Goal: Task Accomplishment & Management: Manage account settings

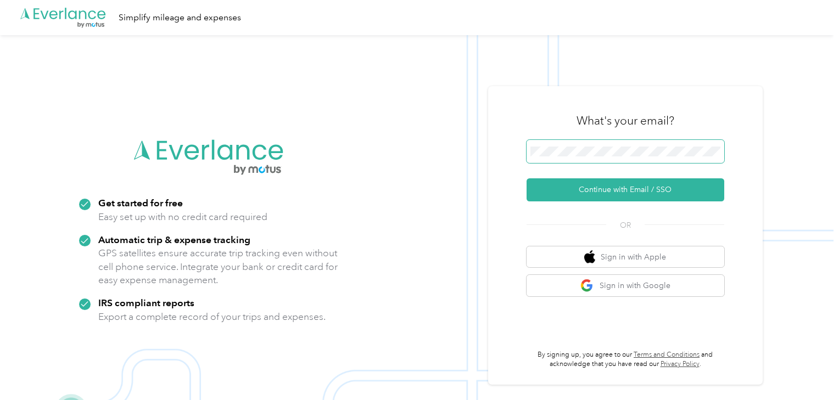
click at [591, 142] on span at bounding box center [625, 151] width 198 height 23
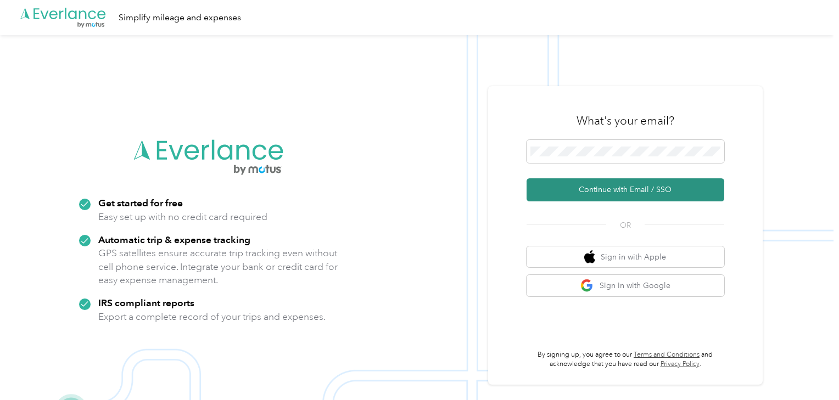
click at [567, 193] on button "Continue with Email / SSO" at bounding box center [625, 189] width 198 height 23
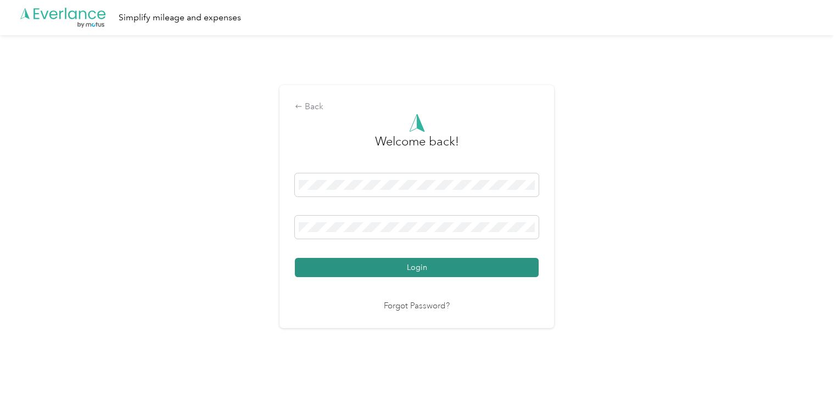
click at [353, 258] on button "Login" at bounding box center [417, 267] width 244 height 19
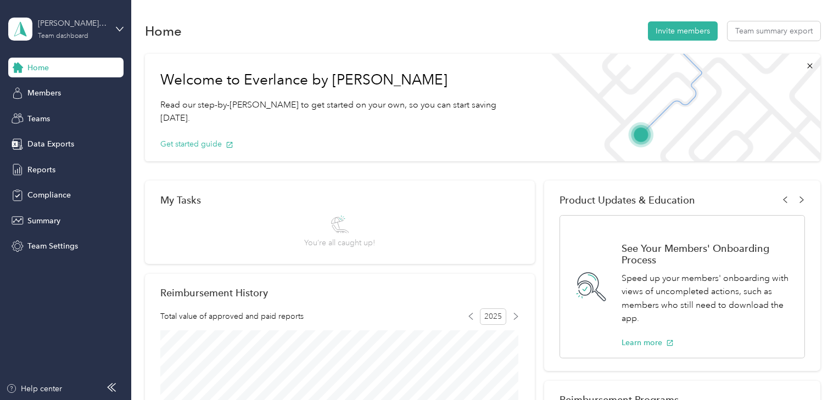
click at [57, 33] on div "Team dashboard" at bounding box center [63, 36] width 50 height 7
click at [47, 110] on div "Personal dashboard" at bounding box center [52, 115] width 69 height 12
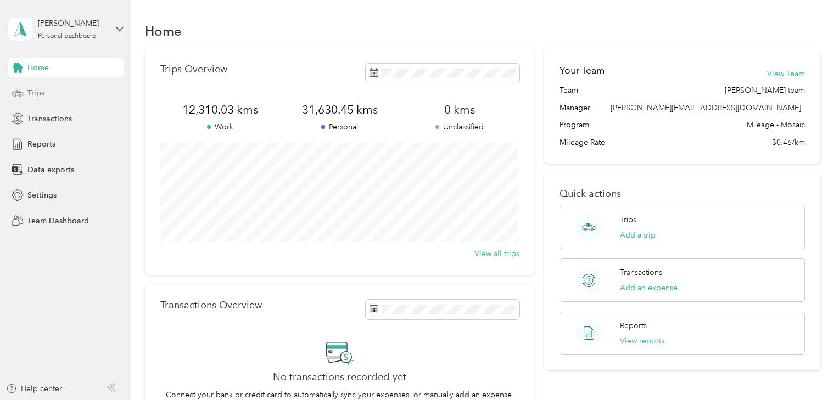
click at [33, 90] on span "Trips" at bounding box center [35, 93] width 17 height 12
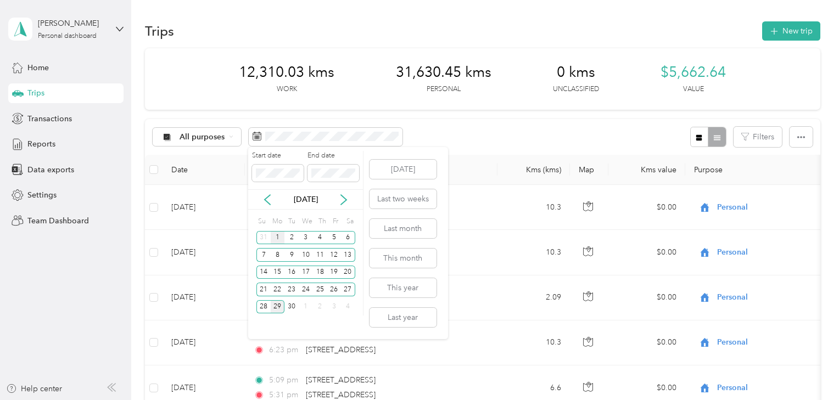
click at [279, 239] on div "1" at bounding box center [278, 238] width 14 height 14
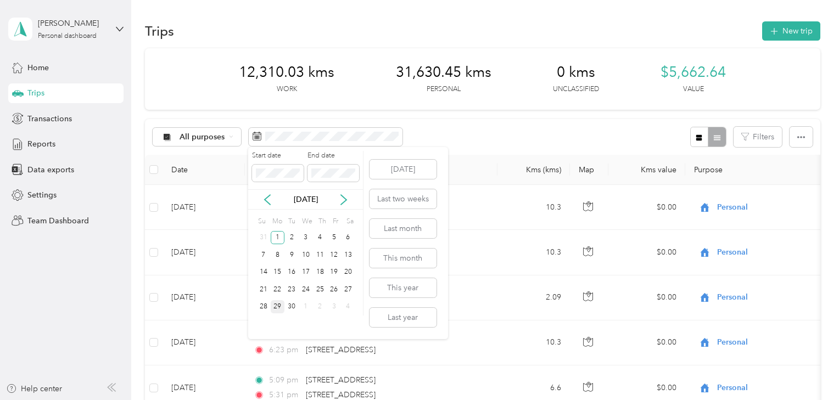
click at [281, 307] on div "29" at bounding box center [278, 307] width 14 height 14
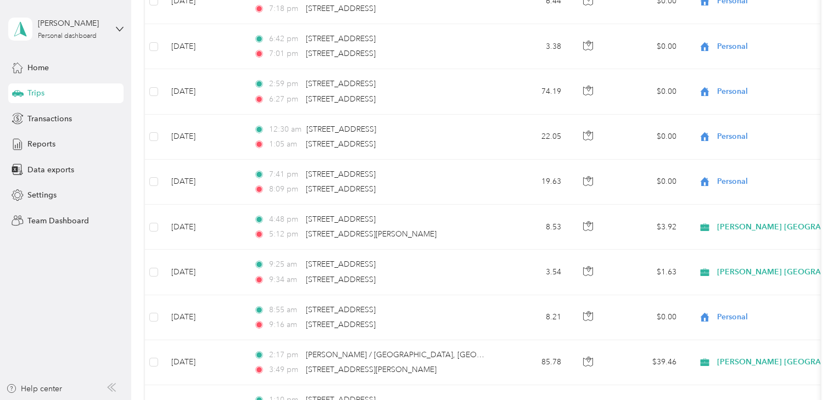
scroll to position [1107, 0]
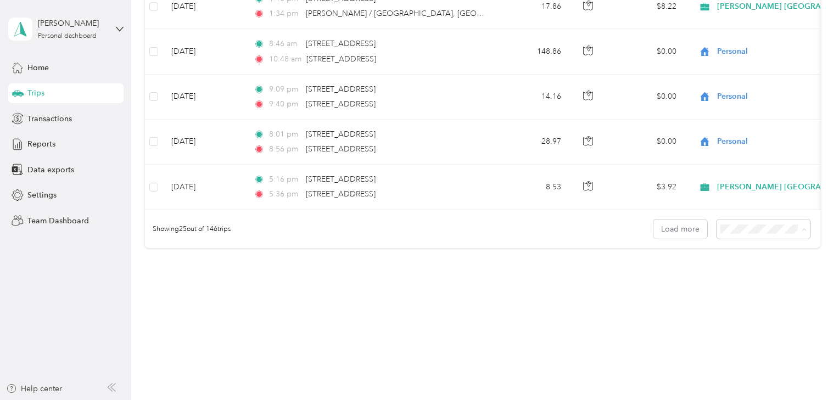
click at [727, 288] on div "100 per load" at bounding box center [762, 288] width 78 height 12
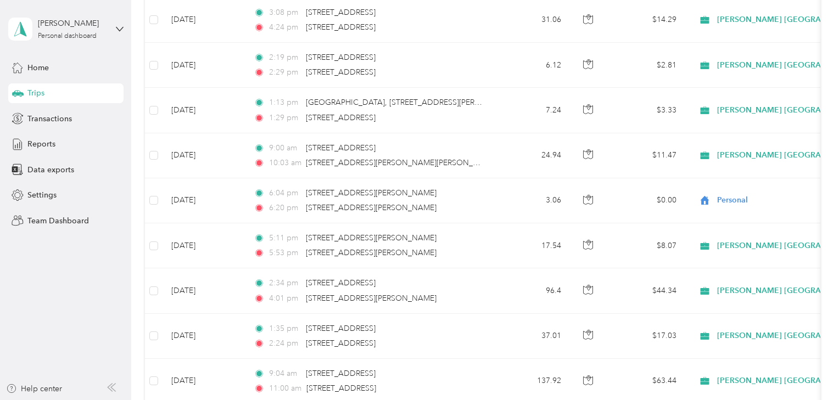
scroll to position [4484, 0]
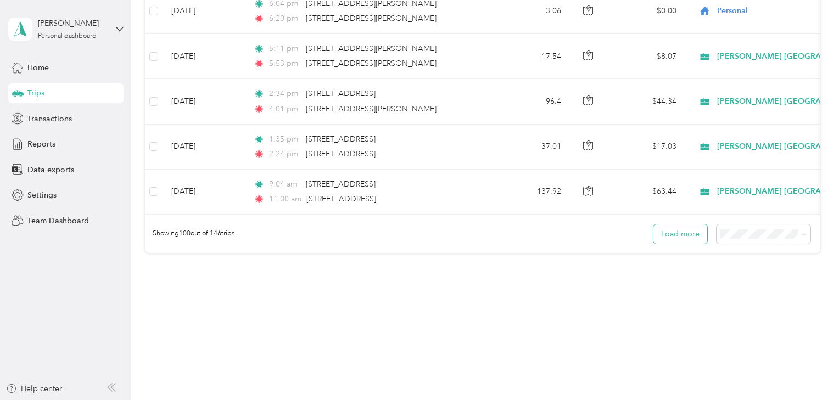
click at [674, 224] on button "Load more" at bounding box center [680, 233] width 54 height 19
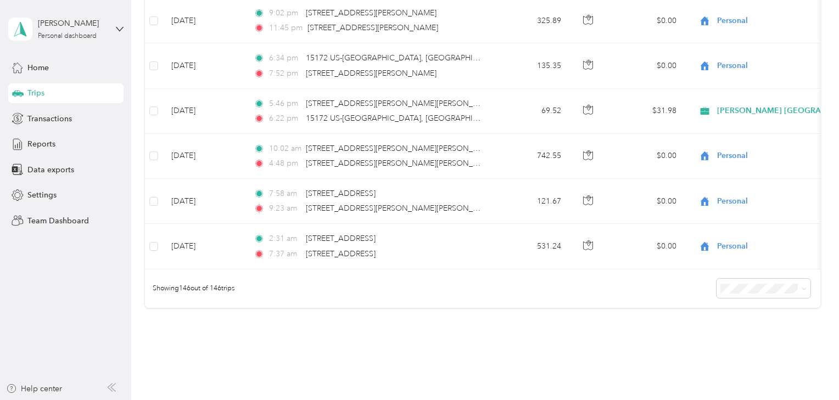
scroll to position [6439, 0]
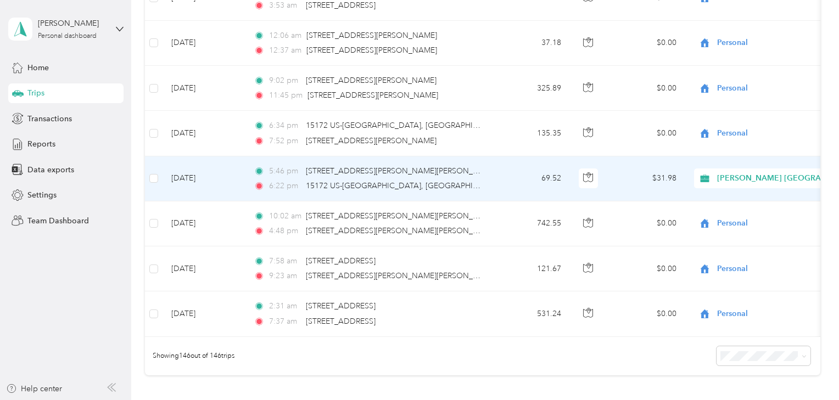
click at [713, 172] on span "[PERSON_NAME] [GEOGRAPHIC_DATA]" at bounding box center [762, 178] width 128 height 12
click at [711, 201] on span "Personal" at bounding box center [792, 198] width 182 height 12
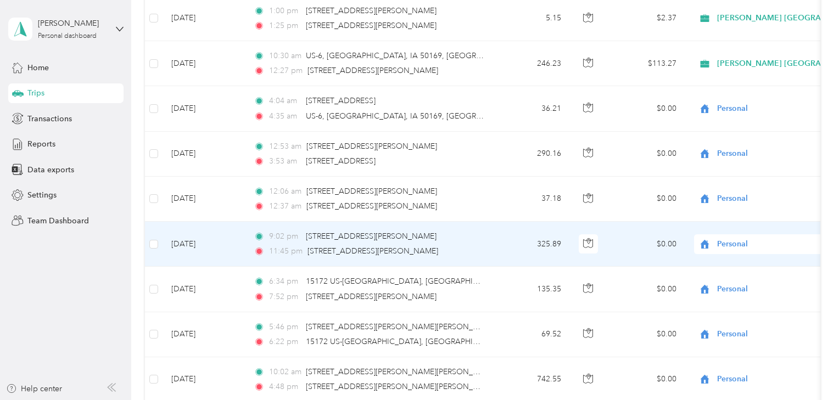
scroll to position [6263, 0]
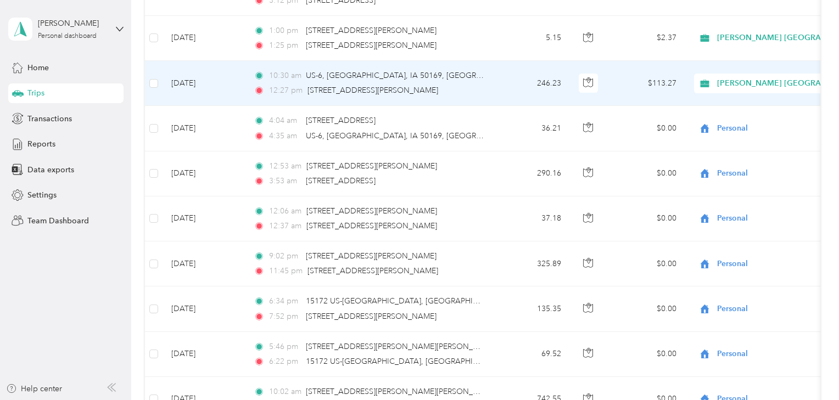
click at [713, 77] on span "[PERSON_NAME] [GEOGRAPHIC_DATA]" at bounding box center [762, 83] width 128 height 12
click at [715, 103] on span "Personal" at bounding box center [792, 104] width 182 height 12
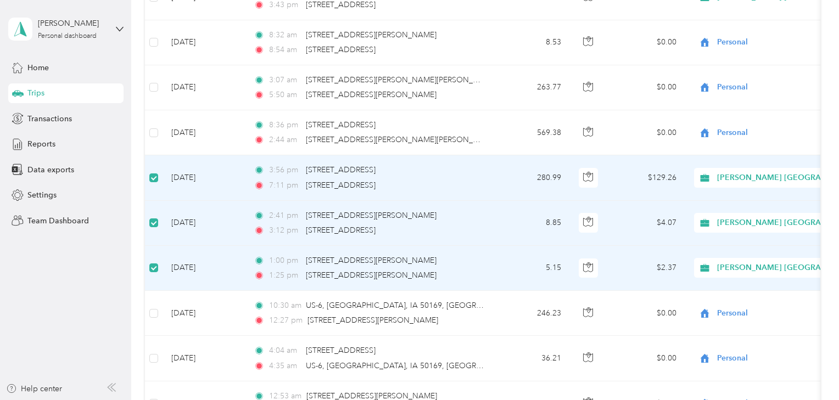
scroll to position [6028, 0]
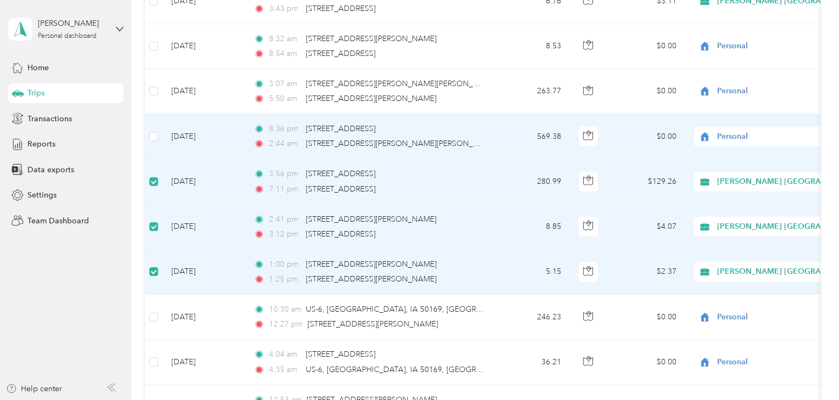
click at [160, 119] on td at bounding box center [154, 136] width 18 height 45
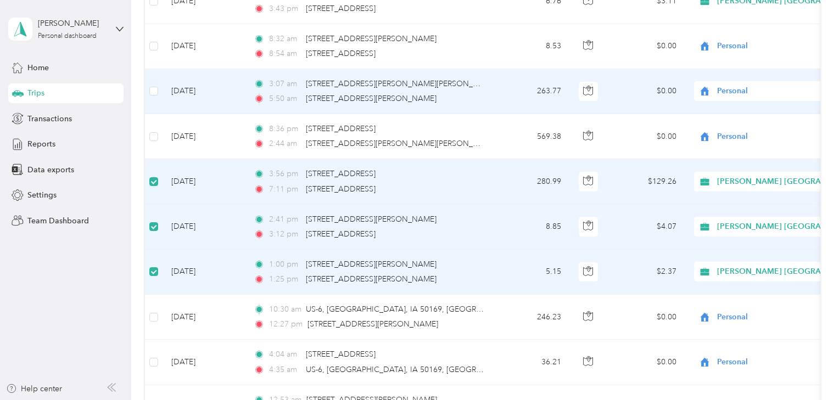
click at [159, 80] on td at bounding box center [154, 91] width 18 height 45
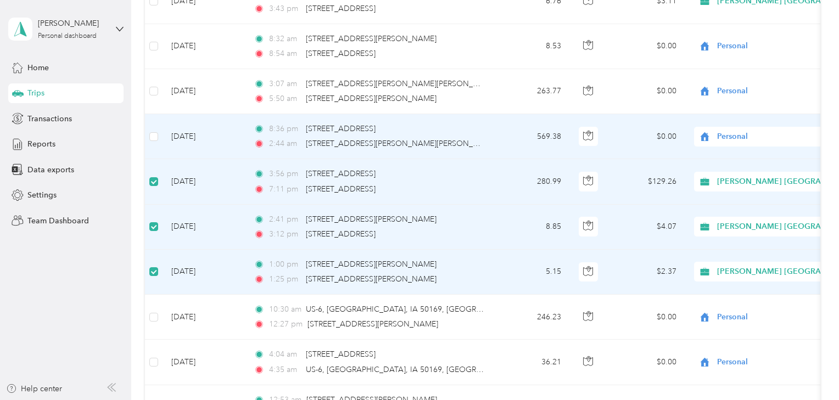
click at [159, 129] on td at bounding box center [154, 136] width 18 height 45
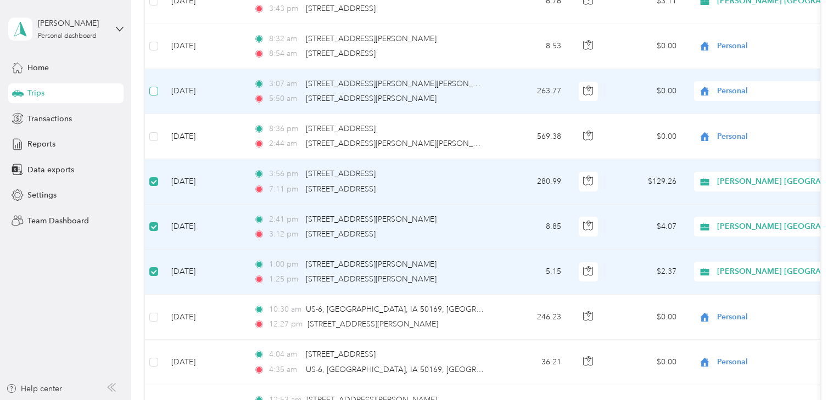
click at [152, 85] on label at bounding box center [153, 91] width 9 height 12
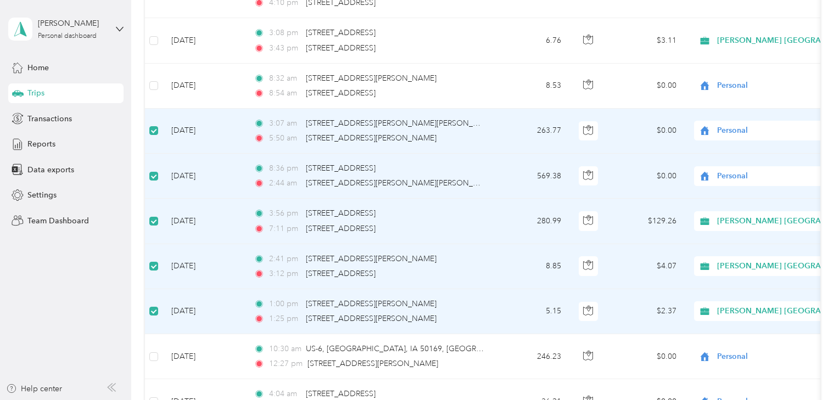
scroll to position [5970, 0]
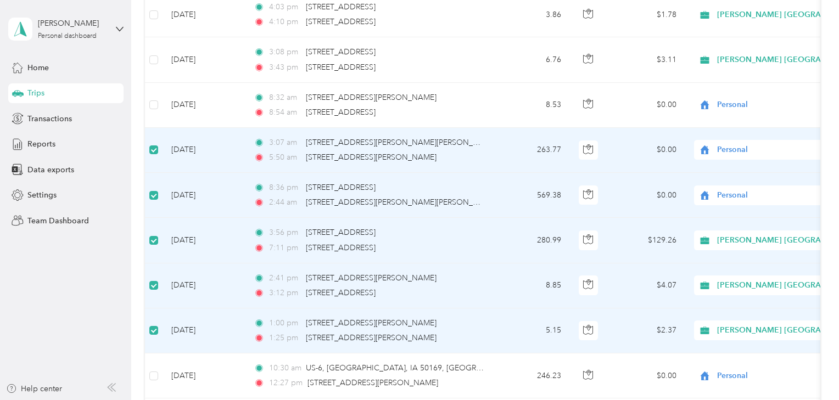
click at [745, 234] on span "[PERSON_NAME] [GEOGRAPHIC_DATA]" at bounding box center [791, 240] width 149 height 12
click at [735, 260] on span "Personal" at bounding box center [802, 265] width 162 height 12
click at [752, 279] on span "[PERSON_NAME] [GEOGRAPHIC_DATA]" at bounding box center [791, 285] width 149 height 12
click at [720, 312] on span "Personal" at bounding box center [792, 310] width 182 height 12
click at [720, 324] on span "[PERSON_NAME] [GEOGRAPHIC_DATA]" at bounding box center [791, 330] width 149 height 12
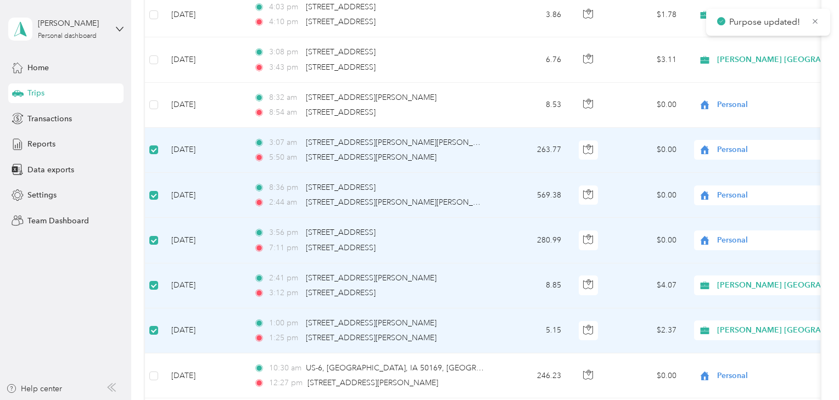
click at [721, 353] on span "Personal" at bounding box center [802, 356] width 162 height 12
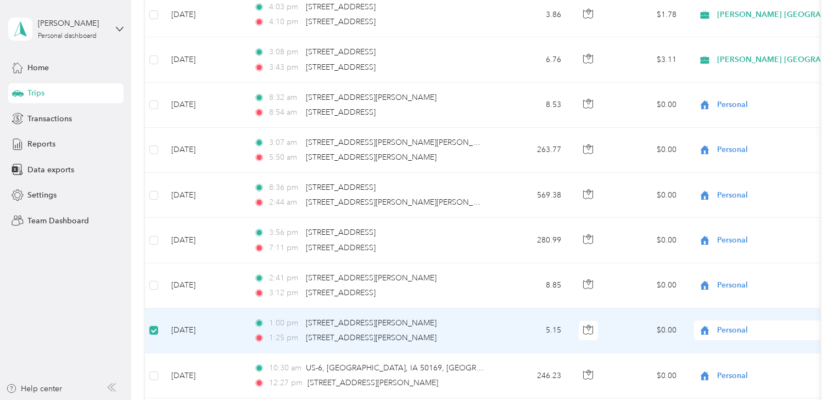
click at [158, 314] on td at bounding box center [154, 330] width 18 height 45
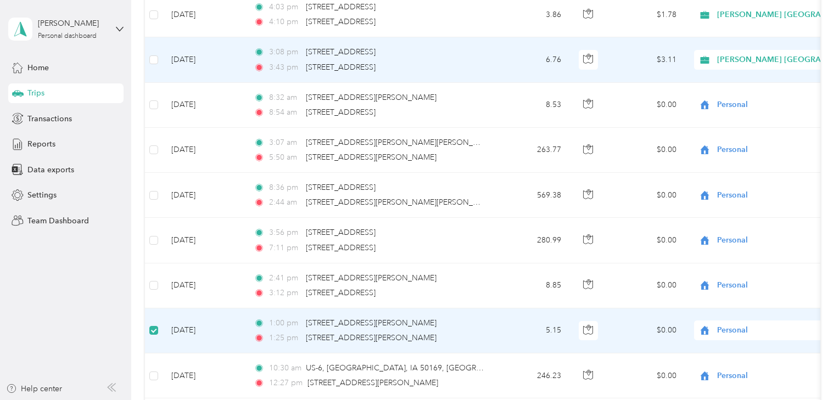
click at [722, 54] on span "[PERSON_NAME] [GEOGRAPHIC_DATA]" at bounding box center [791, 60] width 149 height 12
click at [719, 79] on span "Personal" at bounding box center [792, 84] width 182 height 12
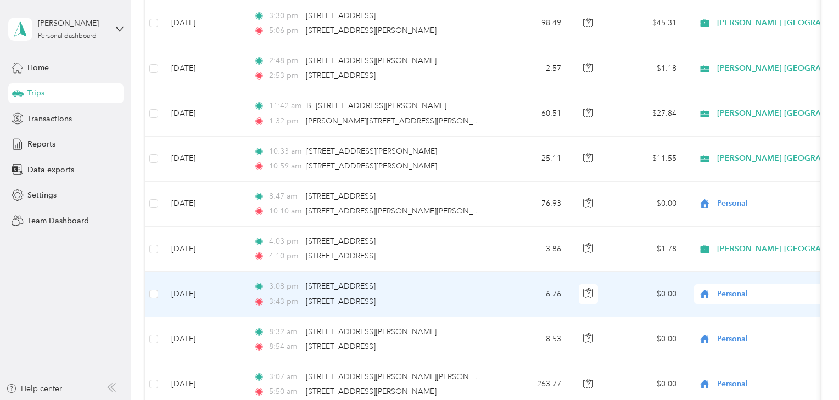
scroll to position [5736, 0]
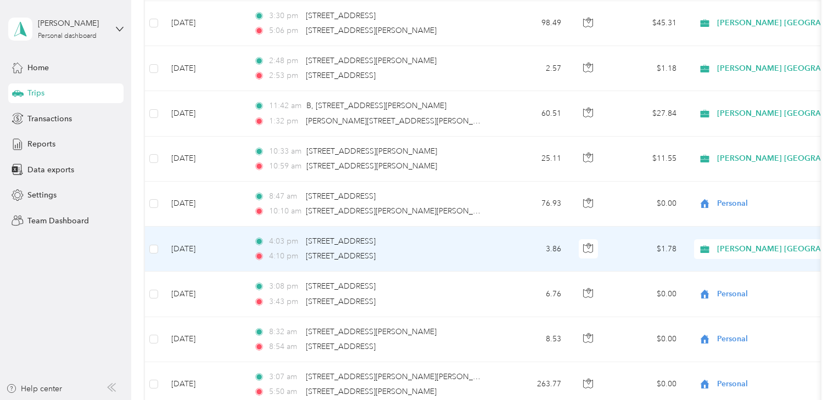
click at [727, 243] on span "[PERSON_NAME] [GEOGRAPHIC_DATA]" at bounding box center [791, 249] width 149 height 12
click at [718, 267] on li "Personal" at bounding box center [792, 274] width 197 height 19
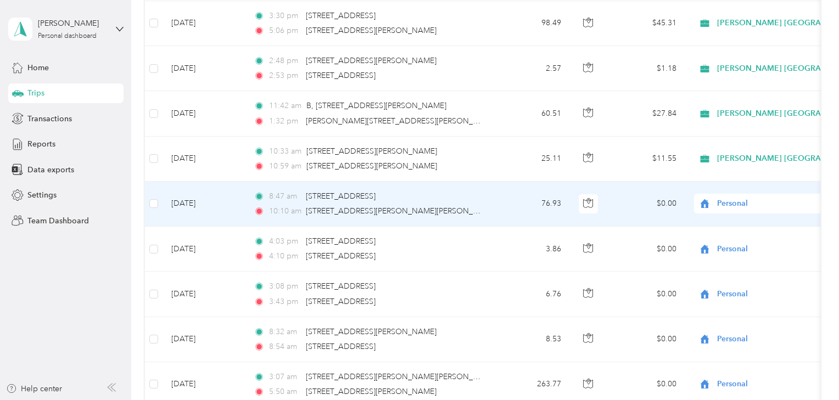
click at [751, 198] on span "Personal" at bounding box center [767, 204] width 100 height 12
click at [721, 212] on li "[PERSON_NAME] [GEOGRAPHIC_DATA]" at bounding box center [786, 209] width 184 height 19
click at [148, 189] on td at bounding box center [154, 204] width 18 height 45
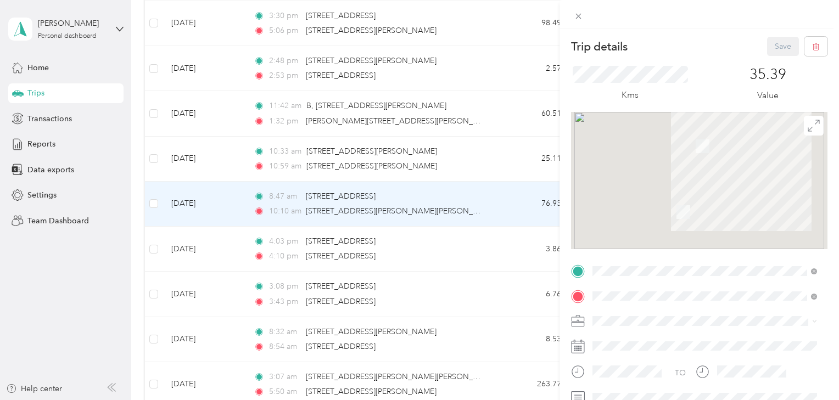
click at [156, 191] on div "Trip details Save This trip cannot be edited because it is either under review,…" at bounding box center [419, 200] width 839 height 400
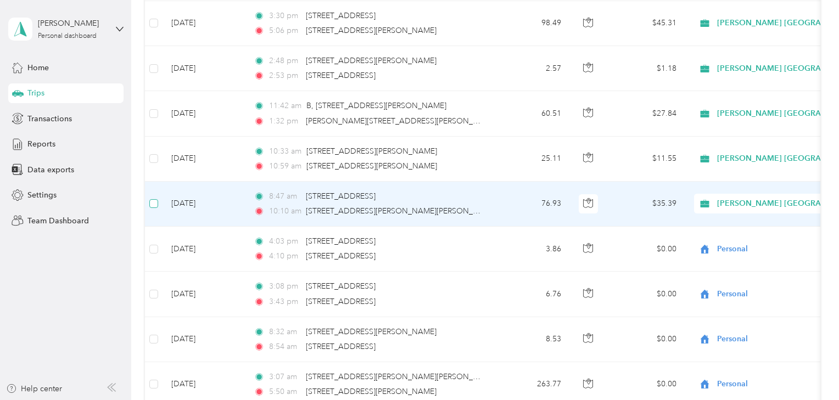
click at [156, 198] on label at bounding box center [153, 204] width 9 height 12
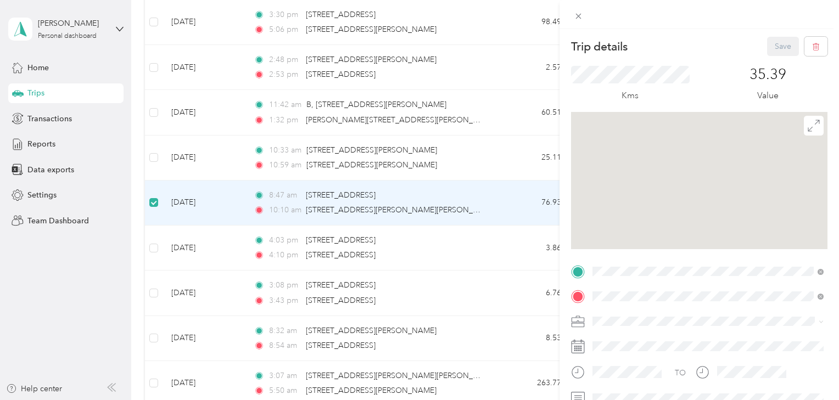
scroll to position [5735, 0]
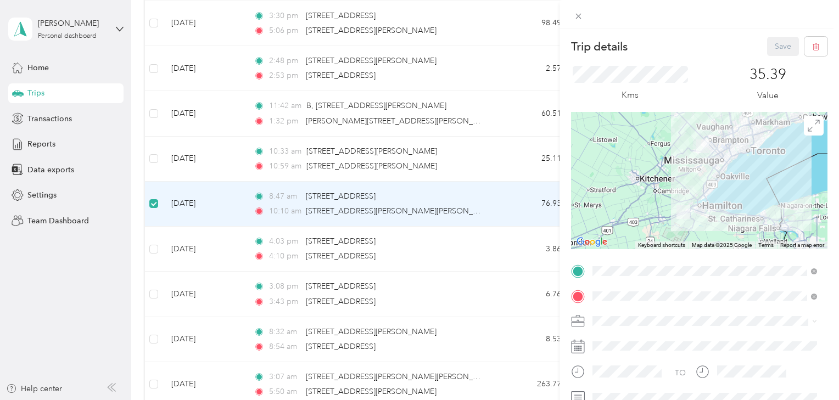
click at [156, 142] on div "Trip details Save This trip cannot be edited because it is either under review,…" at bounding box center [419, 200] width 839 height 400
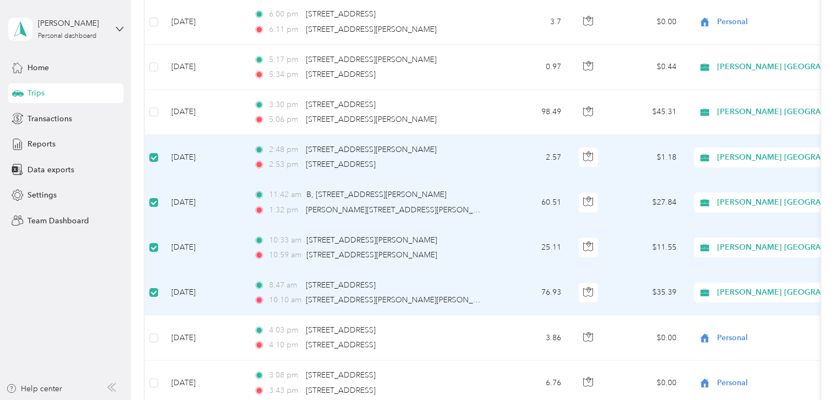
scroll to position [5618, 0]
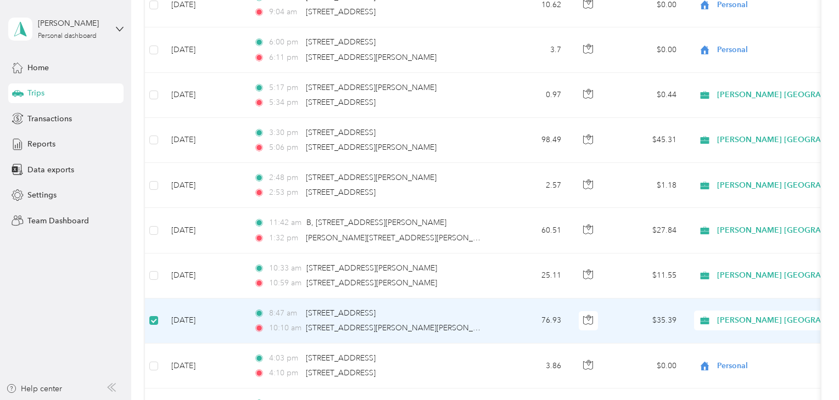
click at [156, 314] on label at bounding box center [153, 320] width 9 height 12
click at [211, 304] on td "[DATE]" at bounding box center [203, 321] width 82 height 45
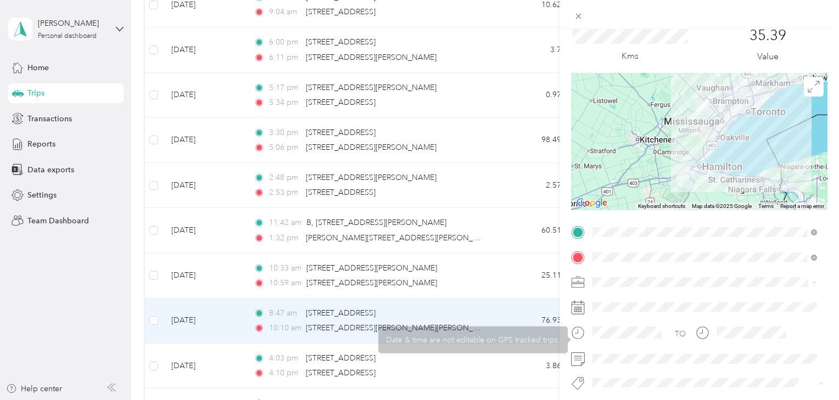
scroll to position [58, 0]
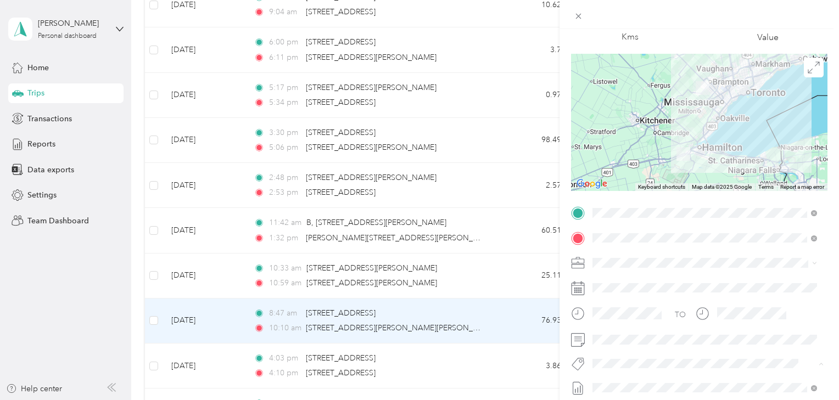
click at [608, 385] on li "Smart Team" at bounding box center [704, 382] width 232 height 21
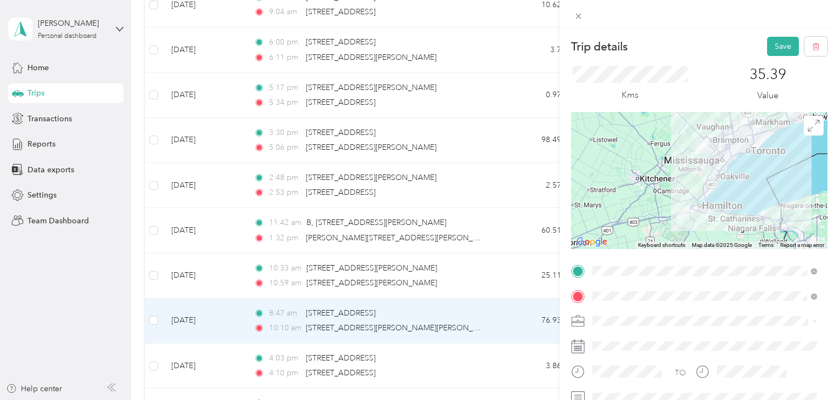
scroll to position [117, 0]
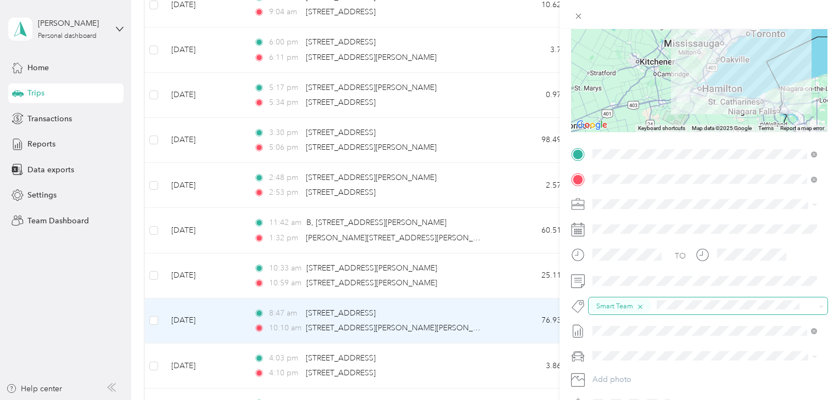
click at [640, 305] on icon "button" at bounding box center [639, 306] width 7 height 7
click at [565, 322] on form "Trip details Save This trip cannot be edited because it is either under review,…" at bounding box center [698, 165] width 279 height 491
click at [616, 314] on li "Smart Team" at bounding box center [704, 322] width 232 height 21
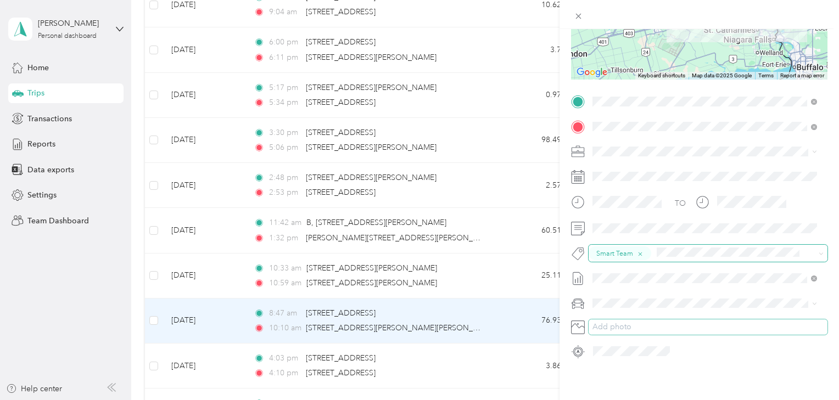
scroll to position [0, 0]
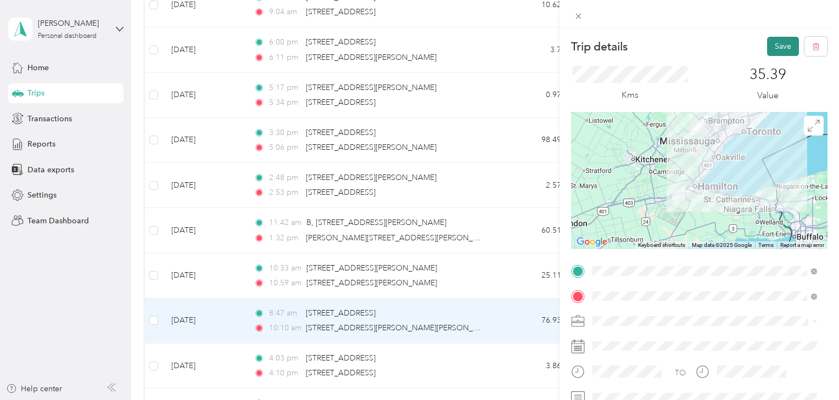
click at [771, 40] on button "Save" at bounding box center [783, 46] width 32 height 19
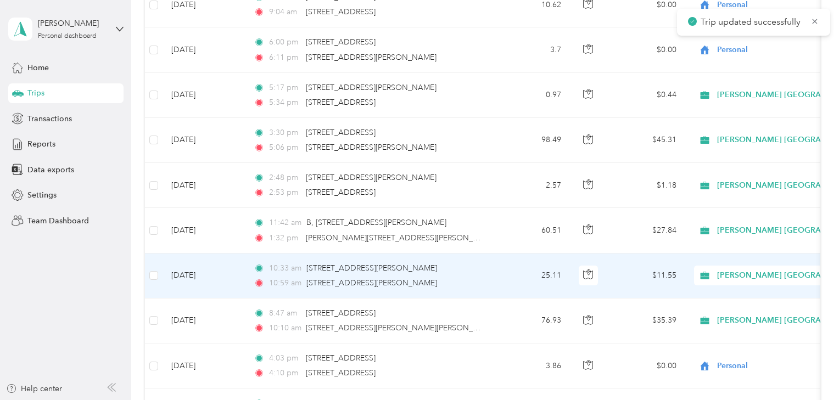
click at [335, 277] on div "[STREET_ADDRESS][PERSON_NAME]" at bounding box center [371, 283] width 131 height 12
click at [316, 262] on div "10:33 am 1175 Wilson St W, Ancaster, ON L9G 0E8, Canada 10:59 am 50 Dundurn St …" at bounding box center [369, 275] width 231 height 27
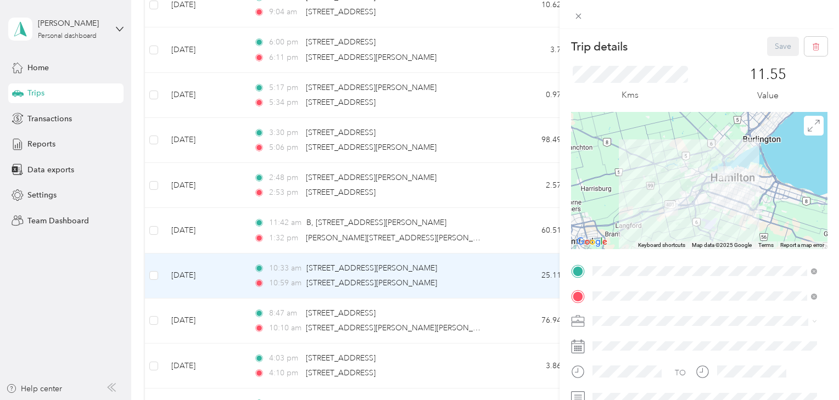
scroll to position [117, 0]
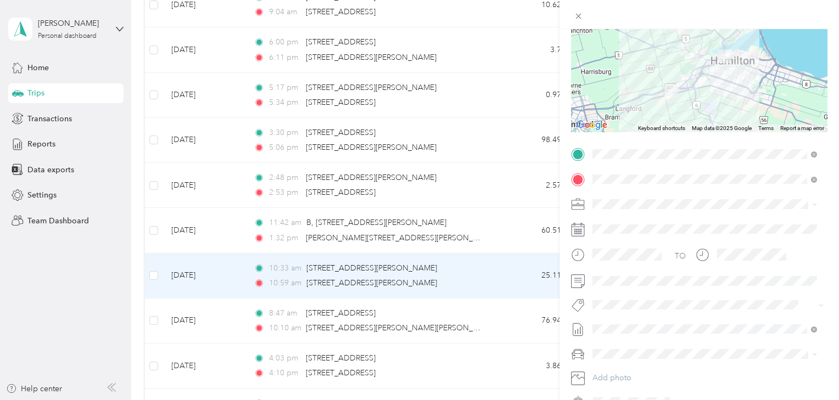
click at [616, 323] on span "Smart Team" at bounding box center [622, 324] width 37 height 10
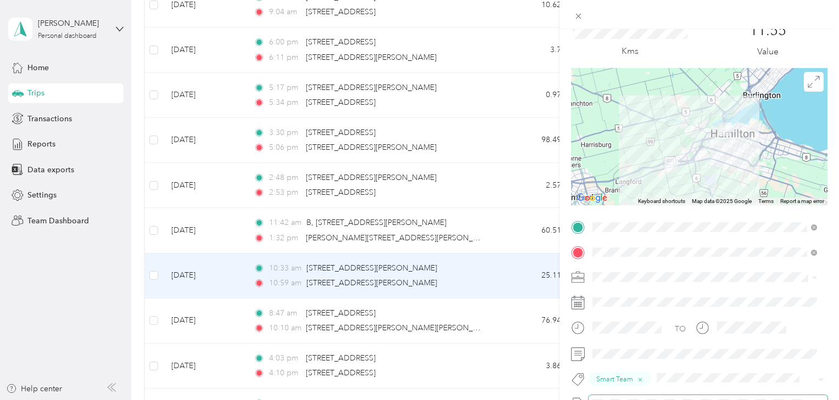
scroll to position [0, 0]
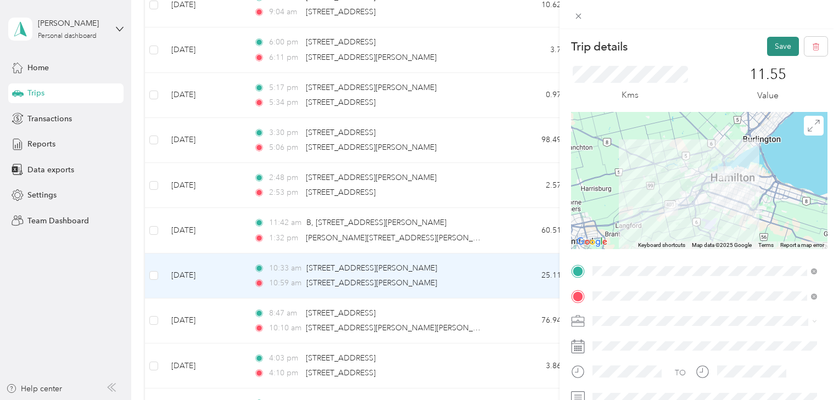
click at [770, 44] on button "Save" at bounding box center [783, 46] width 32 height 19
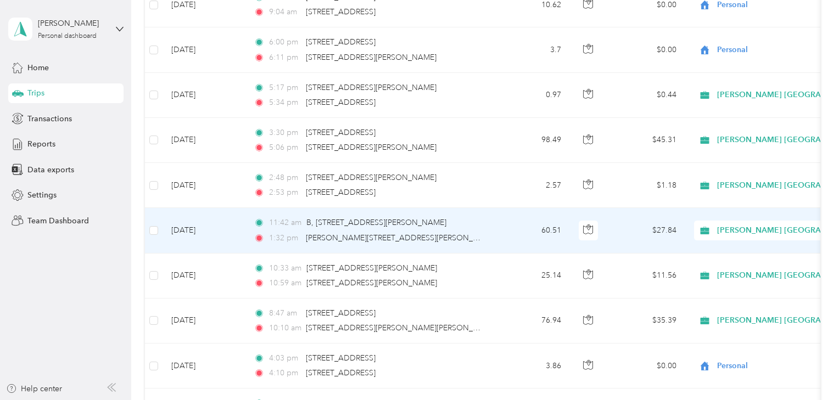
click at [214, 217] on td "[DATE]" at bounding box center [203, 230] width 82 height 45
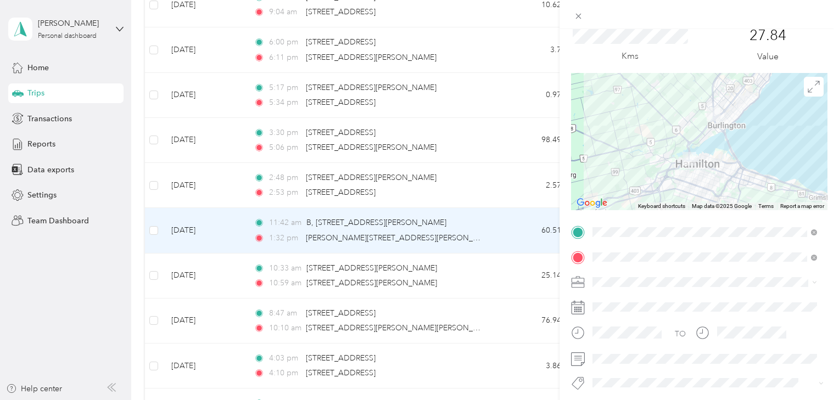
scroll to position [58, 0]
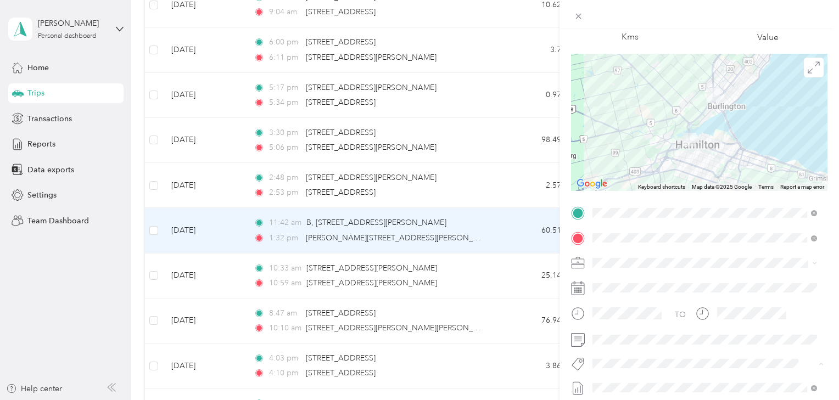
drag, startPoint x: 625, startPoint y: 389, endPoint x: 620, endPoint y: 384, distance: 6.2
click at [621, 387] on li "Smart Team" at bounding box center [704, 382] width 232 height 21
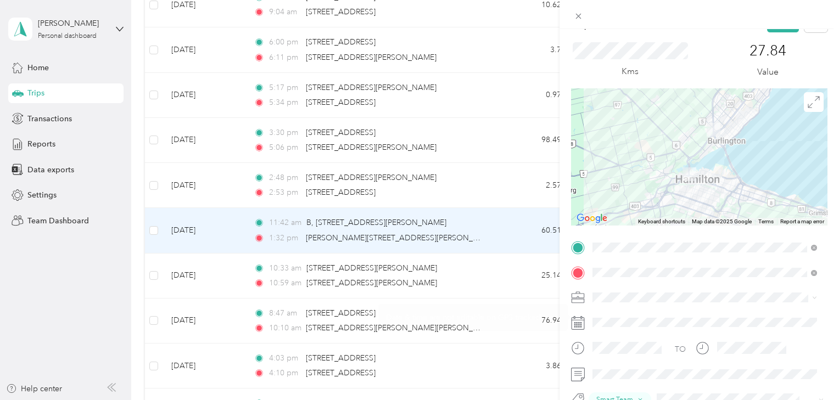
scroll to position [0, 0]
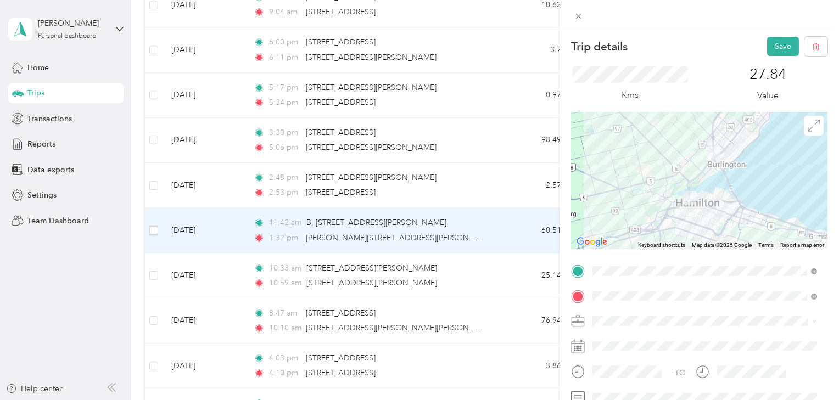
click at [758, 45] on div "Trip details Save" at bounding box center [699, 46] width 256 height 19
click at [774, 37] on button "Save" at bounding box center [783, 46] width 32 height 19
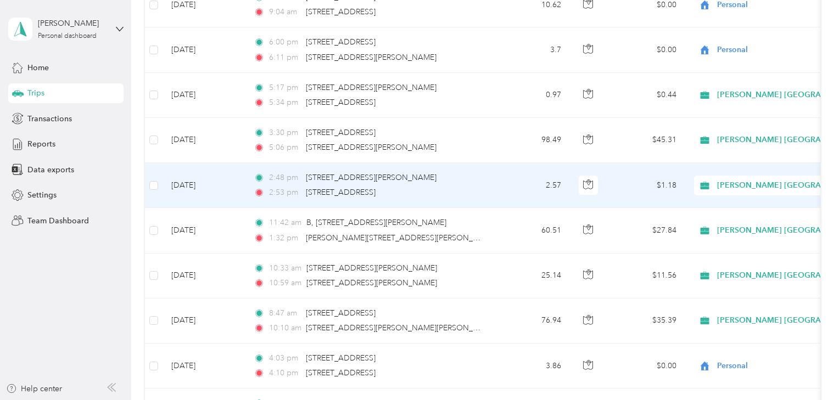
click at [723, 179] on span "[PERSON_NAME] [GEOGRAPHIC_DATA]" at bounding box center [791, 185] width 149 height 12
click at [717, 206] on span "Personal" at bounding box center [792, 211] width 182 height 12
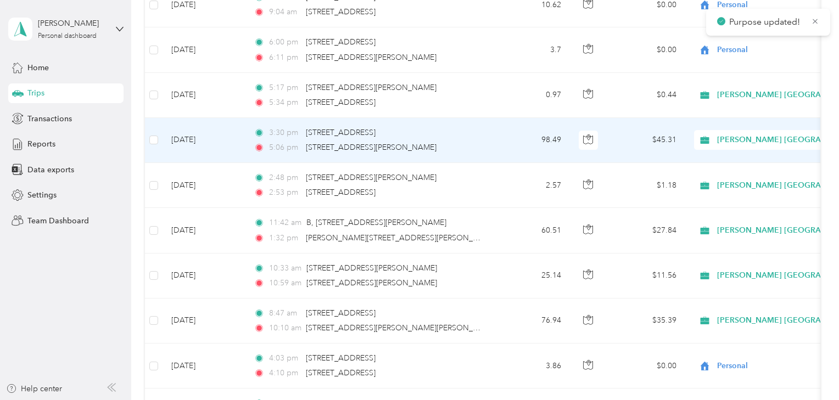
click at [702, 136] on icon at bounding box center [705, 140] width 14 height 9
click at [707, 165] on icon at bounding box center [708, 165] width 14 height 9
click at [752, 134] on span "Personal" at bounding box center [767, 140] width 100 height 12
click at [718, 149] on li "[PERSON_NAME] [GEOGRAPHIC_DATA]" at bounding box center [786, 146] width 184 height 19
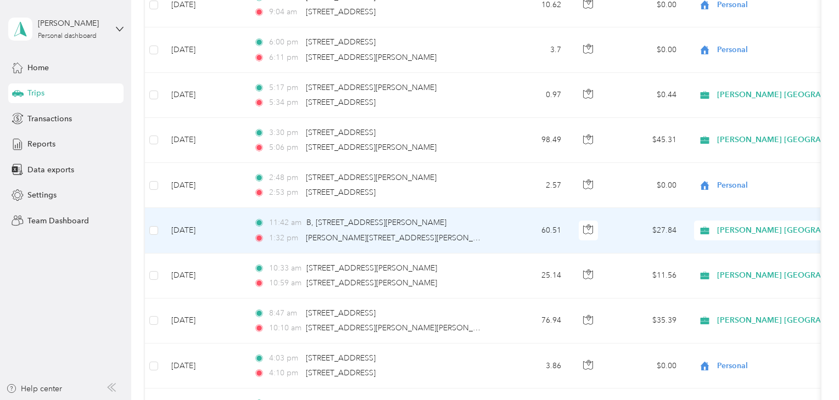
click at [710, 224] on span "[PERSON_NAME] [GEOGRAPHIC_DATA]" at bounding box center [762, 230] width 128 height 12
click at [712, 249] on li "Personal" at bounding box center [792, 255] width 197 height 19
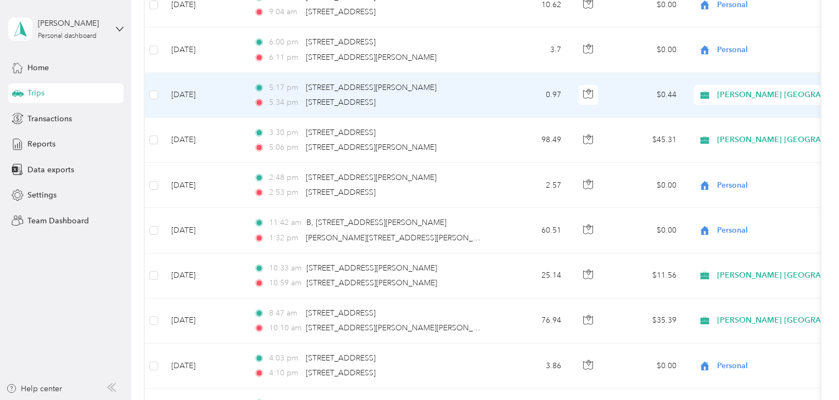
click at [213, 77] on td "[DATE]" at bounding box center [203, 95] width 82 height 45
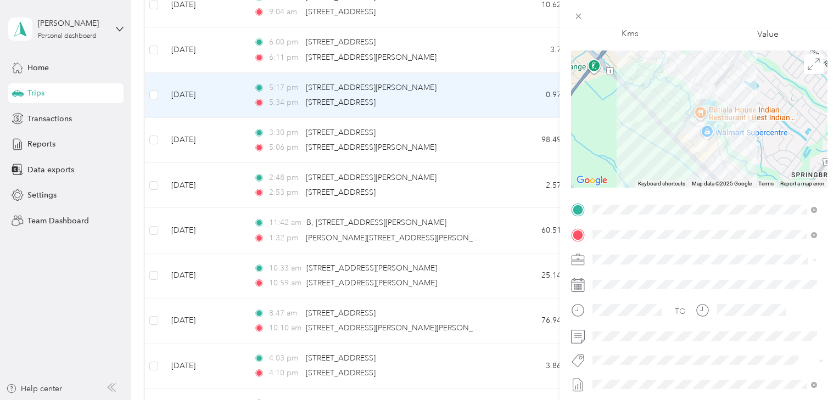
scroll to position [117, 0]
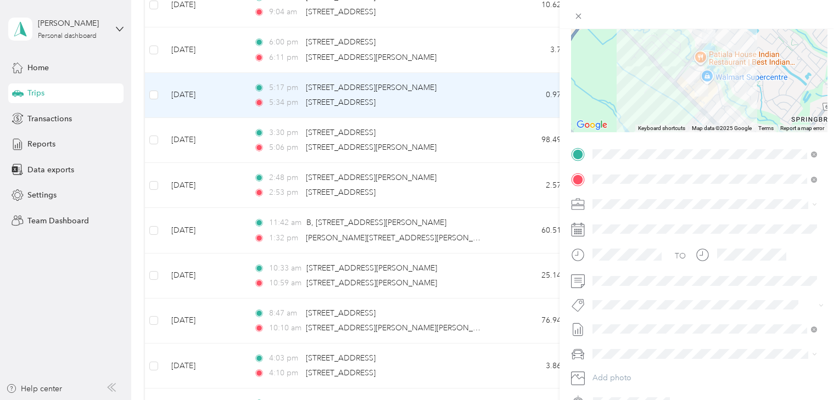
click at [613, 319] on span "Smart Team" at bounding box center [622, 321] width 37 height 10
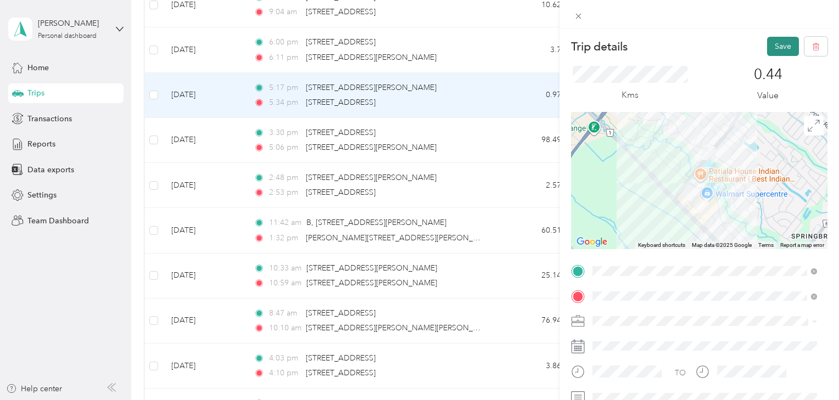
click at [777, 43] on button "Save" at bounding box center [783, 46] width 32 height 19
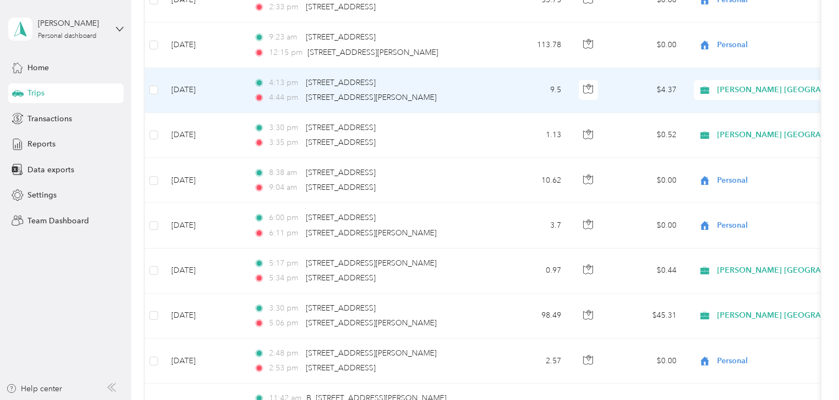
scroll to position [5385, 0]
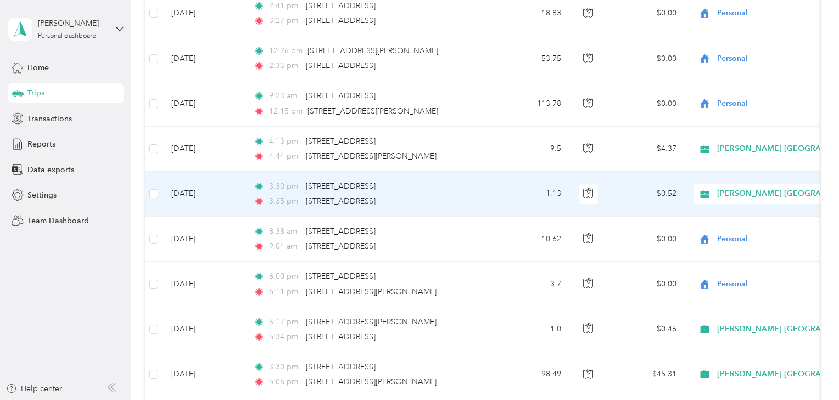
click at [729, 188] on span "[PERSON_NAME] [GEOGRAPHIC_DATA]" at bounding box center [791, 194] width 149 height 12
click at [728, 217] on span "Personal" at bounding box center [802, 221] width 162 height 12
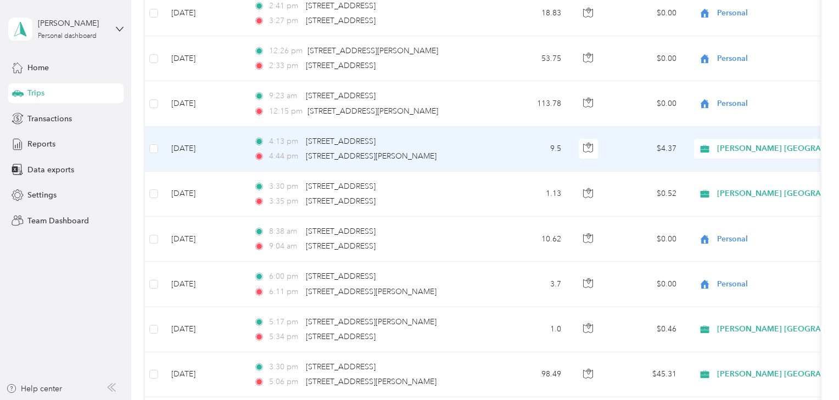
click at [716, 143] on div "[PERSON_NAME] [GEOGRAPHIC_DATA]" at bounding box center [762, 149] width 136 height 20
click at [710, 171] on icon at bounding box center [708, 175] width 14 height 9
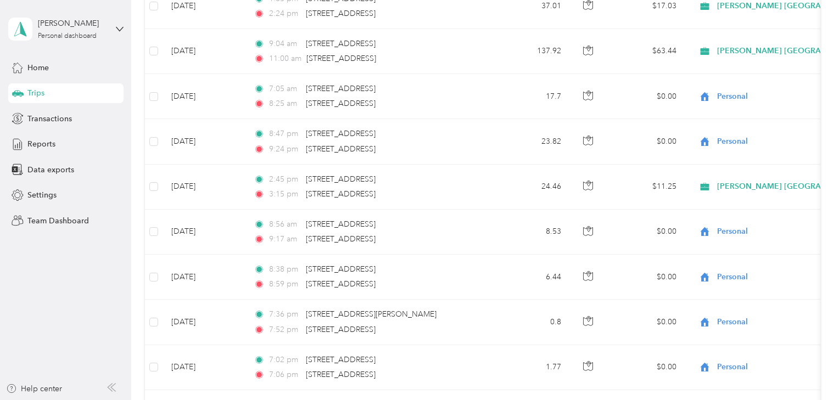
scroll to position [4624, 0]
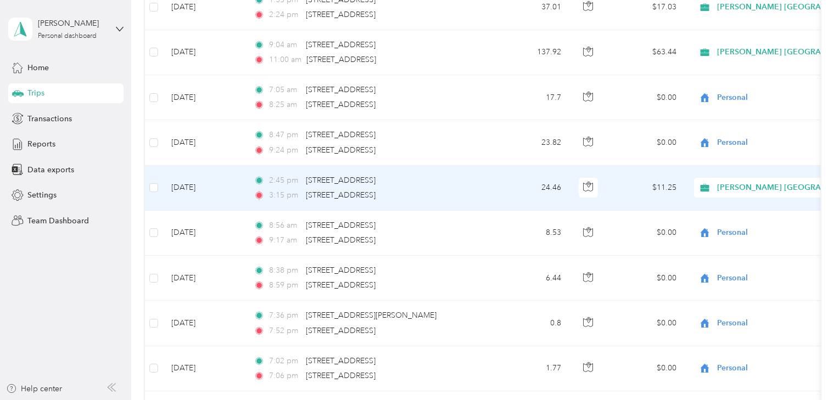
click at [760, 182] on span "[PERSON_NAME] [GEOGRAPHIC_DATA]" at bounding box center [791, 188] width 149 height 12
click at [715, 212] on span "Personal" at bounding box center [792, 216] width 182 height 12
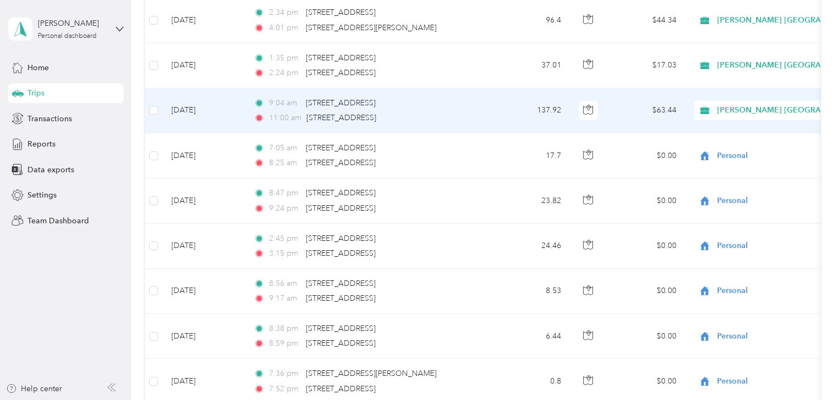
scroll to position [4507, 0]
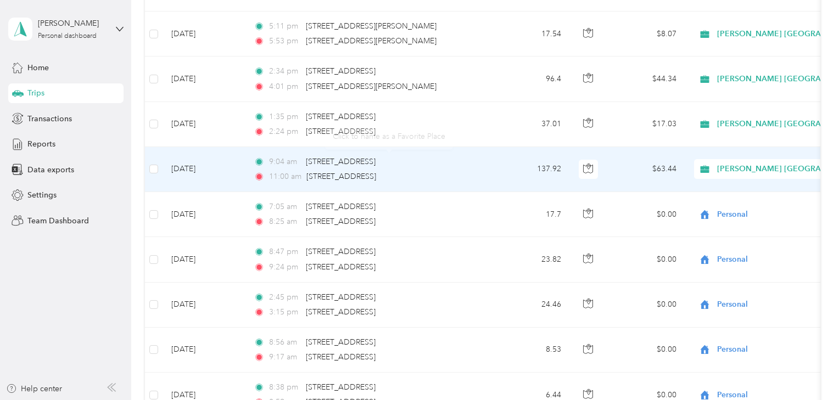
click at [218, 161] on td "[DATE]" at bounding box center [203, 169] width 82 height 45
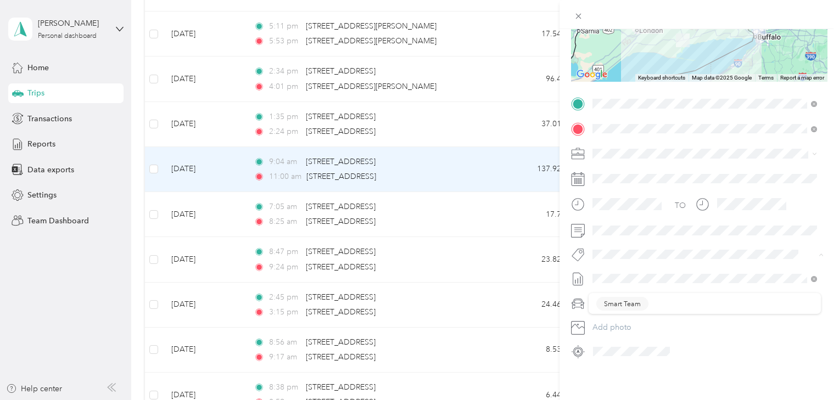
scroll to position [174, 0]
click at [627, 269] on li "Smart Team" at bounding box center [704, 266] width 232 height 21
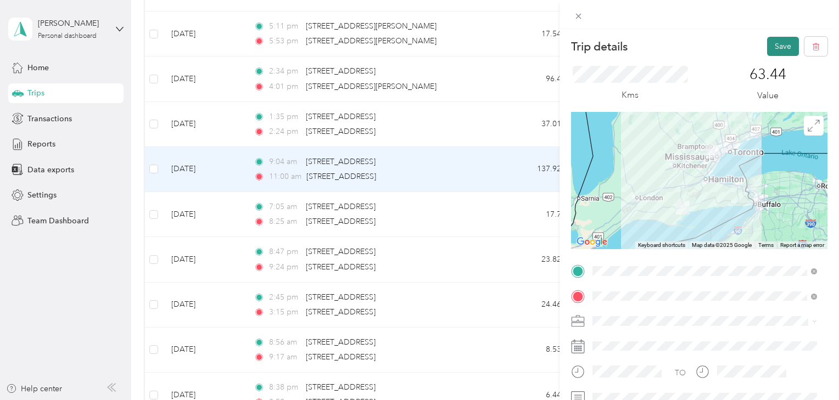
click at [776, 40] on button "Save" at bounding box center [783, 46] width 32 height 19
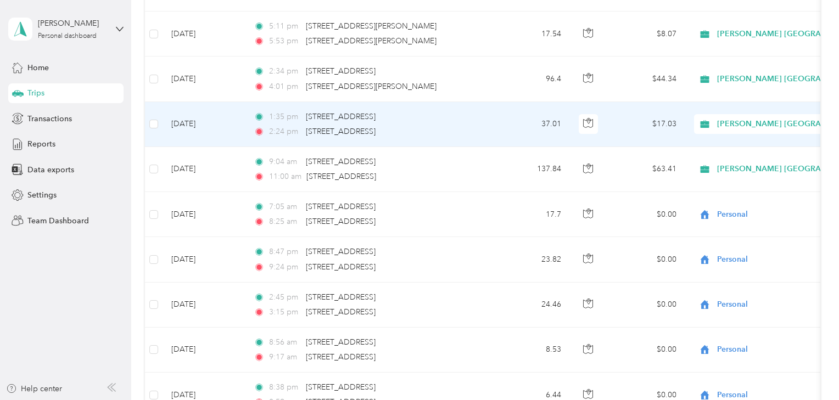
click at [208, 112] on td "[DATE]" at bounding box center [203, 124] width 82 height 45
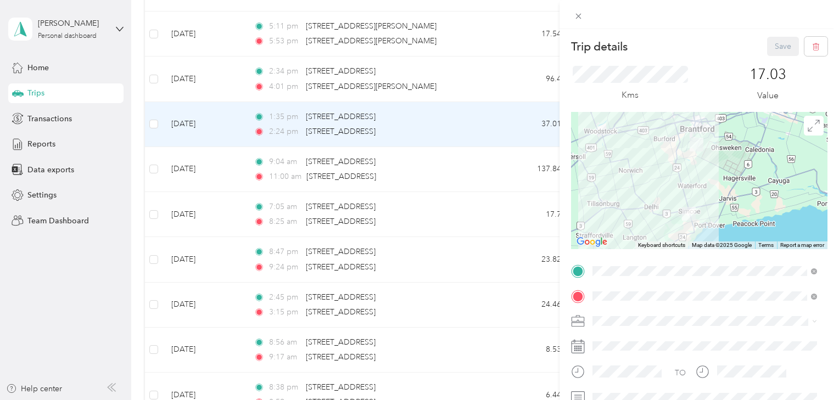
scroll to position [174, 0]
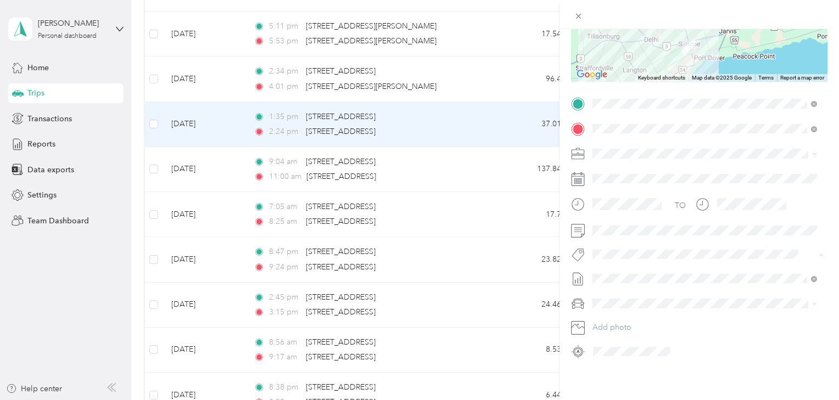
click at [610, 262] on span "Smart Team" at bounding box center [622, 267] width 37 height 10
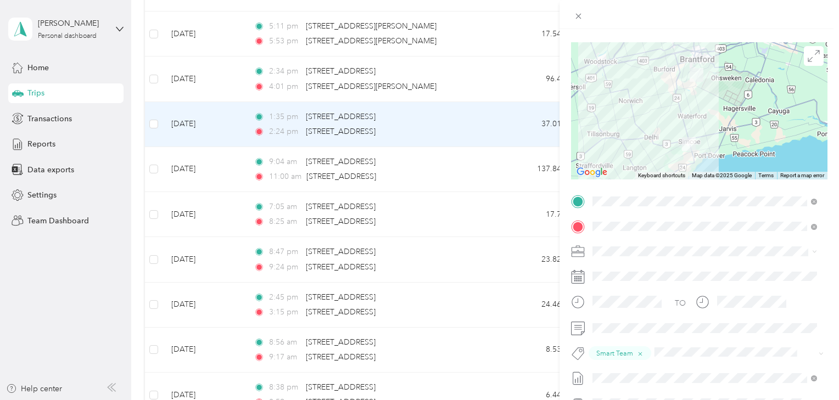
scroll to position [0, 0]
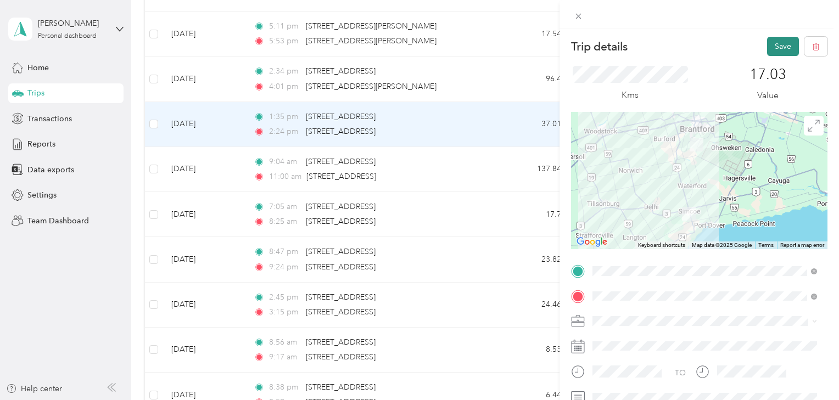
click at [773, 46] on button "Save" at bounding box center [783, 46] width 32 height 19
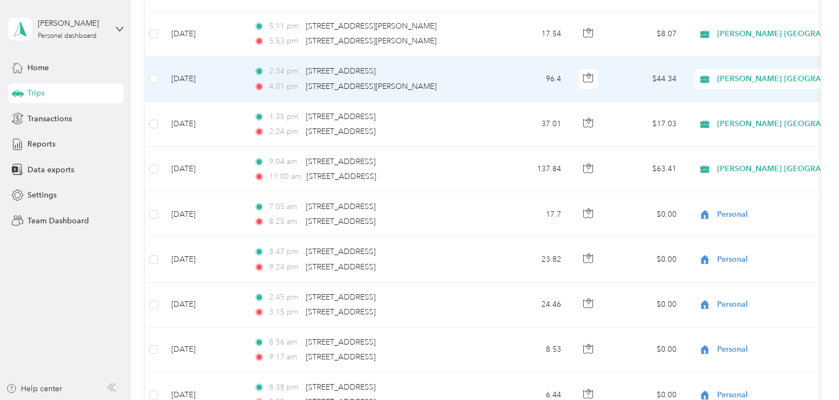
click at [220, 65] on td "[DATE]" at bounding box center [203, 79] width 82 height 45
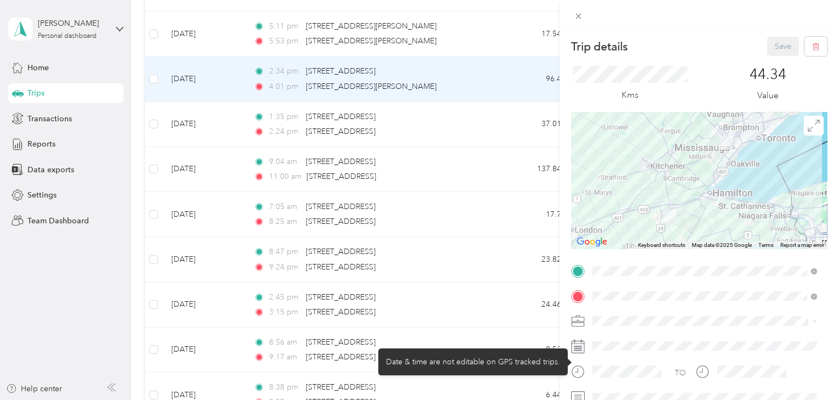
scroll to position [58, 0]
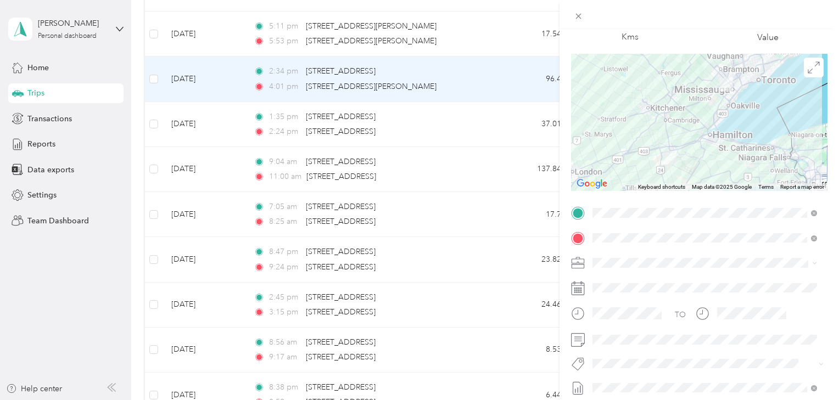
click at [607, 378] on span "Smart Team" at bounding box center [622, 381] width 37 height 10
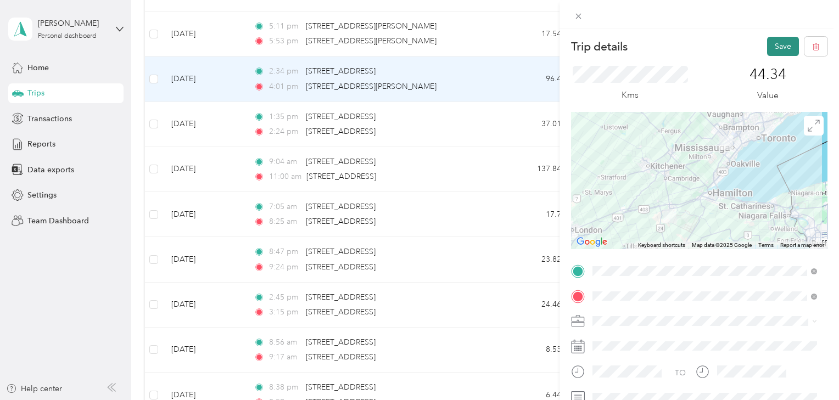
click at [774, 42] on button "Save" at bounding box center [783, 46] width 32 height 19
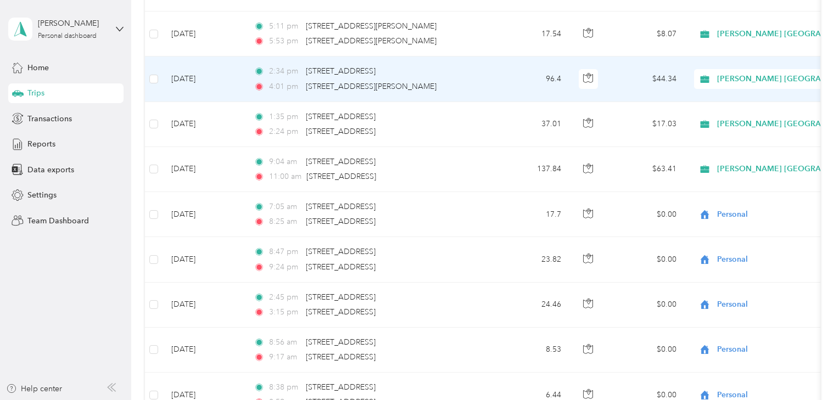
scroll to position [4448, 0]
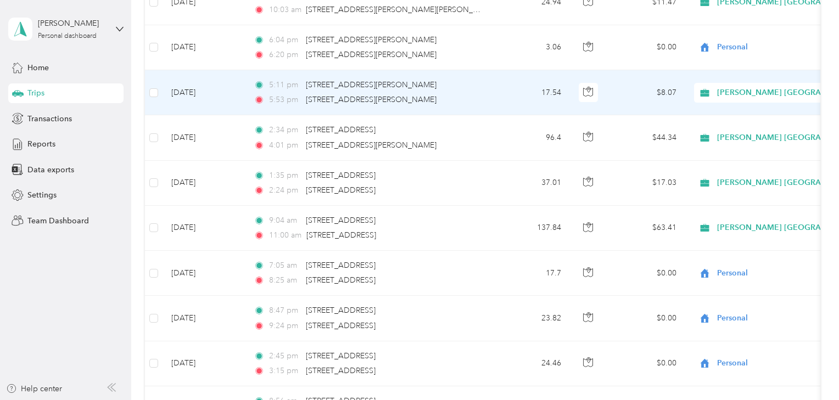
click at [733, 87] on span "[PERSON_NAME] [GEOGRAPHIC_DATA]" at bounding box center [791, 93] width 149 height 12
click at [730, 117] on span "Personal" at bounding box center [802, 121] width 162 height 12
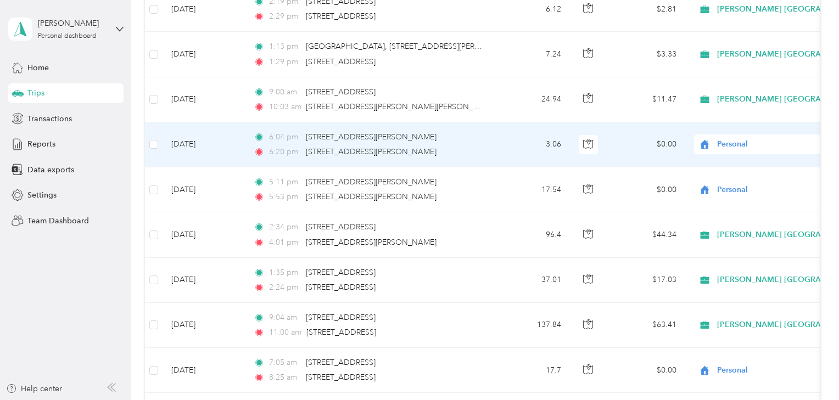
scroll to position [4331, 0]
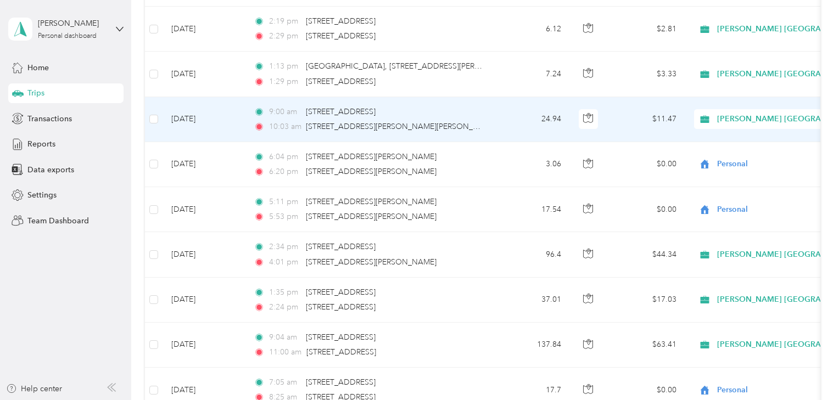
click at [229, 103] on td "[DATE]" at bounding box center [203, 119] width 82 height 45
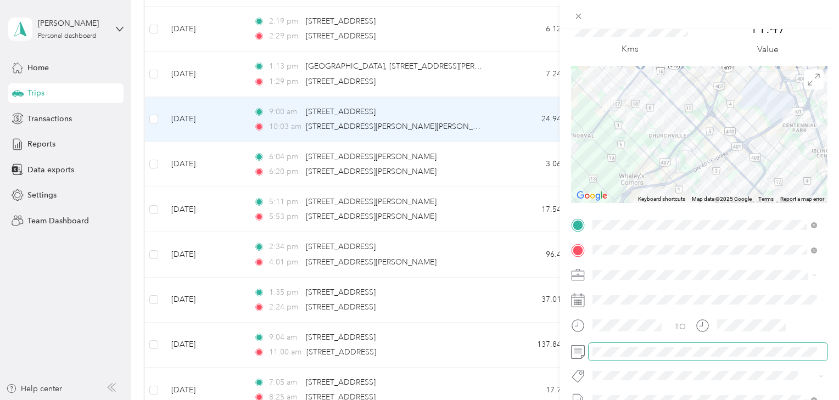
scroll to position [58, 0]
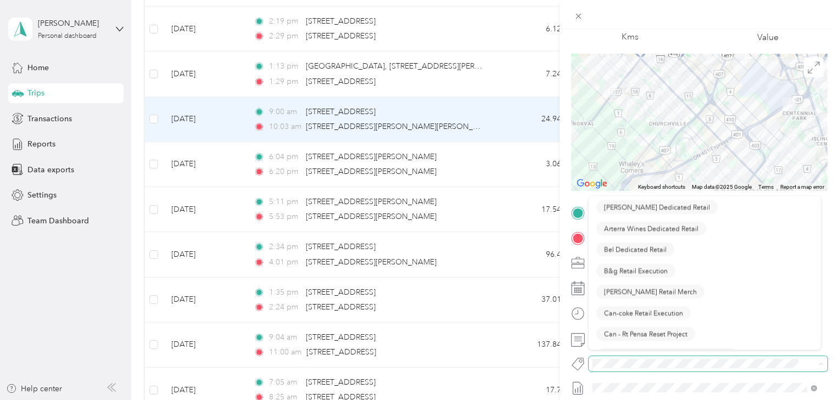
click at [614, 358] on span at bounding box center [698, 364] width 221 height 12
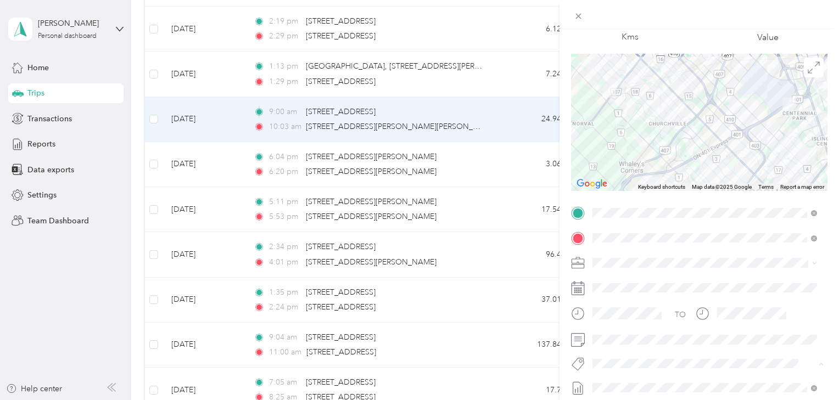
click at [610, 400] on div "Trip details Save This trip cannot be edited because it is either under review,…" at bounding box center [416, 400] width 833 height 0
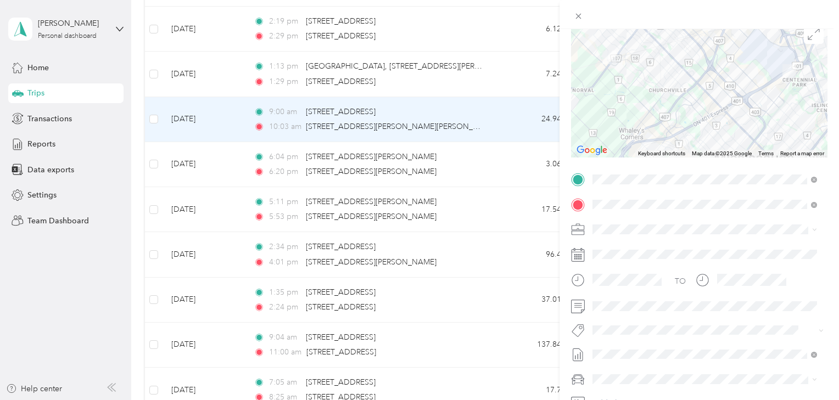
scroll to position [174, 0]
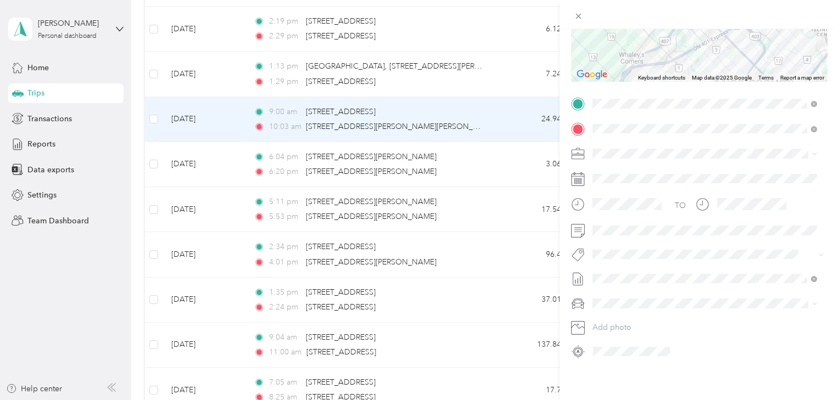
click at [620, 267] on span "Smart Team" at bounding box center [622, 267] width 37 height 10
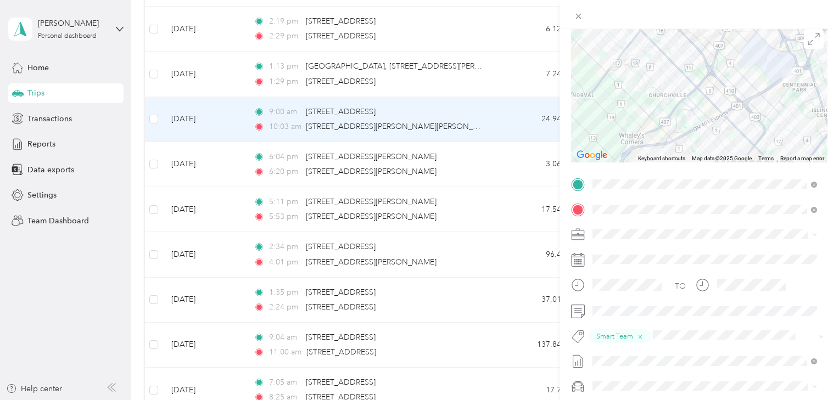
scroll to position [0, 0]
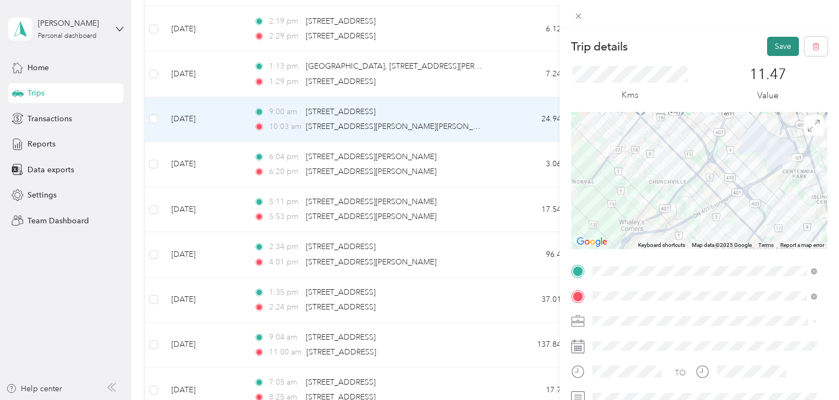
click at [774, 52] on button "Save" at bounding box center [783, 46] width 32 height 19
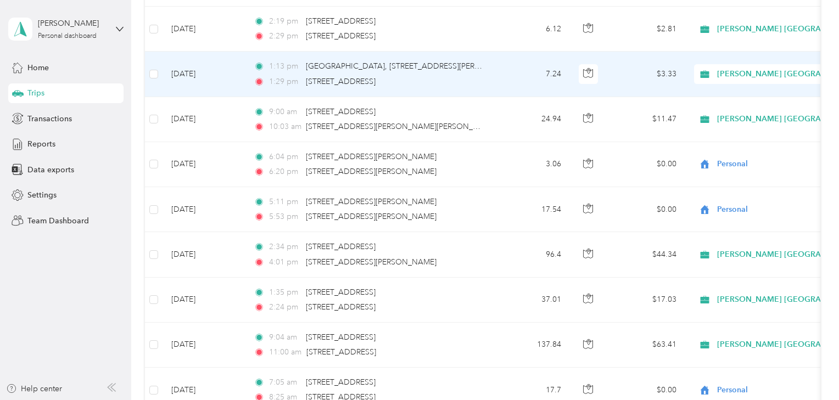
click at [707, 70] on icon at bounding box center [704, 74] width 9 height 8
click at [719, 105] on span "Personal" at bounding box center [792, 104] width 182 height 12
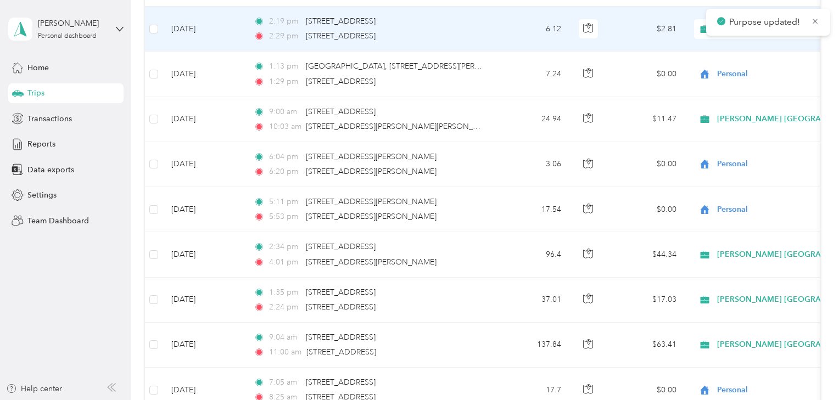
click at [232, 13] on td "[DATE]" at bounding box center [203, 29] width 82 height 45
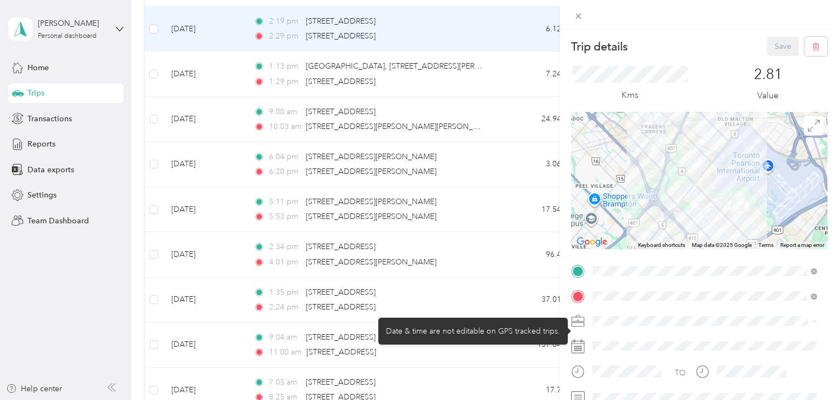
scroll to position [58, 0]
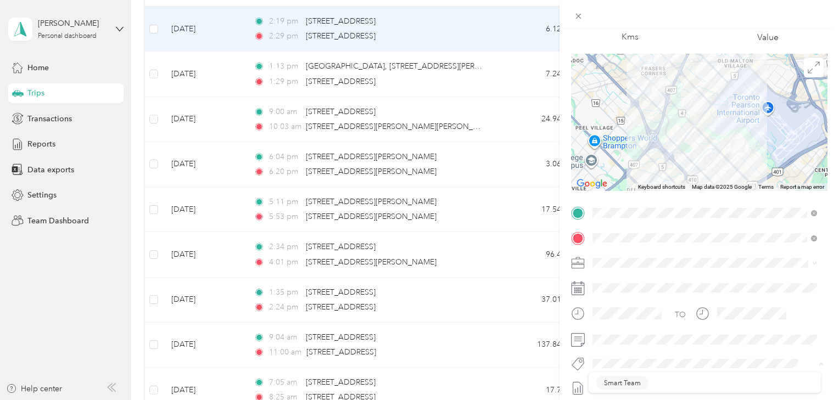
click at [521, 358] on div "Trip details Save This trip cannot be edited because it is either under review,…" at bounding box center [419, 200] width 839 height 400
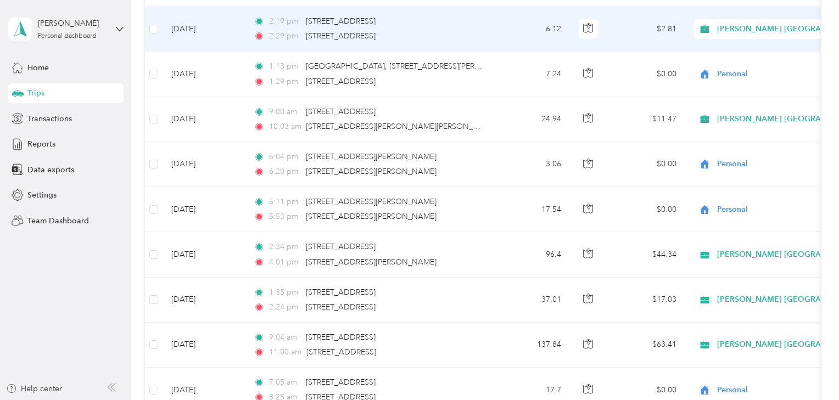
click at [220, 26] on td "[DATE]" at bounding box center [203, 29] width 82 height 45
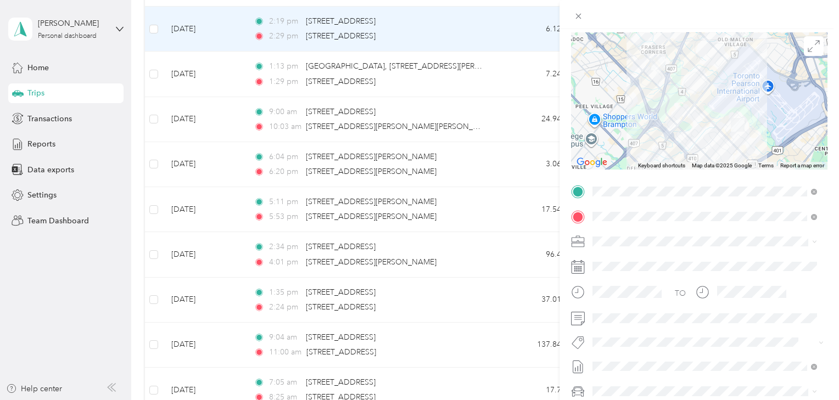
scroll to position [117, 0]
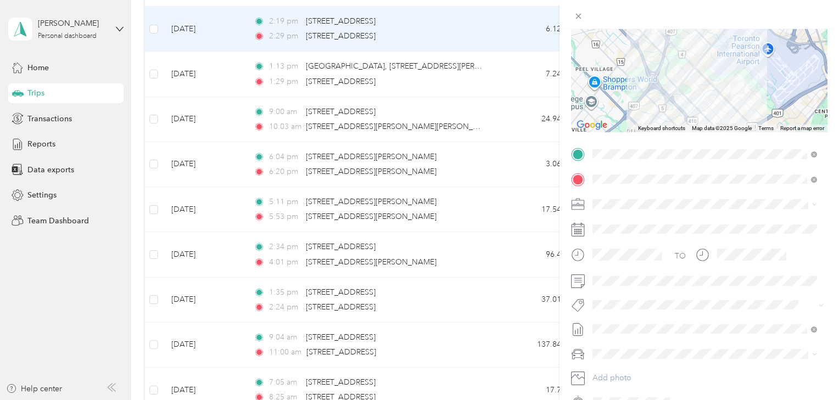
click at [626, 259] on button "Can-coke Retail Execution" at bounding box center [643, 256] width 94 height 14
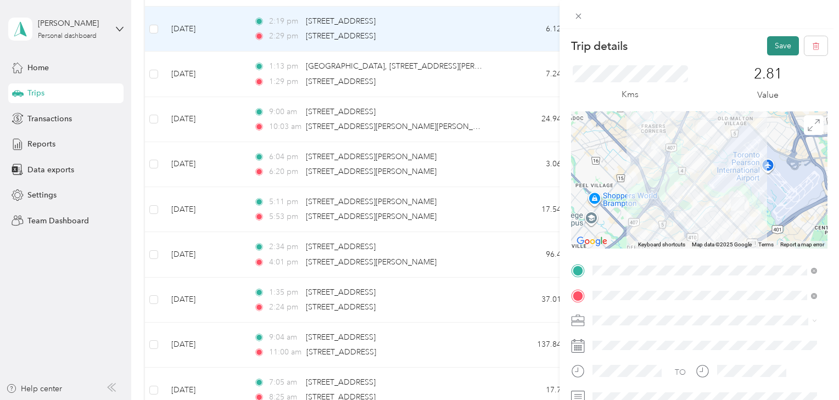
scroll to position [0, 0]
click at [771, 46] on button "Save" at bounding box center [783, 46] width 32 height 19
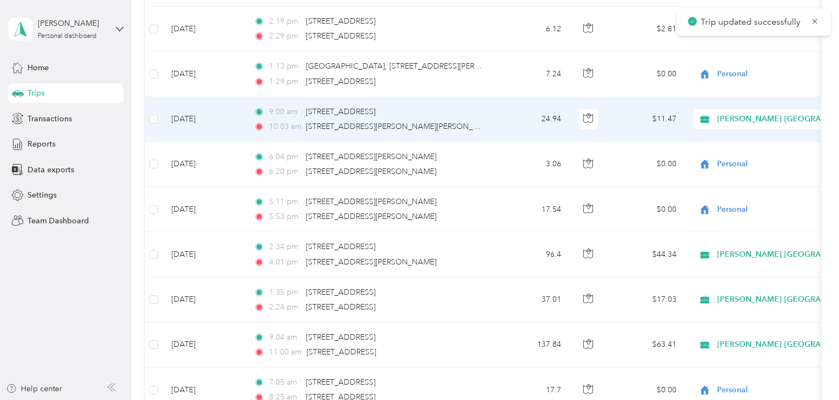
click at [231, 117] on td "[DATE]" at bounding box center [203, 119] width 82 height 45
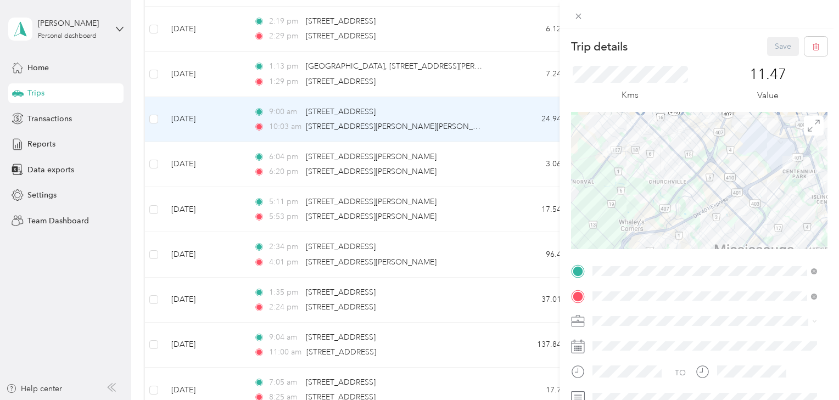
scroll to position [117, 0]
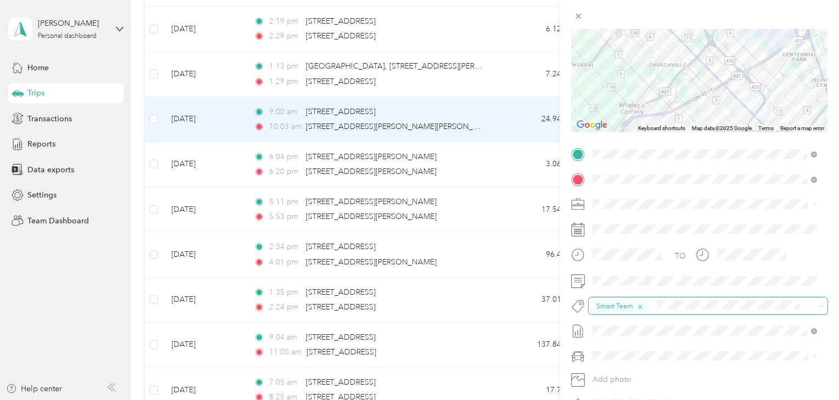
click at [640, 307] on icon "button" at bounding box center [639, 306] width 7 height 7
click at [631, 257] on span "Can-coke Retail Execution" at bounding box center [643, 259] width 79 height 10
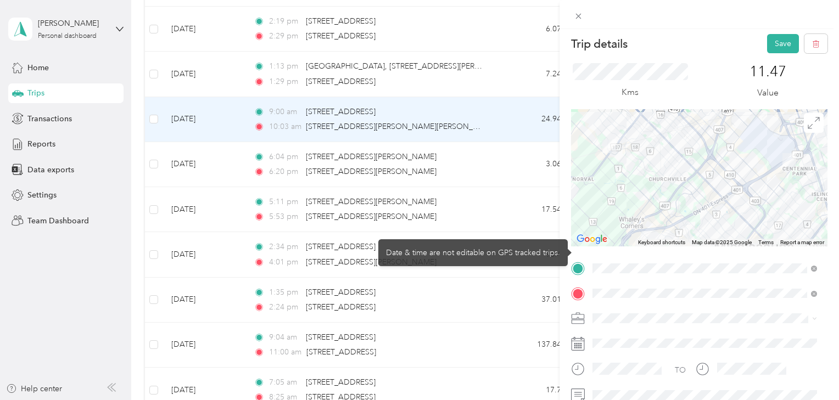
scroll to position [0, 0]
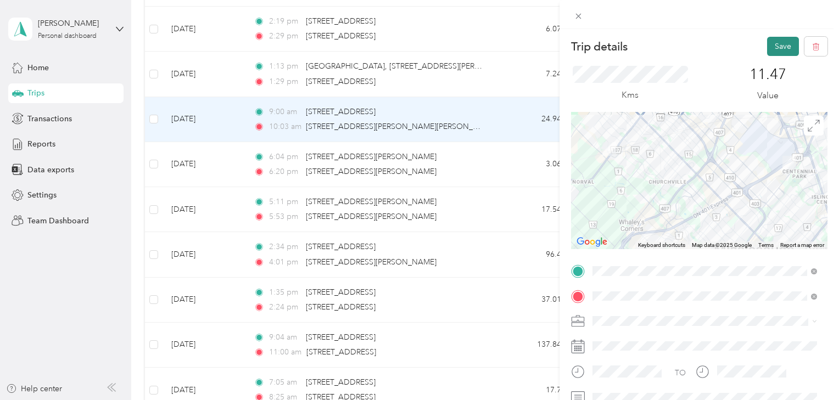
click at [774, 48] on button "Save" at bounding box center [783, 46] width 32 height 19
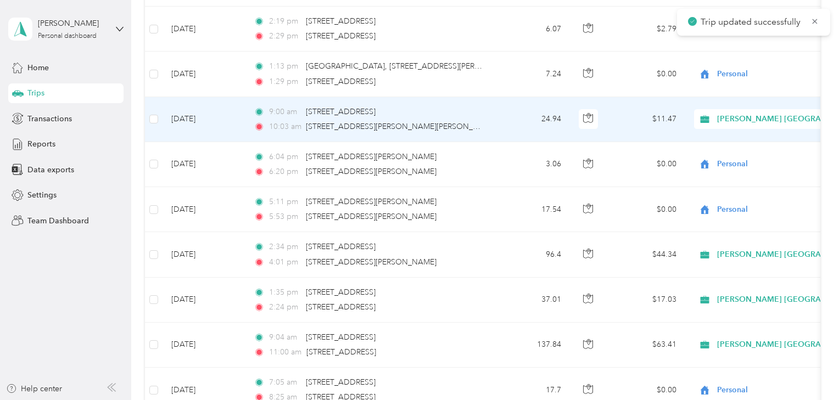
scroll to position [4273, 0]
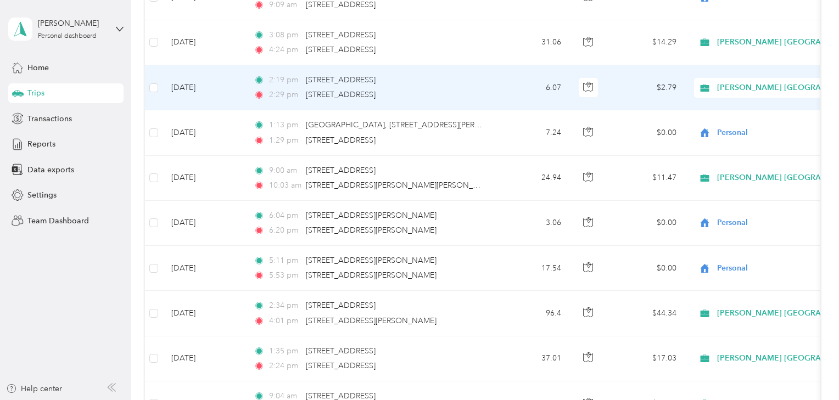
click at [744, 83] on div "[PERSON_NAME] [GEOGRAPHIC_DATA]" at bounding box center [762, 88] width 136 height 20
click at [738, 119] on span "Personal" at bounding box center [802, 117] width 162 height 12
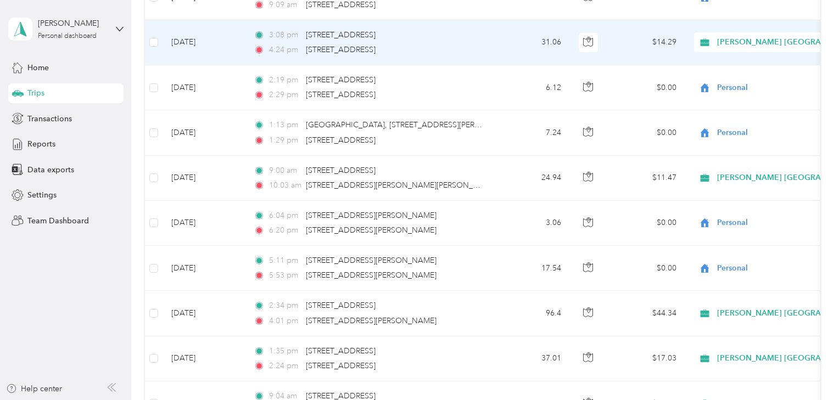
click at [228, 35] on td "[DATE]" at bounding box center [203, 42] width 82 height 45
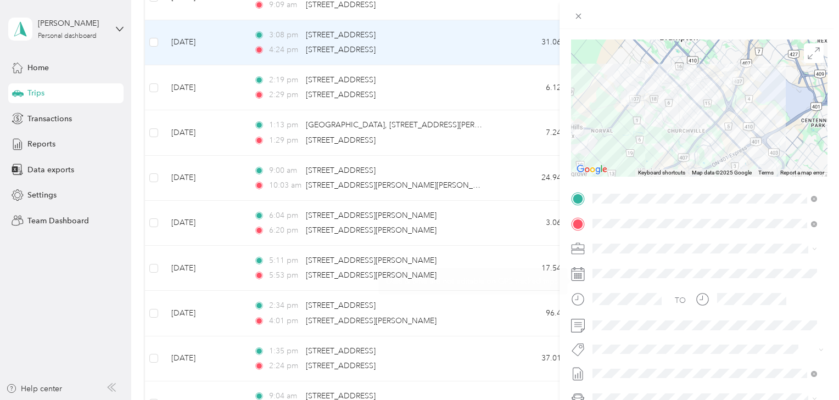
scroll to position [117, 0]
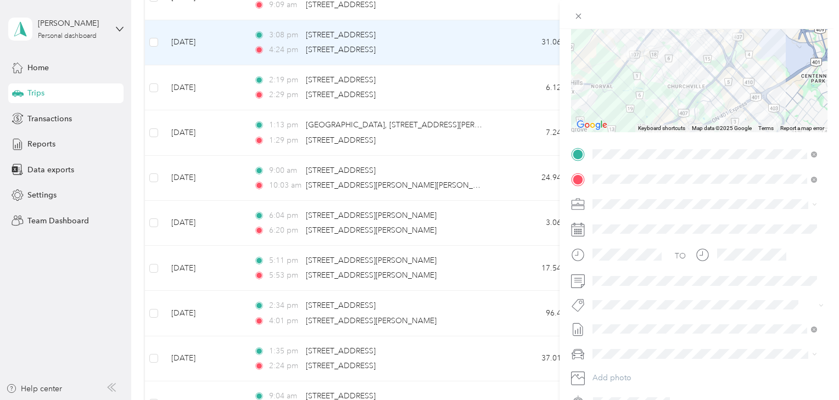
click at [215, 32] on div "Trip details Save This trip cannot be edited because it is either under review,…" at bounding box center [419, 200] width 839 height 400
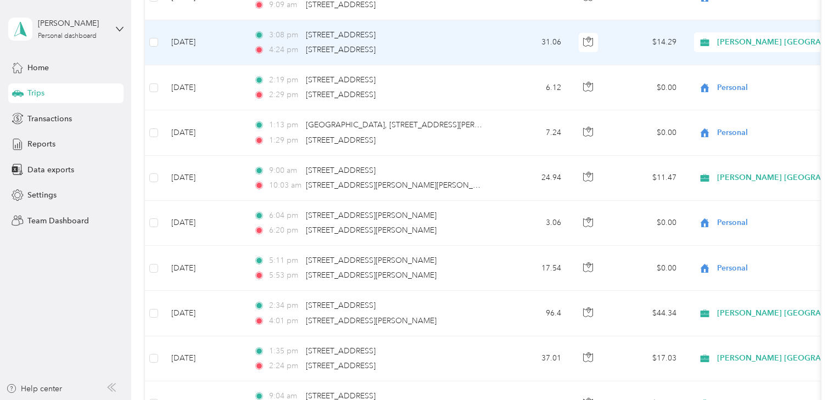
click at [729, 32] on div "[PERSON_NAME] [GEOGRAPHIC_DATA]" at bounding box center [762, 42] width 136 height 20
click at [724, 75] on li "Personal" at bounding box center [792, 71] width 197 height 19
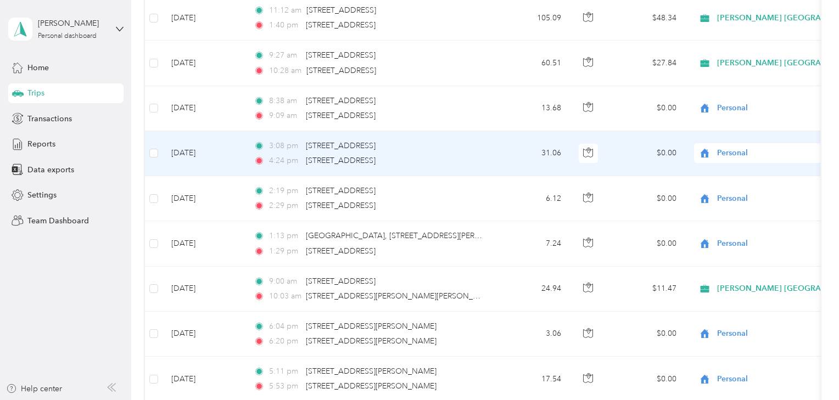
scroll to position [4156, 0]
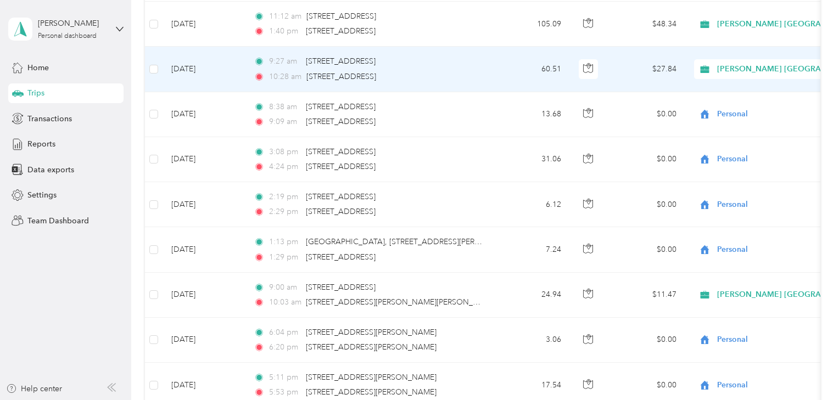
click at [709, 59] on div "[PERSON_NAME] [GEOGRAPHIC_DATA]" at bounding box center [762, 69] width 136 height 20
click at [705, 95] on icon at bounding box center [708, 98] width 14 height 9
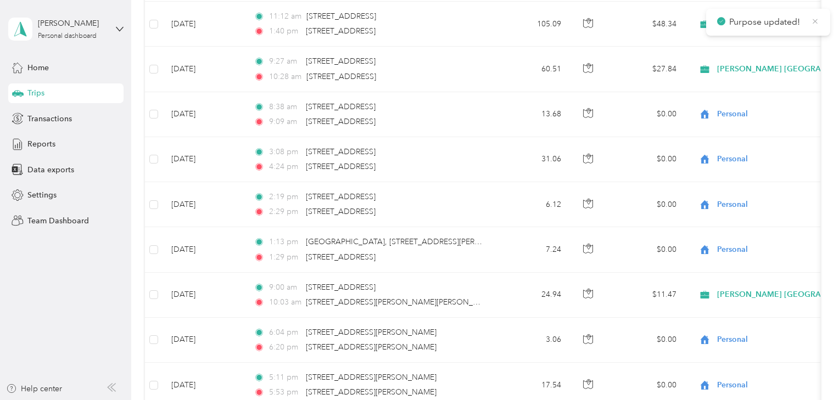
click at [816, 18] on icon at bounding box center [815, 21] width 8 height 10
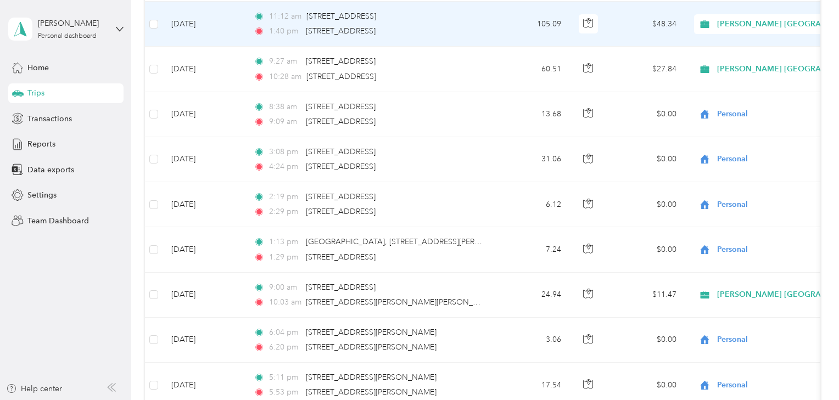
click at [745, 18] on span "[PERSON_NAME] [GEOGRAPHIC_DATA]" at bounding box center [791, 24] width 149 height 12
click at [721, 58] on li "Personal" at bounding box center [792, 52] width 197 height 19
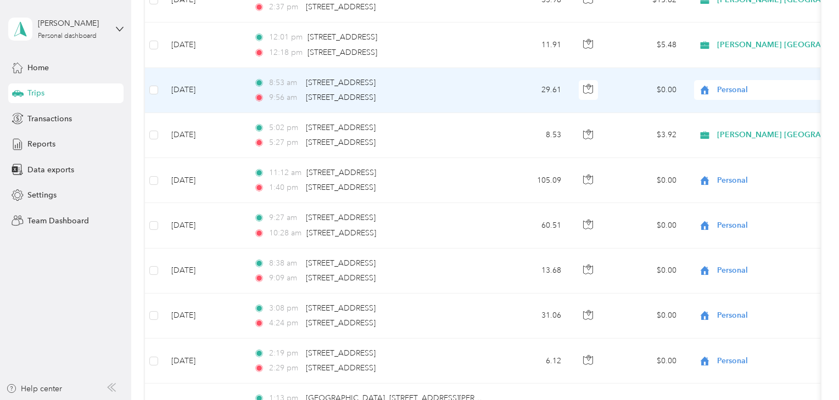
scroll to position [3980, 0]
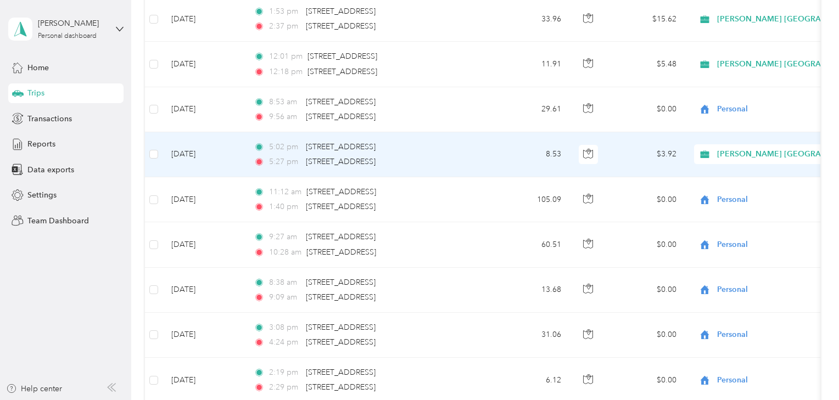
click at [745, 148] on span "[PERSON_NAME] [GEOGRAPHIC_DATA]" at bounding box center [791, 154] width 149 height 12
click at [727, 182] on span "Personal" at bounding box center [802, 184] width 162 height 12
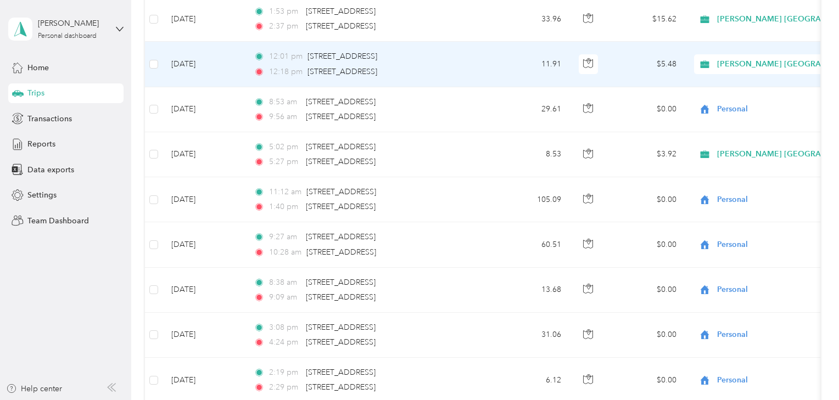
click at [713, 62] on div "[PERSON_NAME] [GEOGRAPHIC_DATA]" at bounding box center [762, 64] width 136 height 20
click at [711, 90] on icon at bounding box center [708, 94] width 14 height 9
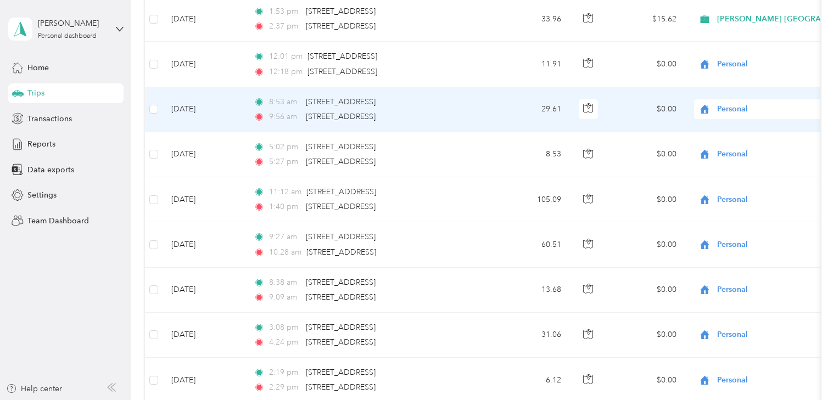
click at [711, 103] on span "Personal" at bounding box center [758, 109] width 120 height 12
click at [718, 126] on ol "Acosta Canada Personal" at bounding box center [786, 129] width 184 height 38
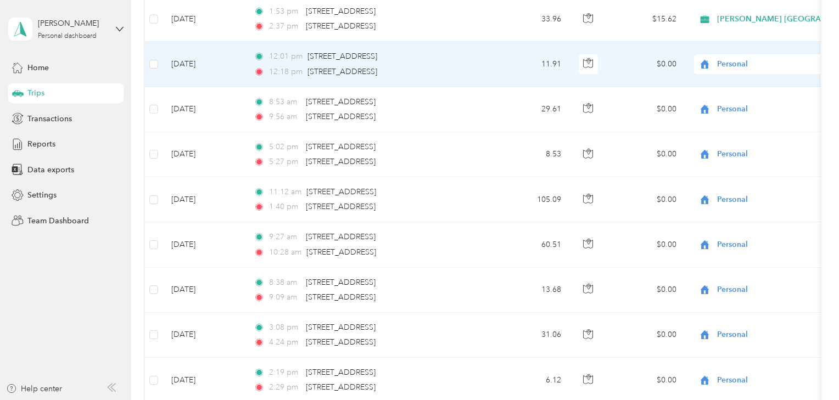
click at [718, 60] on div "Personal" at bounding box center [762, 64] width 136 height 20
click at [721, 78] on li "[PERSON_NAME] [GEOGRAPHIC_DATA]" at bounding box center [786, 74] width 184 height 19
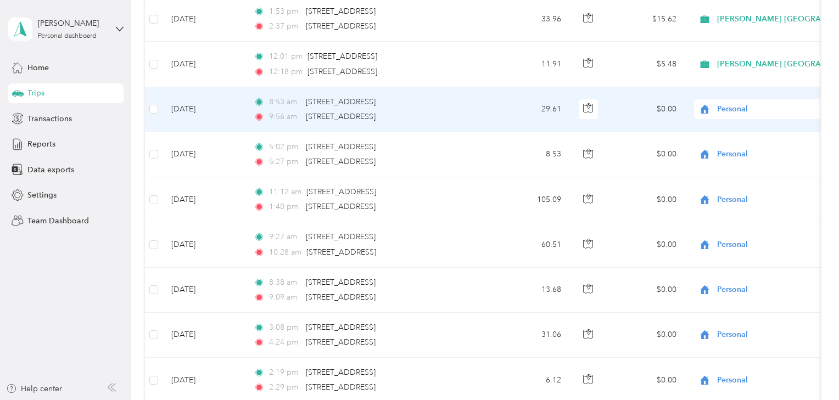
click at [721, 103] on span "Personal" at bounding box center [767, 109] width 100 height 12
click at [718, 114] on span "[PERSON_NAME] [GEOGRAPHIC_DATA]" at bounding box center [785, 120] width 168 height 12
click at [234, 99] on td "[DATE]" at bounding box center [203, 109] width 82 height 45
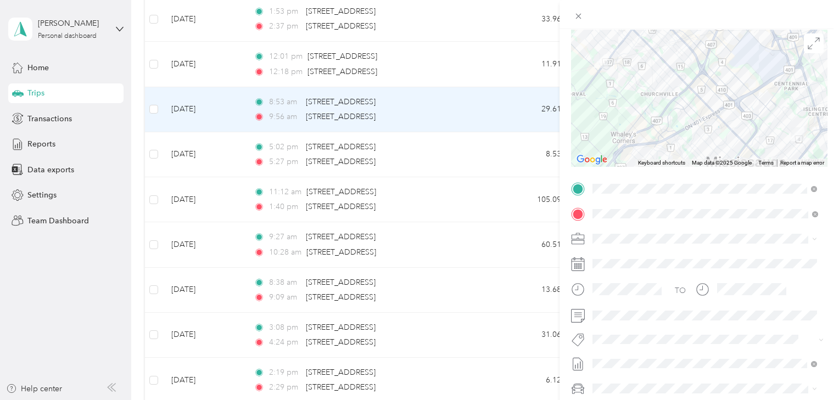
scroll to position [117, 0]
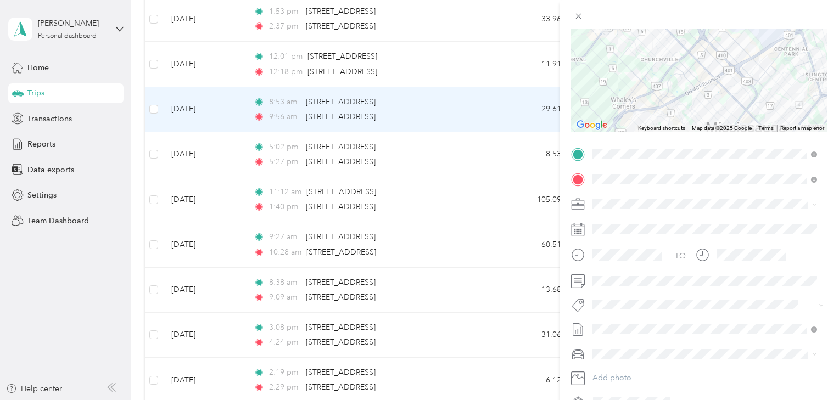
click at [617, 233] on span "[PERSON_NAME] Retail Merch" at bounding box center [650, 237] width 93 height 10
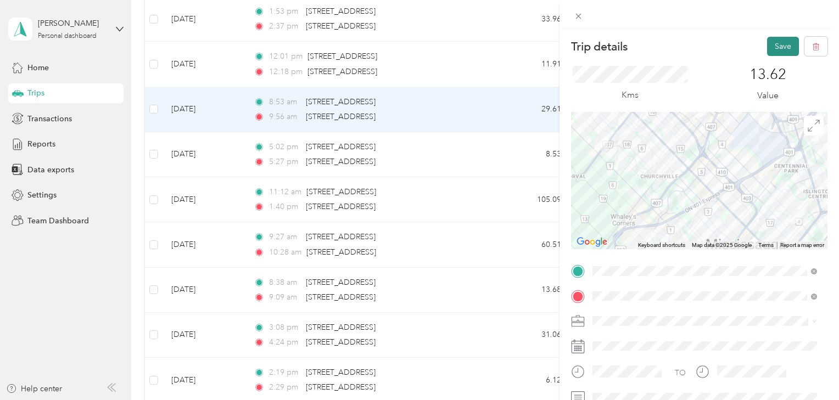
click at [767, 53] on button "Save" at bounding box center [783, 46] width 32 height 19
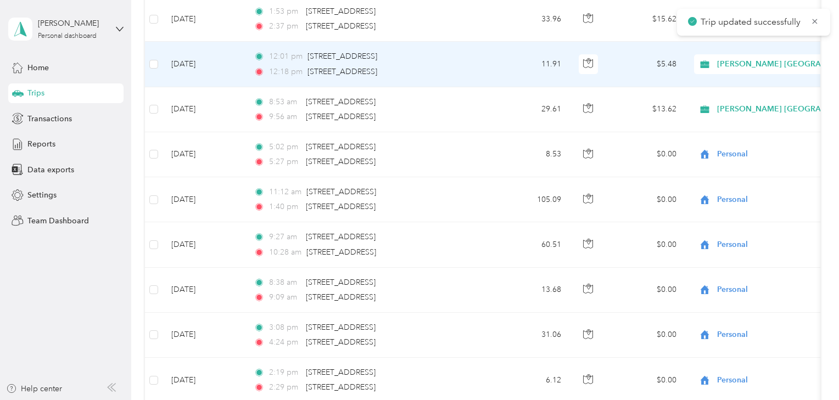
click at [234, 52] on td "[DATE]" at bounding box center [203, 64] width 82 height 45
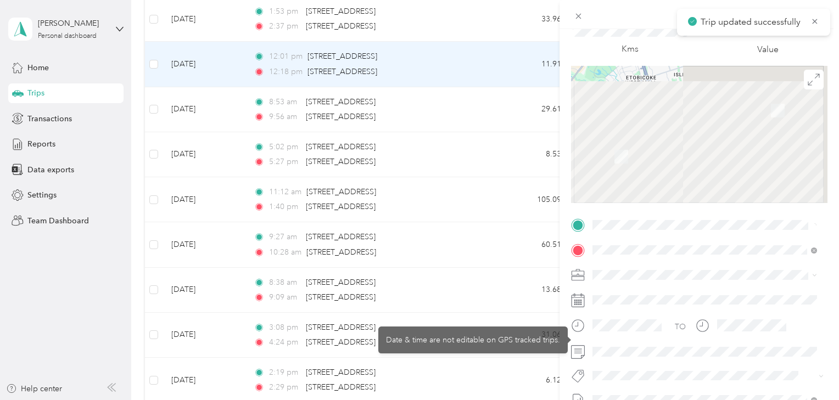
scroll to position [117, 0]
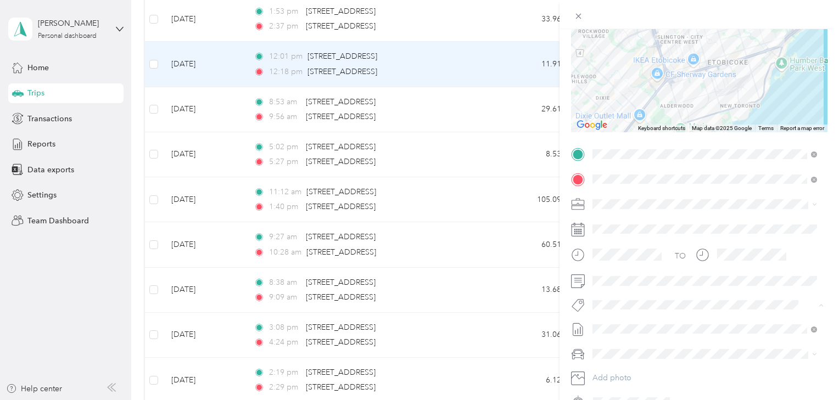
click at [632, 233] on span "[PERSON_NAME] Retail Merch" at bounding box center [650, 237] width 93 height 10
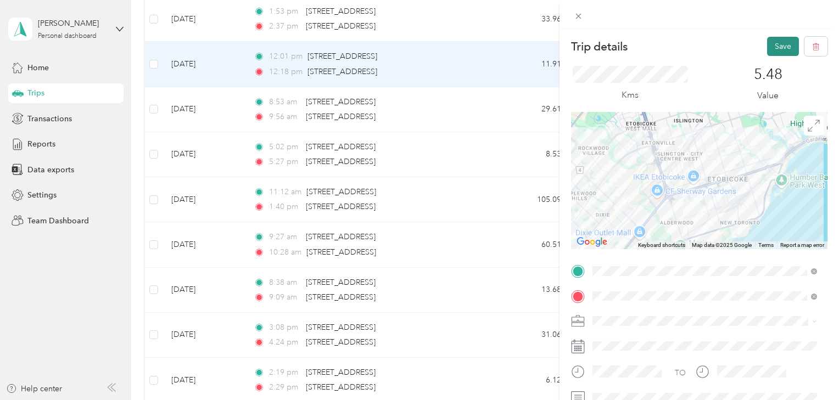
click at [774, 48] on button "Save" at bounding box center [783, 46] width 32 height 19
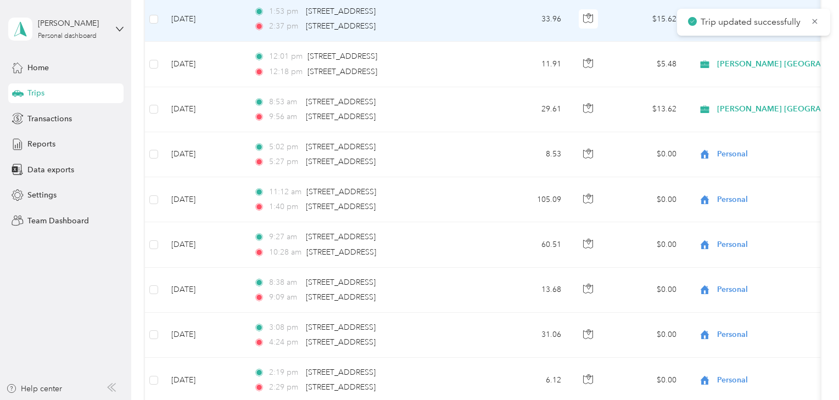
click at [229, 14] on td "[DATE]" at bounding box center [203, 19] width 82 height 45
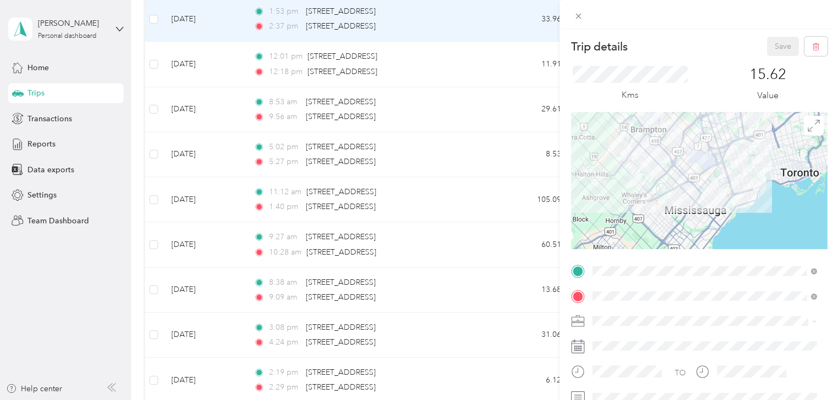
click at [229, 14] on div "Trip details Save This trip cannot be edited because it is either under review,…" at bounding box center [419, 200] width 839 height 400
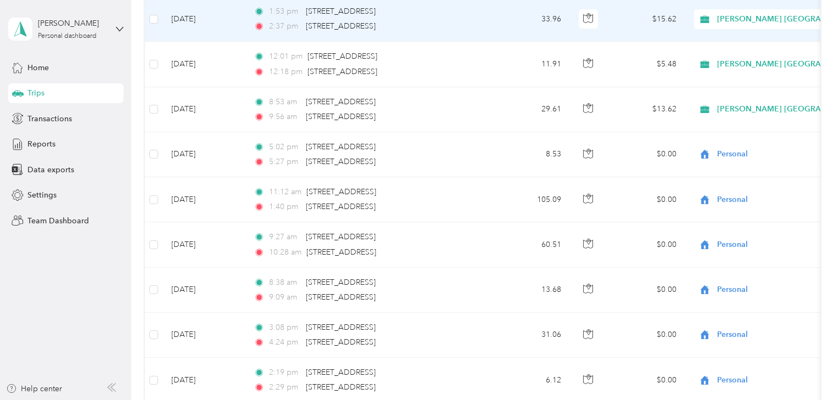
click at [229, 9] on td "[DATE]" at bounding box center [203, 19] width 82 height 45
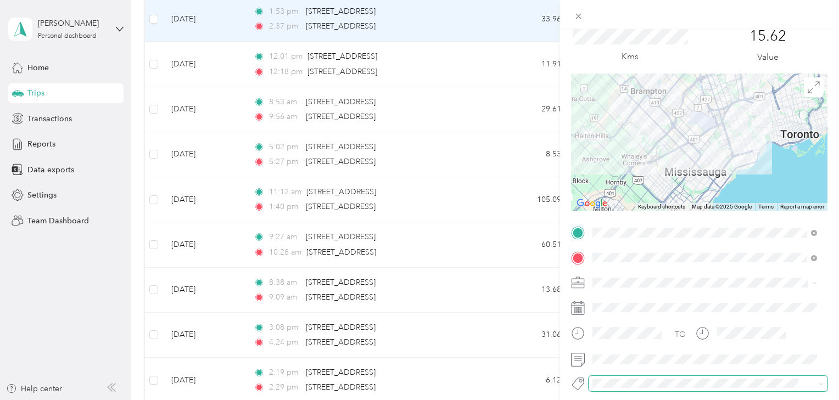
scroll to position [58, 0]
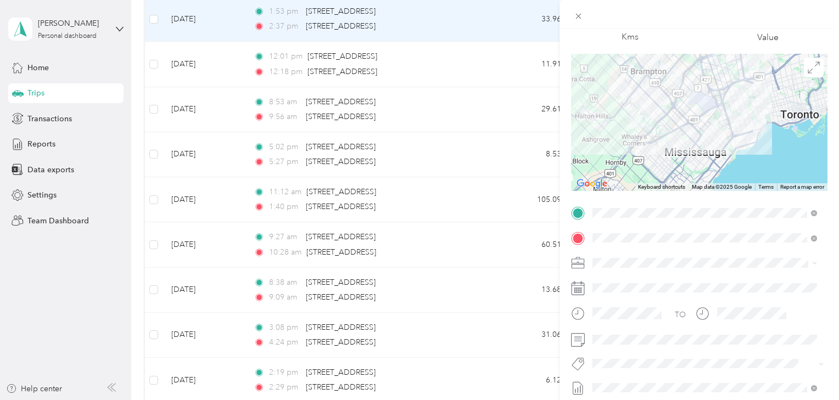
click at [618, 294] on span "[PERSON_NAME] Retail Merch" at bounding box center [650, 296] width 93 height 10
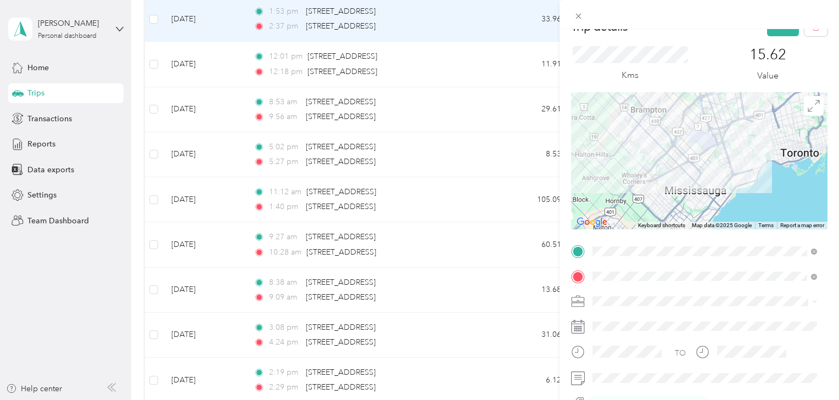
scroll to position [0, 0]
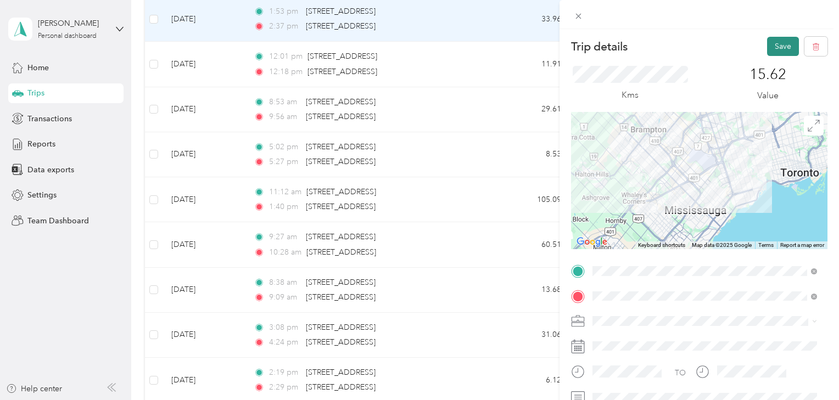
click at [767, 53] on button "Save" at bounding box center [783, 46] width 32 height 19
click at [767, 48] on button "Save" at bounding box center [783, 46] width 32 height 19
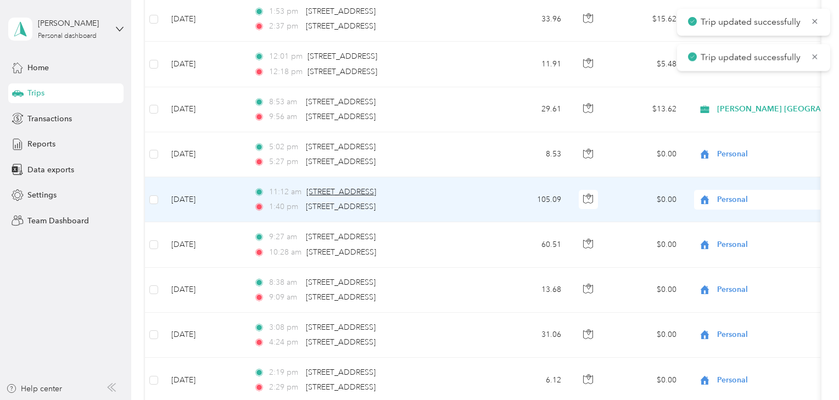
scroll to position [3804, 0]
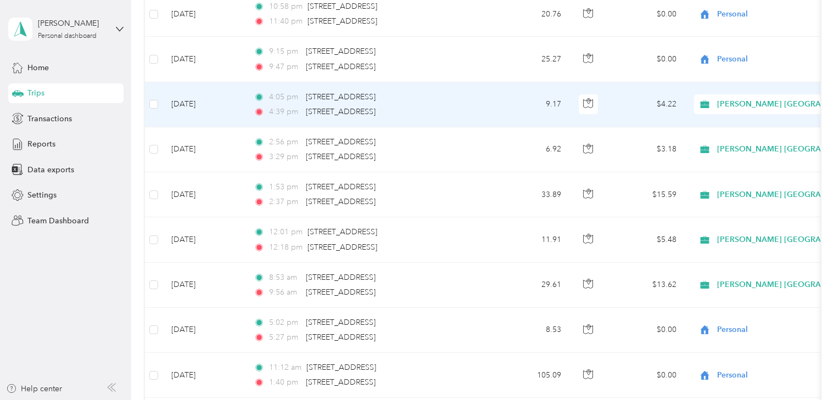
click at [233, 100] on td "[DATE]" at bounding box center [203, 104] width 82 height 45
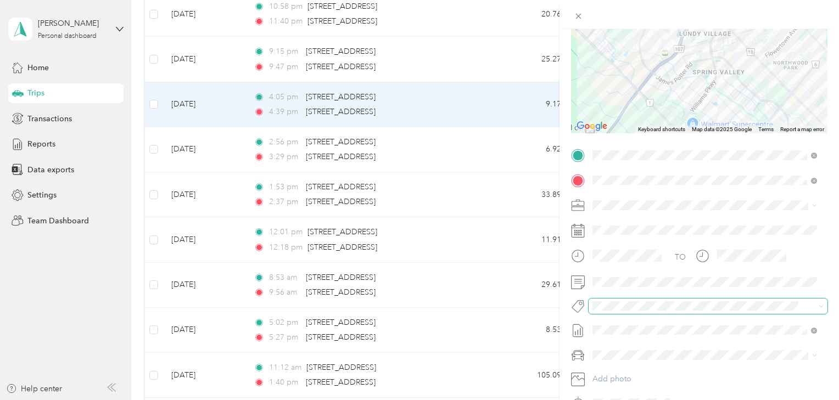
scroll to position [117, 0]
click at [626, 234] on span "[PERSON_NAME] Retail Merch" at bounding box center [650, 234] width 93 height 10
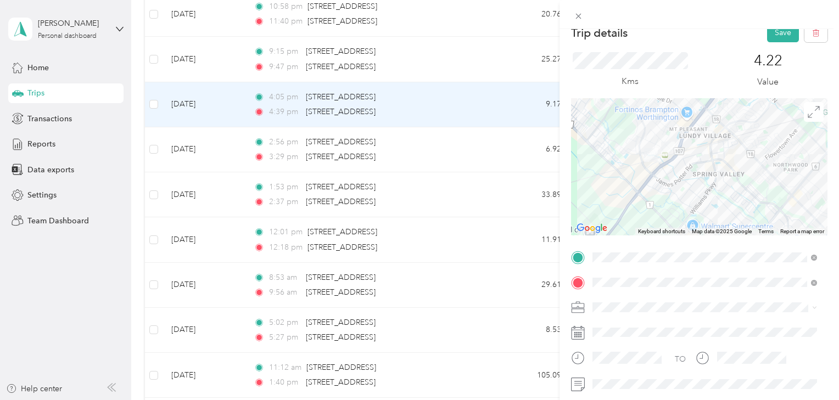
scroll to position [0, 0]
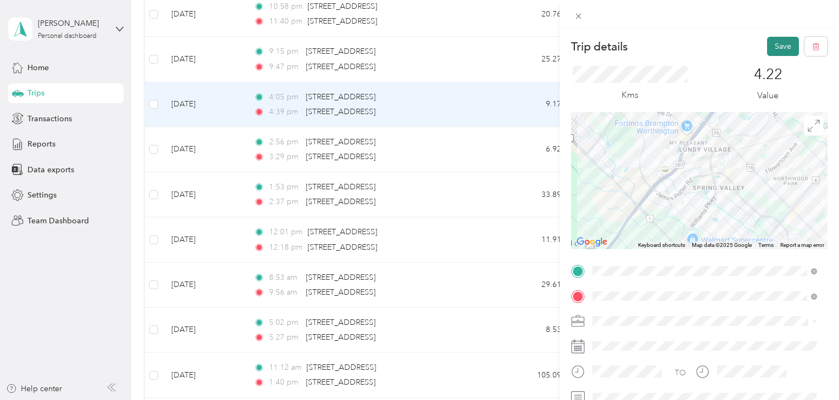
click at [784, 44] on button "Save" at bounding box center [783, 46] width 32 height 19
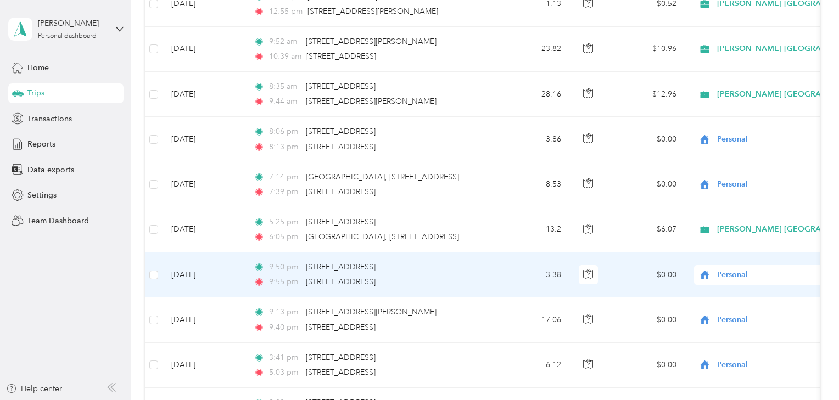
scroll to position [2985, 0]
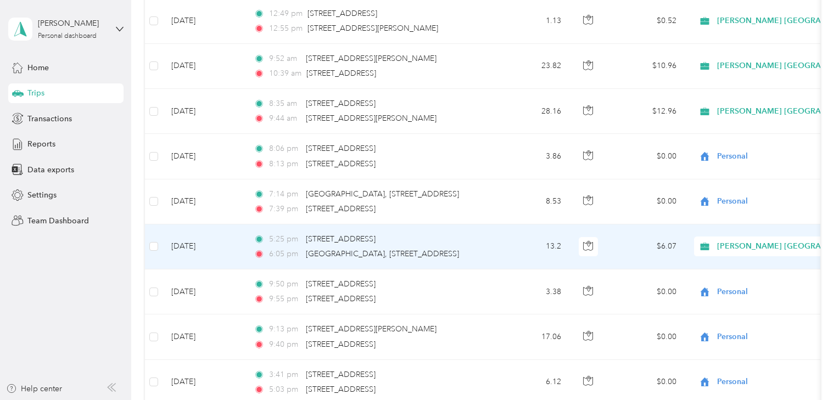
click at [735, 246] on div "[PERSON_NAME] [GEOGRAPHIC_DATA]" at bounding box center [762, 247] width 136 height 20
click at [728, 283] on body "Shaheryar Khan Personal dashboard Home Trips Transactions Reports Data exports …" at bounding box center [416, 200] width 833 height 400
click at [739, 240] on span "[PERSON_NAME] [GEOGRAPHIC_DATA]" at bounding box center [791, 246] width 149 height 12
click at [720, 276] on span "Personal" at bounding box center [792, 279] width 182 height 12
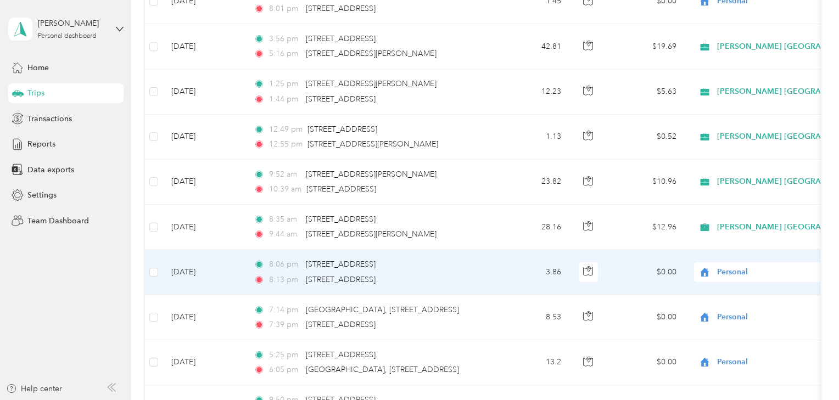
scroll to position [2868, 0]
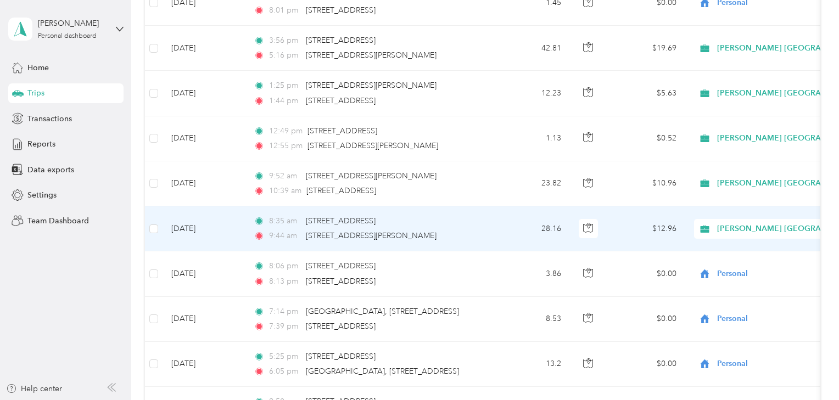
click at [226, 211] on td "[DATE]" at bounding box center [203, 228] width 82 height 45
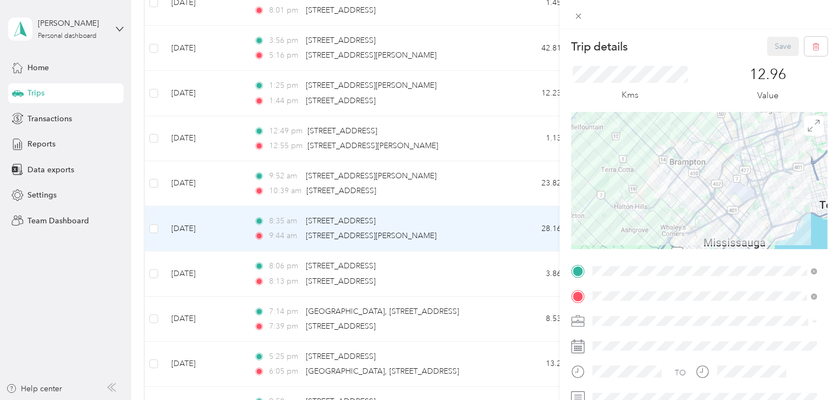
scroll to position [58, 0]
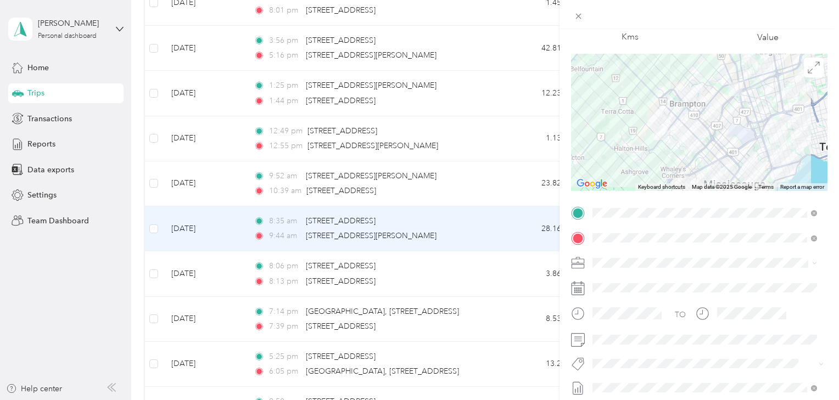
click at [608, 378] on span "Smart Team" at bounding box center [622, 378] width 37 height 10
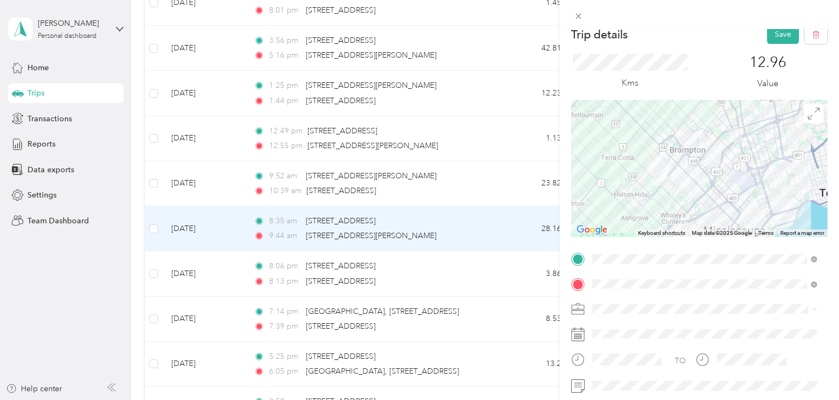
scroll to position [0, 0]
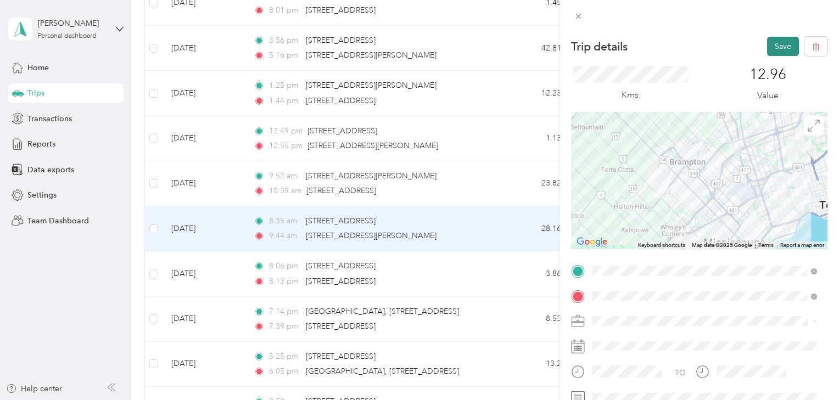
click at [773, 44] on button "Save" at bounding box center [783, 46] width 32 height 19
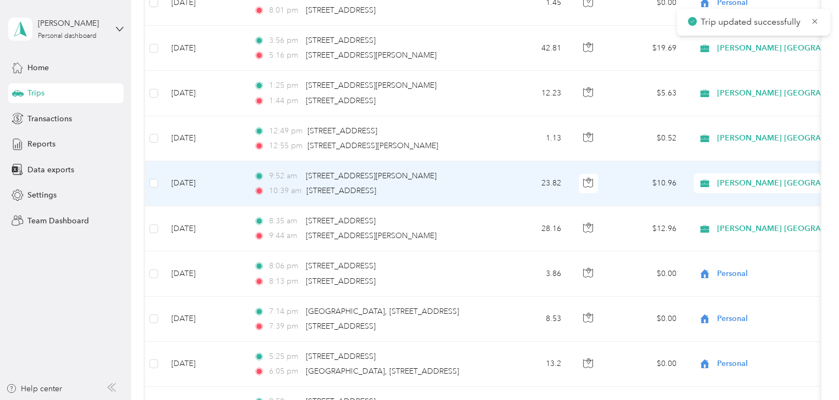
click at [227, 169] on td "[DATE]" at bounding box center [203, 183] width 82 height 45
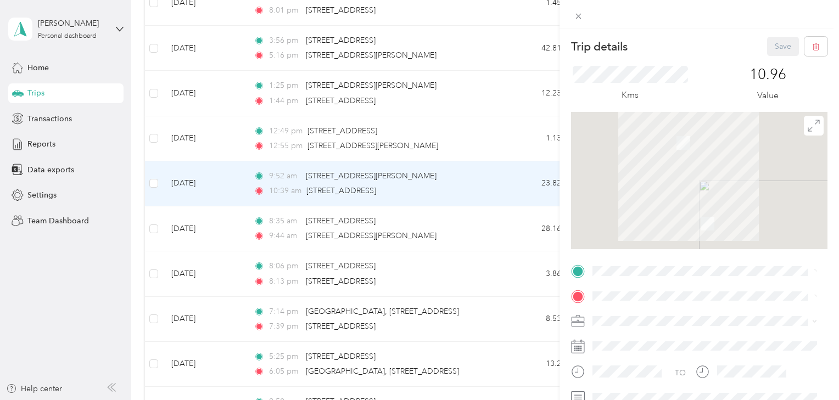
scroll to position [58, 0]
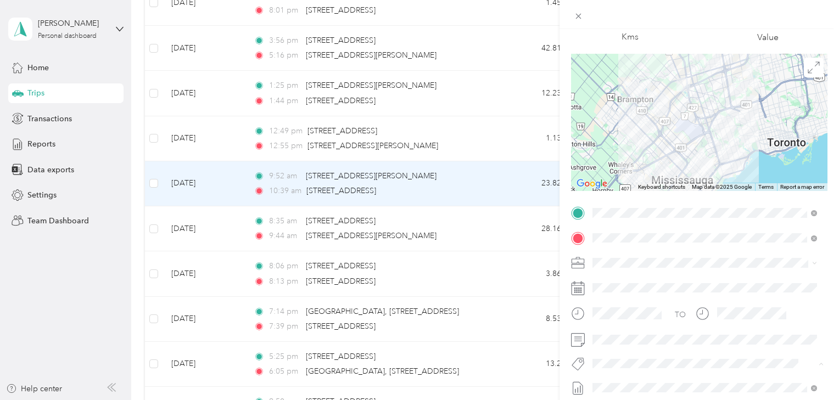
click at [608, 382] on span "Smart Team" at bounding box center [622, 383] width 37 height 10
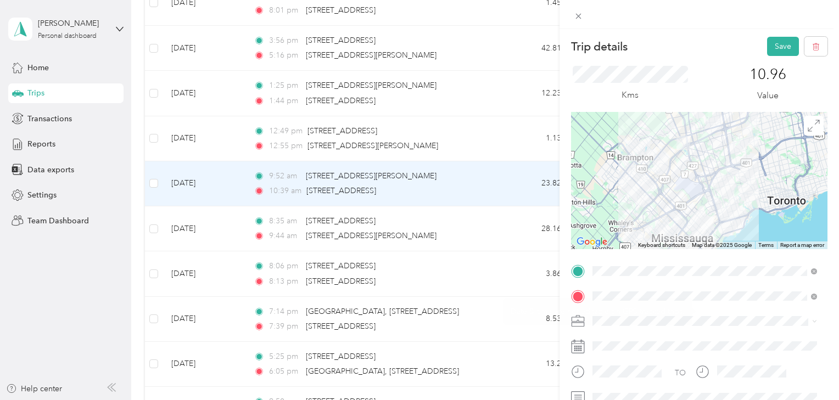
scroll to position [0, 0]
click at [768, 40] on button "Save" at bounding box center [783, 46] width 32 height 19
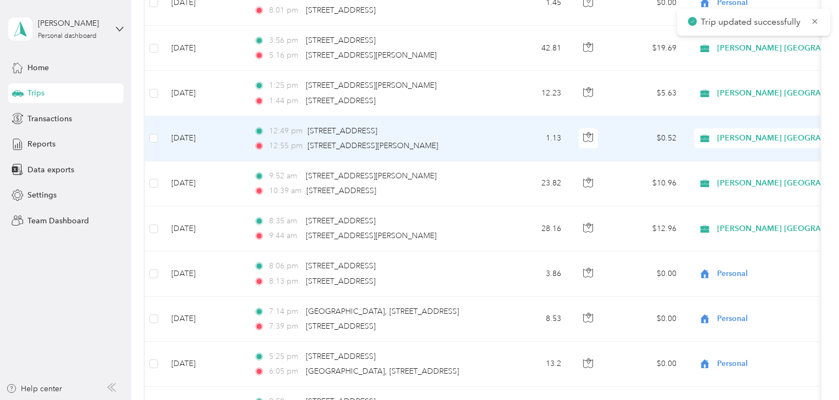
click at [222, 123] on td "[DATE]" at bounding box center [203, 138] width 82 height 45
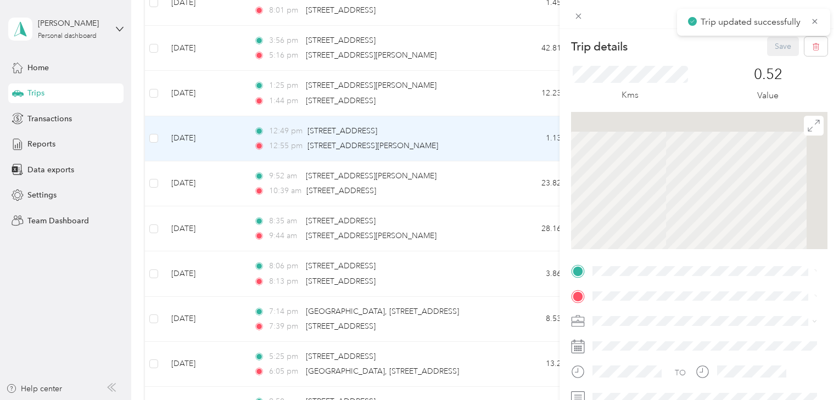
scroll to position [117, 0]
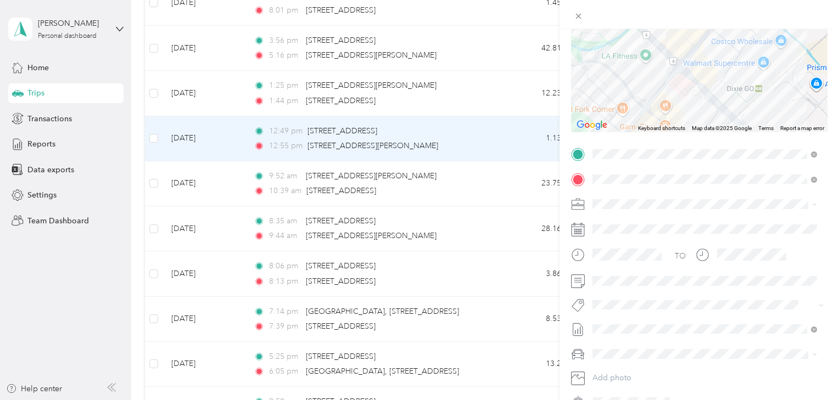
click at [617, 323] on span "Smart Team" at bounding box center [622, 324] width 37 height 10
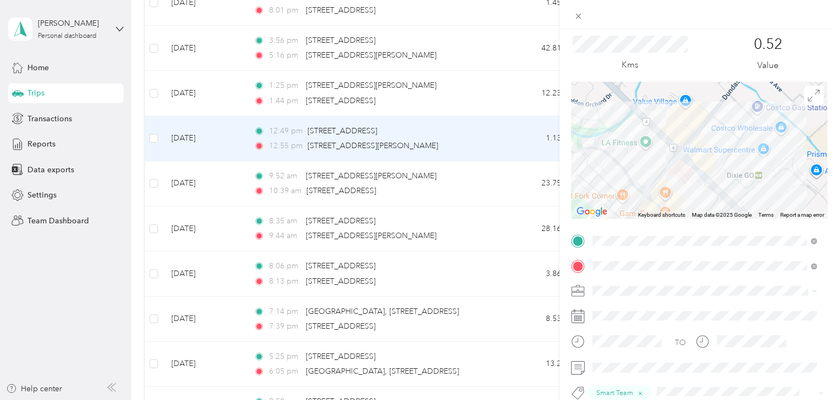
scroll to position [0, 0]
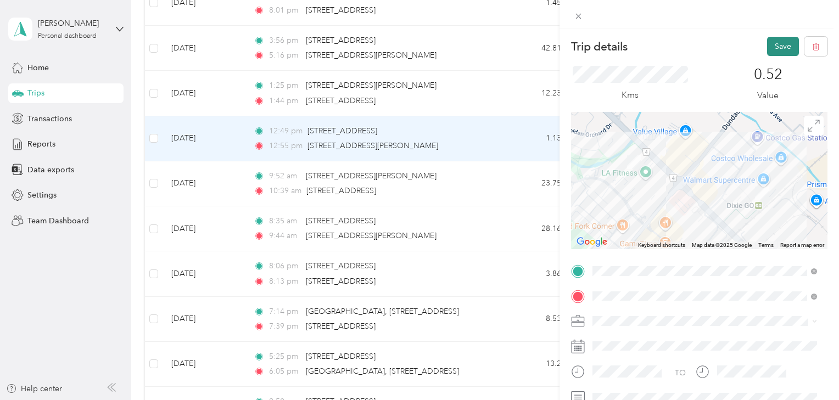
click at [778, 43] on button "Save" at bounding box center [783, 46] width 32 height 19
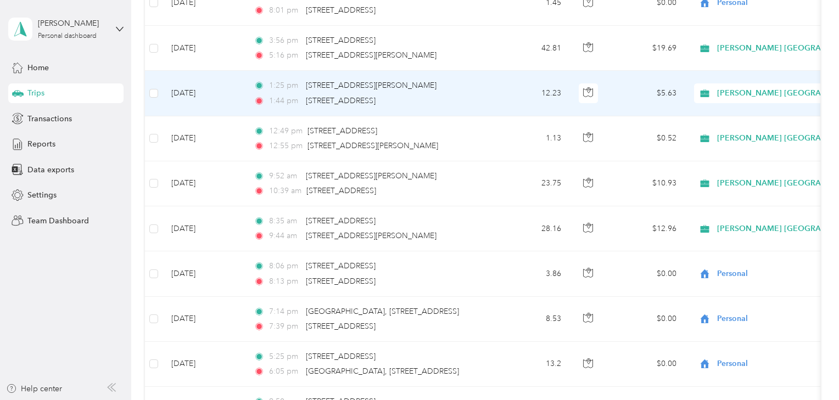
click at [241, 92] on td "[DATE]" at bounding box center [203, 93] width 82 height 45
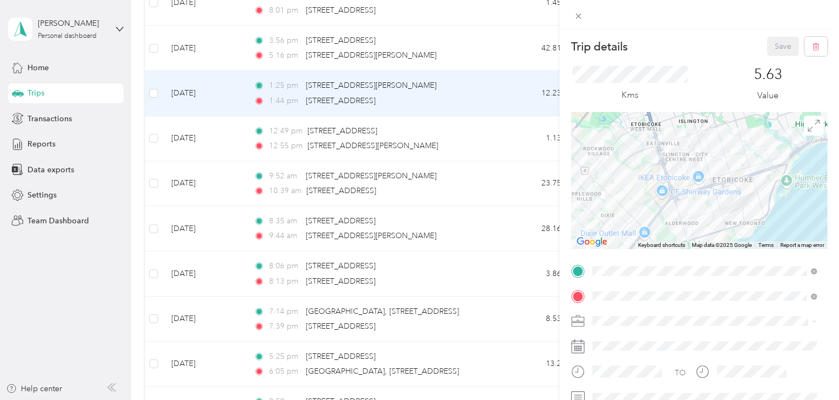
scroll to position [58, 0]
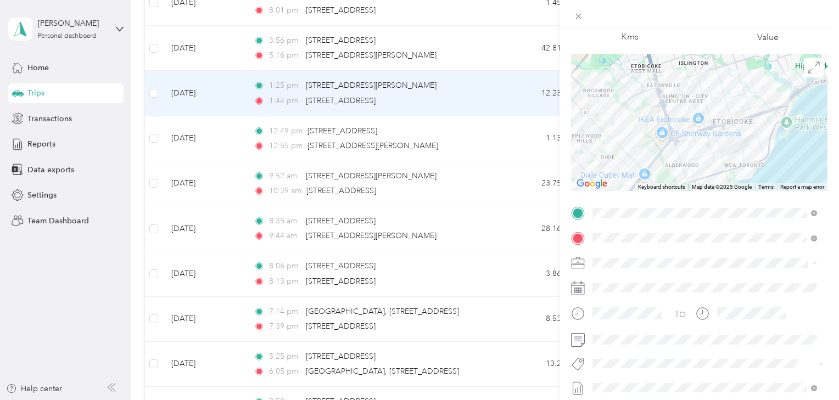
click at [615, 380] on span "Smart Team" at bounding box center [622, 383] width 37 height 10
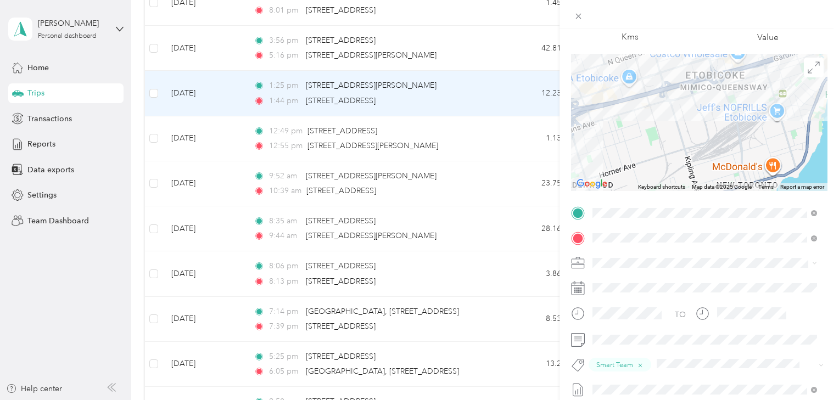
scroll to position [0, 0]
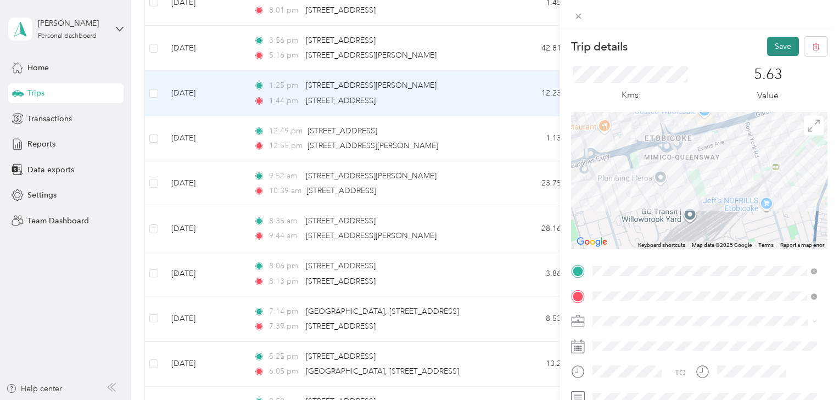
click at [775, 43] on button "Save" at bounding box center [783, 46] width 32 height 19
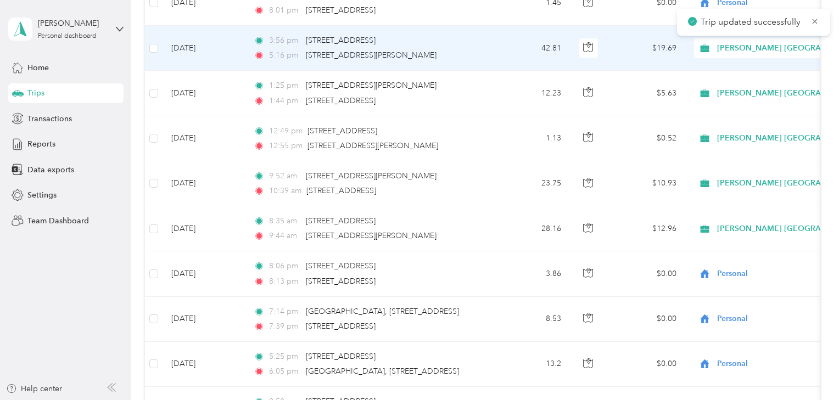
click at [226, 35] on td "[DATE]" at bounding box center [203, 48] width 82 height 45
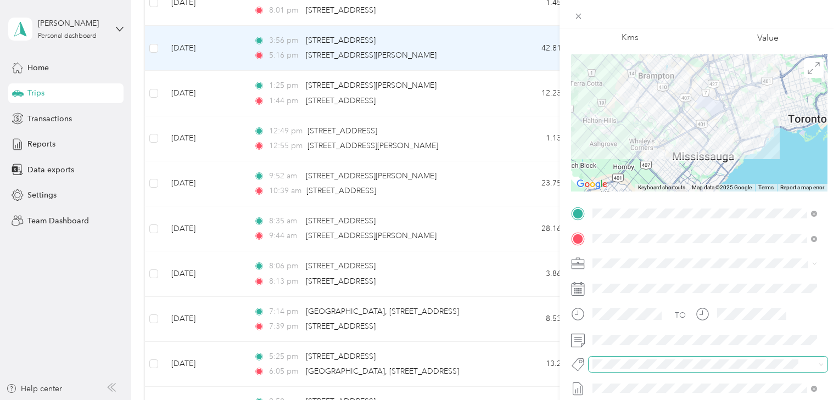
scroll to position [58, 0]
click at [611, 381] on button "Smart Team" at bounding box center [622, 383] width 52 height 14
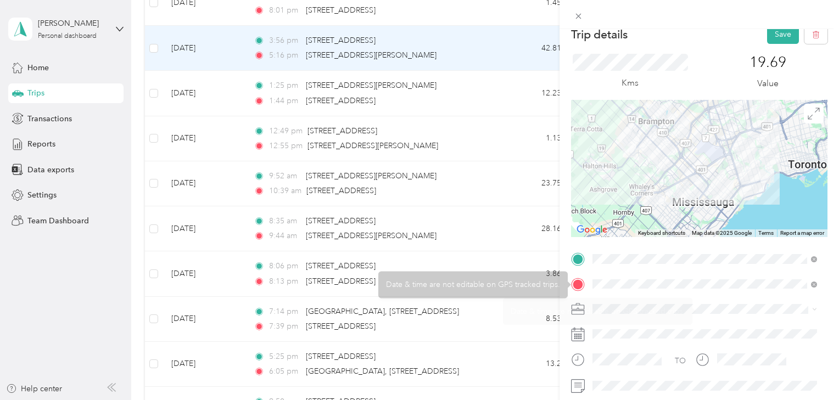
scroll to position [0, 0]
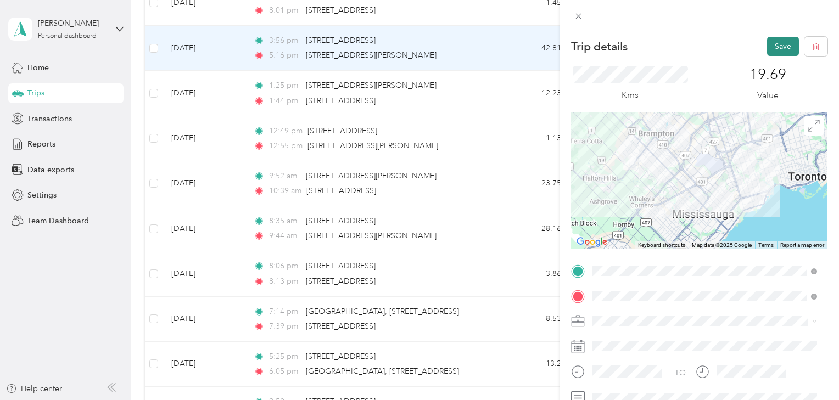
click at [775, 49] on button "Save" at bounding box center [783, 46] width 32 height 19
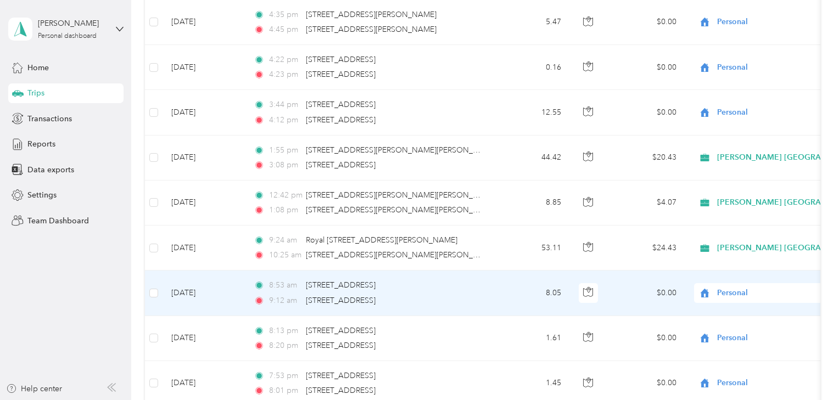
scroll to position [2458, 0]
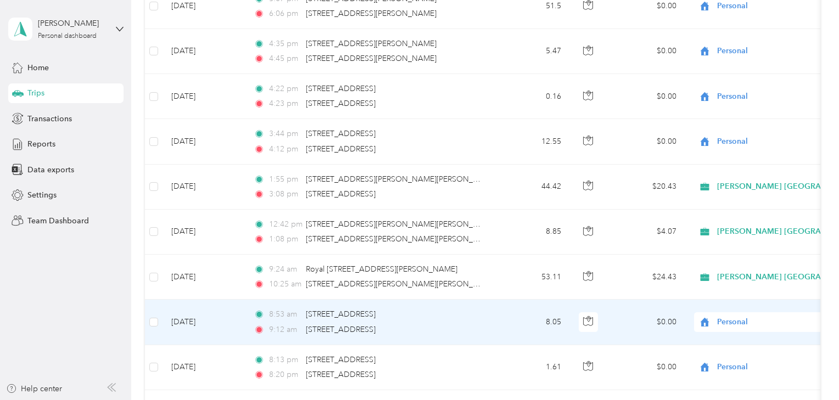
click at [750, 312] on div "Personal" at bounding box center [762, 322] width 136 height 20
click at [739, 338] on li "[PERSON_NAME] [GEOGRAPHIC_DATA]" at bounding box center [786, 336] width 184 height 19
click at [722, 316] on span "[PERSON_NAME] [GEOGRAPHIC_DATA]" at bounding box center [791, 322] width 149 height 12
click at [723, 350] on span "Personal" at bounding box center [802, 356] width 162 height 12
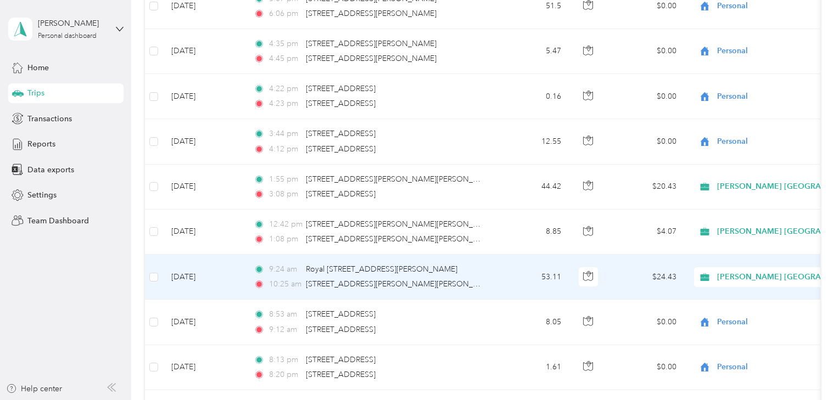
click at [220, 261] on td "[DATE]" at bounding box center [203, 277] width 82 height 45
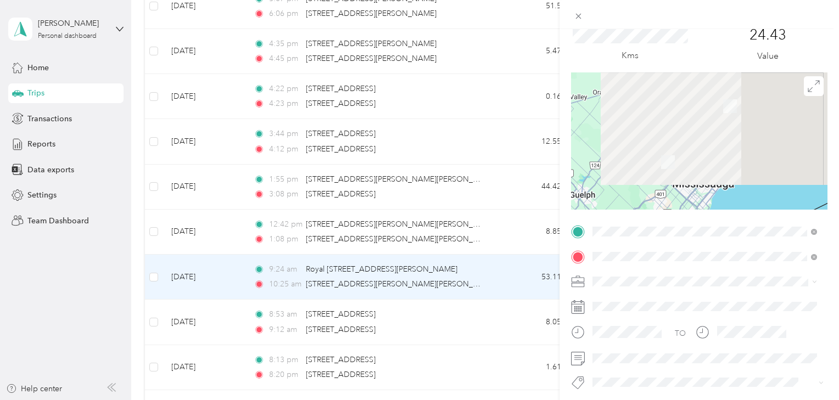
scroll to position [58, 0]
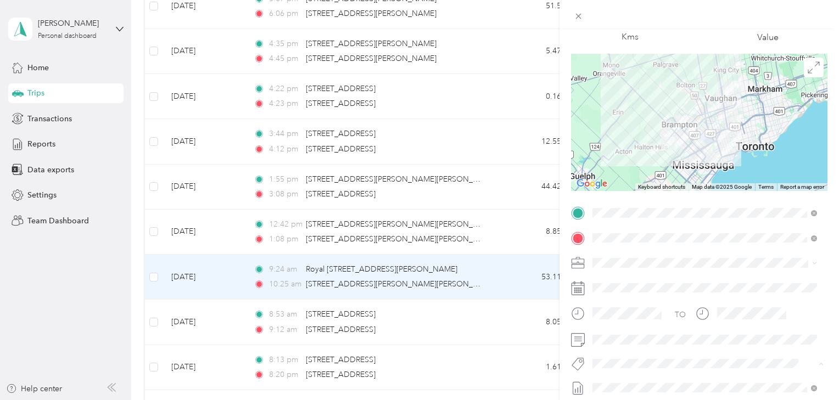
click at [620, 384] on button "Smart Team" at bounding box center [622, 383] width 52 height 14
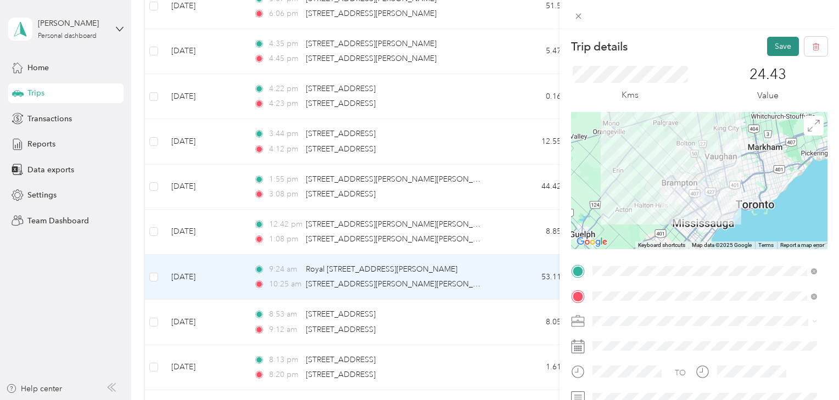
click at [767, 47] on button "Save" at bounding box center [783, 46] width 32 height 19
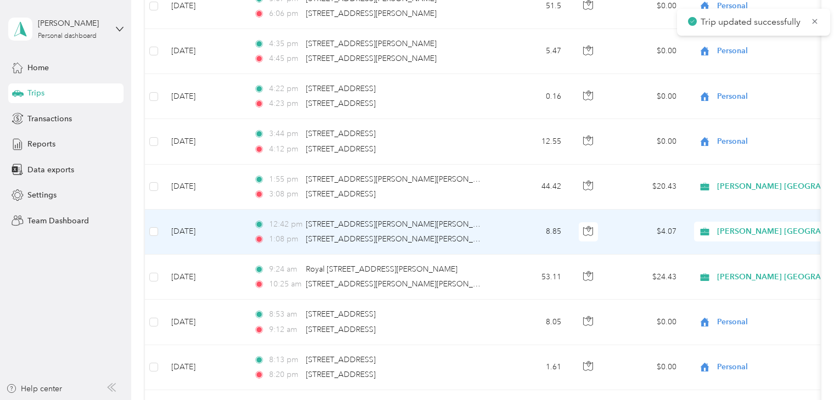
click at [241, 221] on td "[DATE]" at bounding box center [203, 232] width 82 height 45
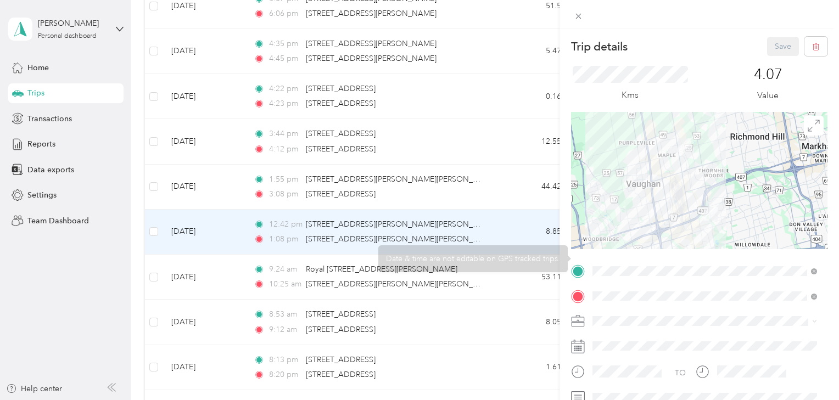
scroll to position [117, 0]
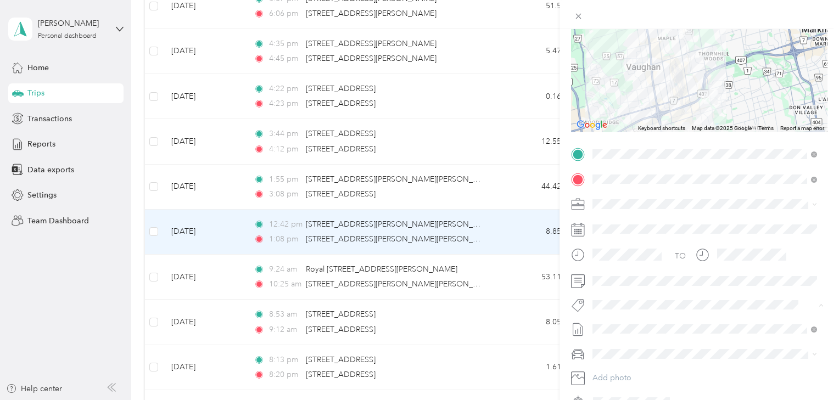
click at [612, 322] on span "Smart Team" at bounding box center [622, 324] width 37 height 10
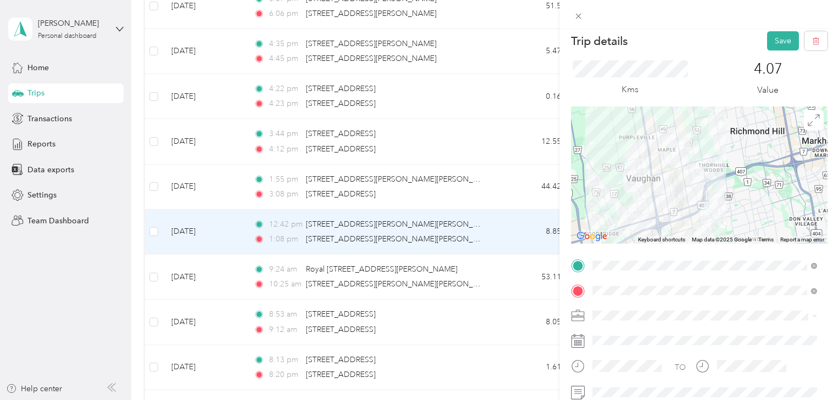
scroll to position [0, 0]
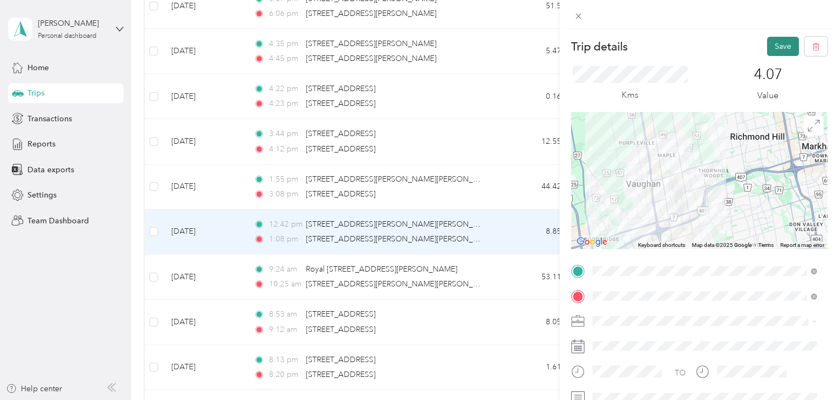
click at [769, 53] on button "Save" at bounding box center [783, 46] width 32 height 19
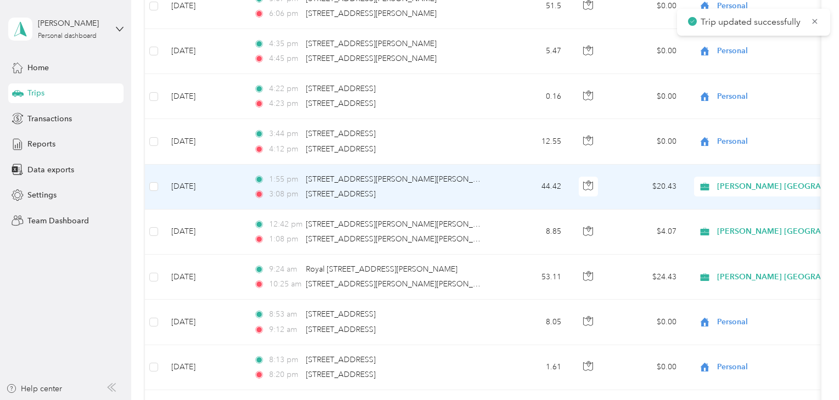
click at [240, 182] on td "[DATE]" at bounding box center [203, 187] width 82 height 45
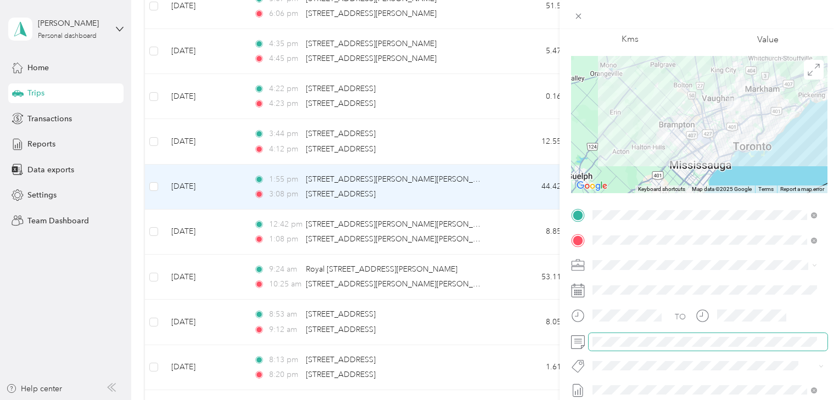
scroll to position [58, 0]
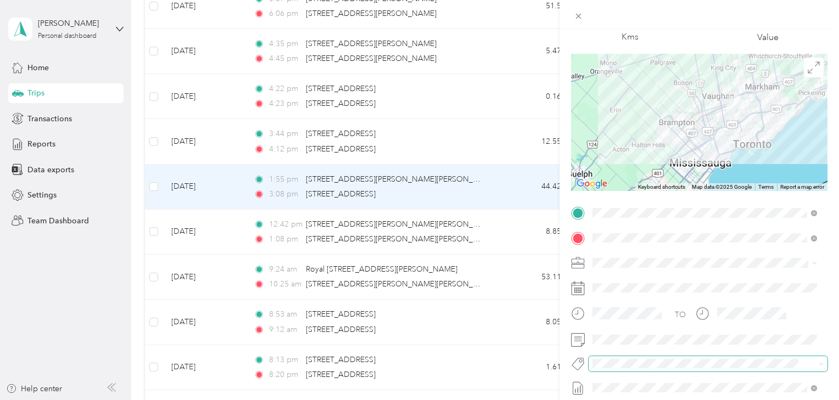
click at [612, 369] on span at bounding box center [707, 363] width 239 height 15
click at [613, 400] on div "Trip details Save This trip cannot be edited because it is either under review,…" at bounding box center [416, 400] width 833 height 0
click at [623, 377] on button "Smart Team" at bounding box center [622, 383] width 52 height 14
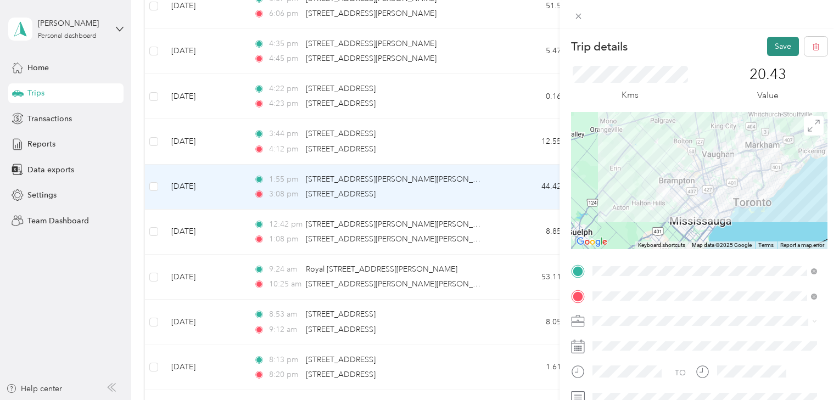
click at [768, 44] on button "Save" at bounding box center [783, 46] width 32 height 19
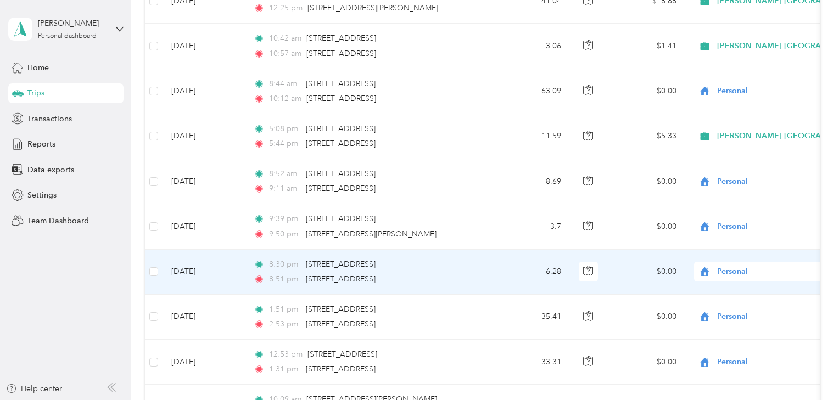
scroll to position [1580, 0]
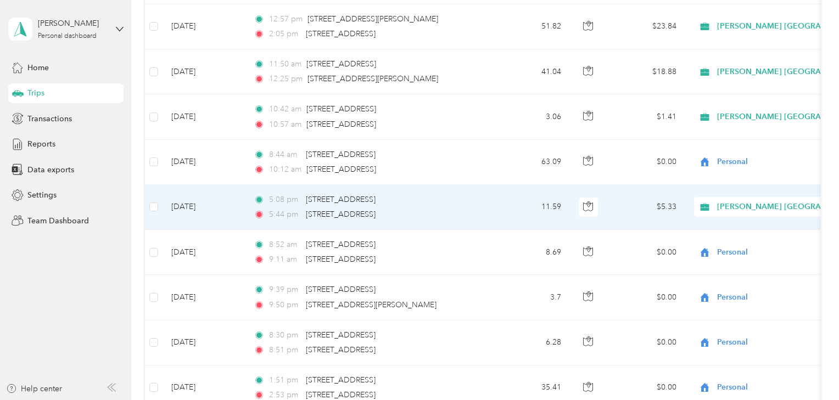
click at [750, 205] on span "[PERSON_NAME] [GEOGRAPHIC_DATA]" at bounding box center [791, 207] width 149 height 12
click at [735, 241] on span "Personal" at bounding box center [802, 243] width 162 height 12
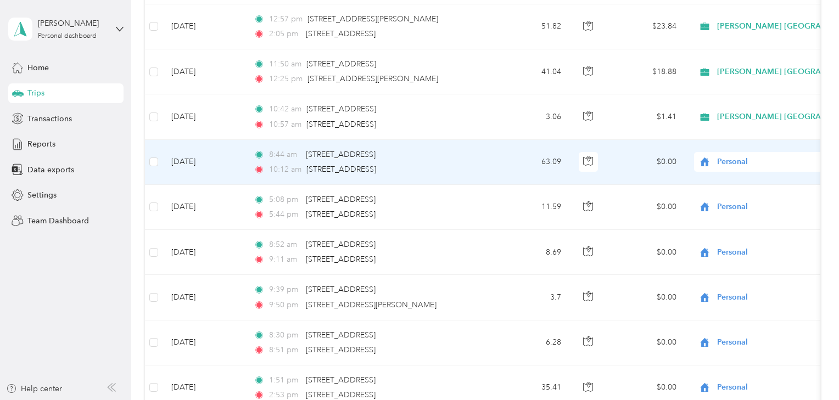
click at [740, 156] on span "Personal" at bounding box center [767, 162] width 100 height 12
click at [724, 182] on li "[PERSON_NAME] [GEOGRAPHIC_DATA]" at bounding box center [786, 178] width 184 height 19
click at [231, 161] on td "[DATE]" at bounding box center [203, 162] width 82 height 45
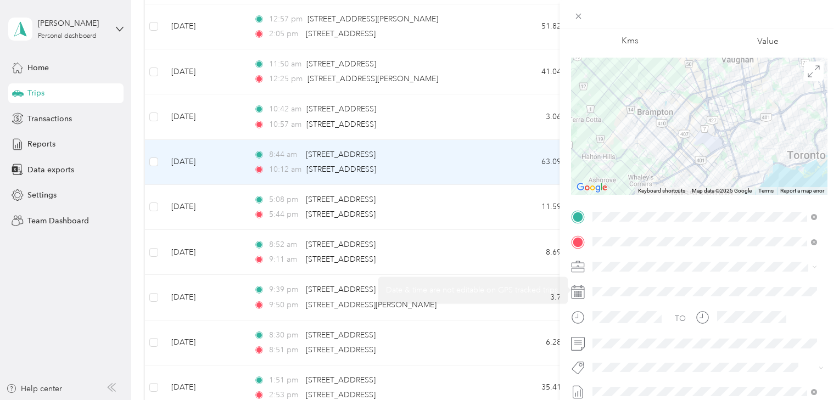
scroll to position [117, 0]
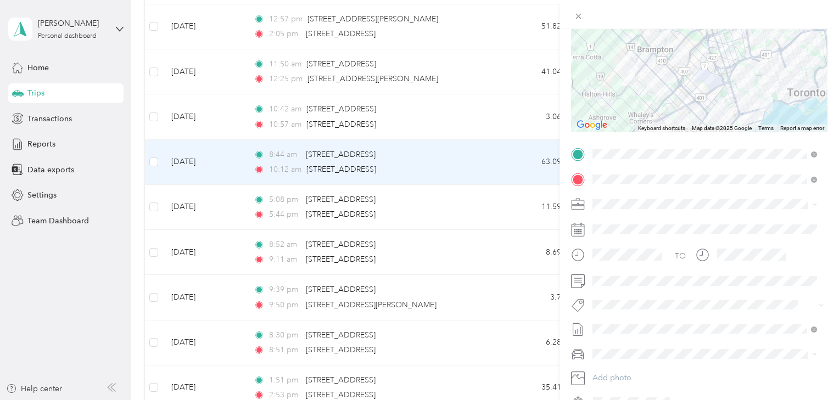
click at [632, 235] on span "[PERSON_NAME] Retail Merch" at bounding box center [650, 237] width 93 height 10
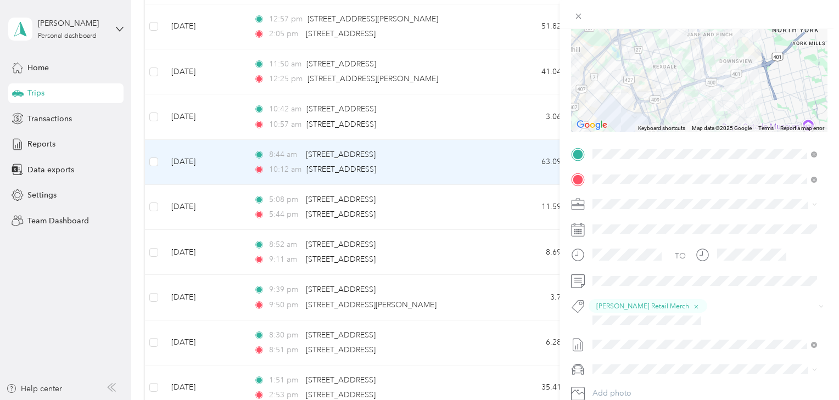
scroll to position [0, 0]
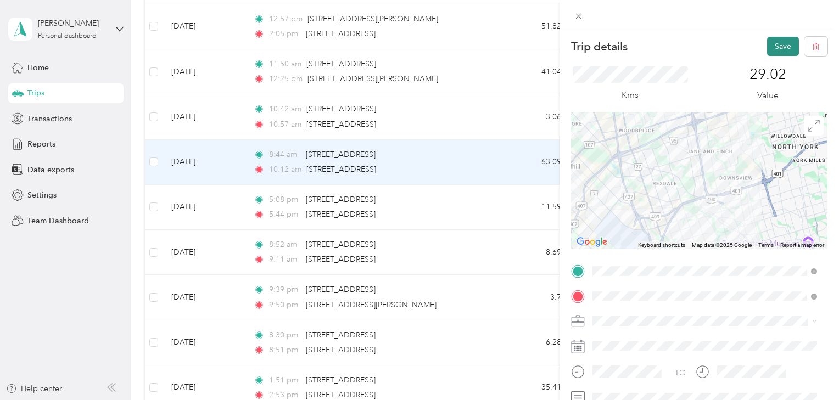
click at [778, 38] on button "Save" at bounding box center [783, 46] width 32 height 19
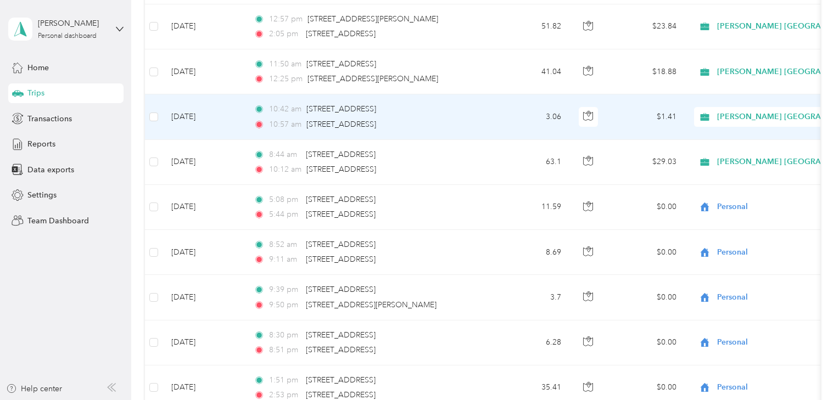
click at [741, 111] on span "[PERSON_NAME] [GEOGRAPHIC_DATA]" at bounding box center [791, 117] width 149 height 12
click at [732, 147] on span "Personal" at bounding box center [802, 153] width 162 height 12
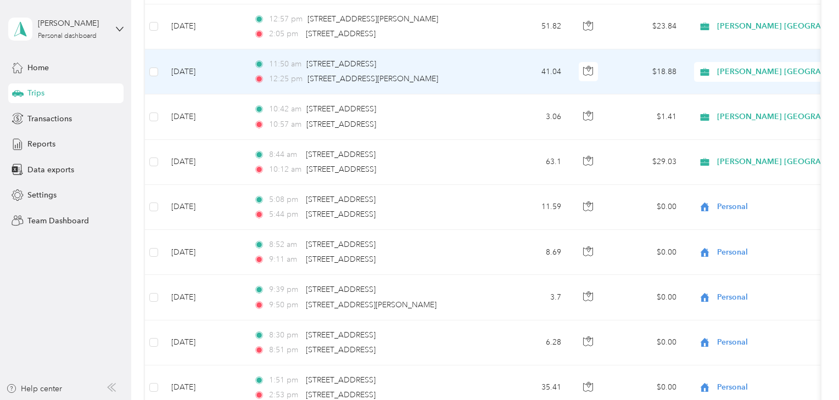
click at [212, 56] on td "[DATE]" at bounding box center [203, 71] width 82 height 45
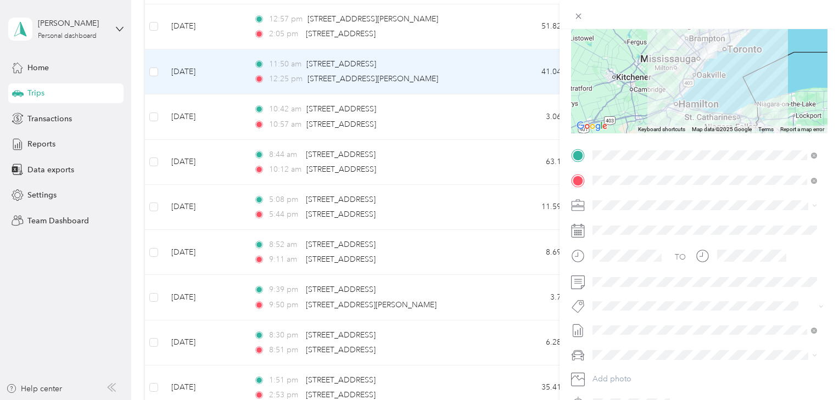
scroll to position [117, 0]
click at [628, 242] on li "[PERSON_NAME] Retail Merch" at bounding box center [704, 237] width 232 height 21
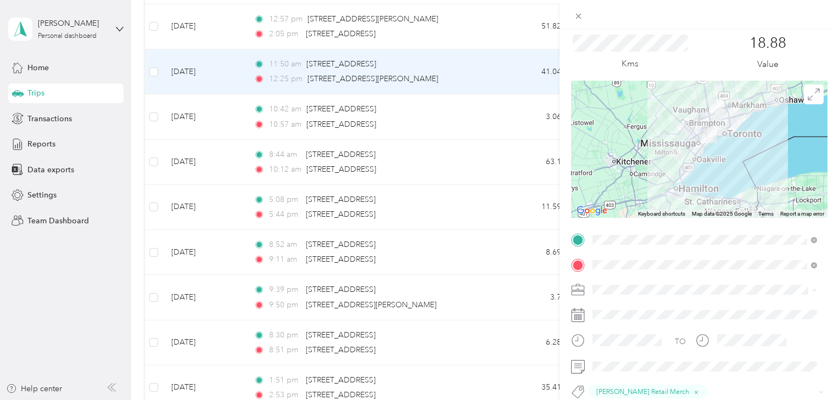
scroll to position [0, 0]
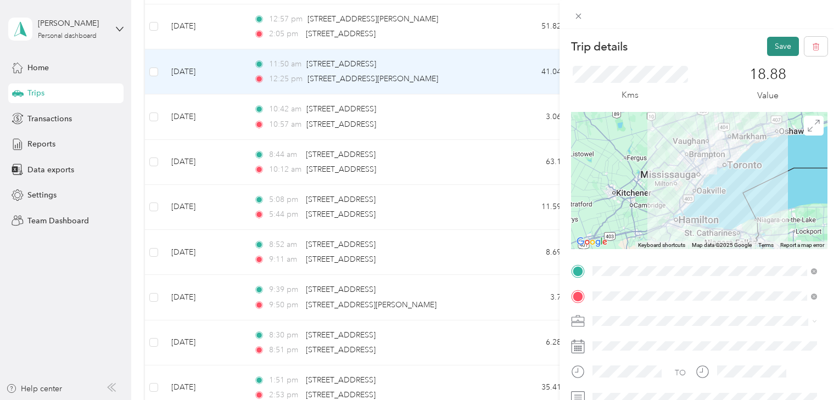
click at [773, 50] on button "Save" at bounding box center [783, 46] width 32 height 19
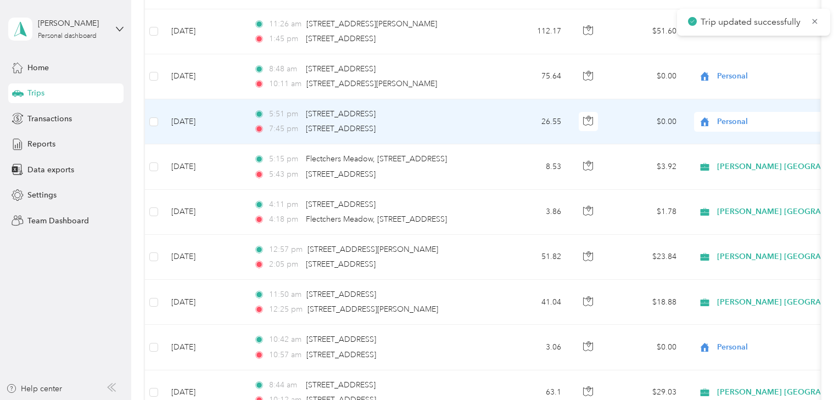
scroll to position [1346, 0]
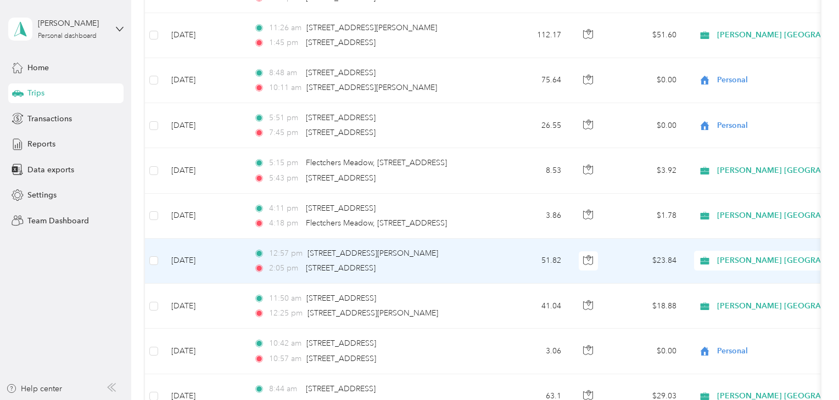
click at [230, 268] on td "[DATE]" at bounding box center [203, 261] width 82 height 45
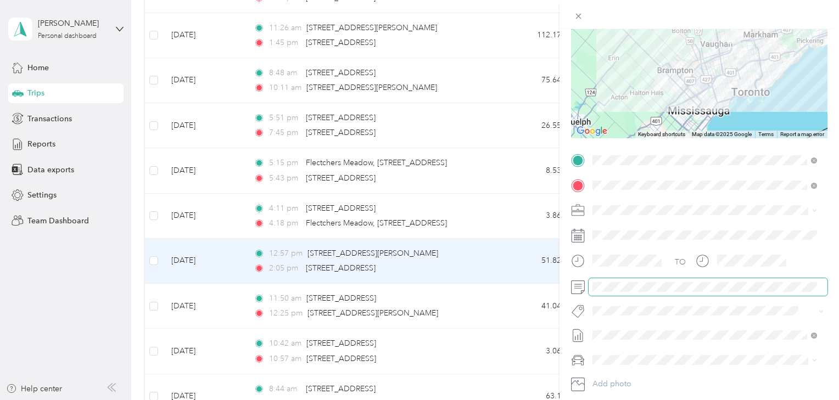
scroll to position [117, 0]
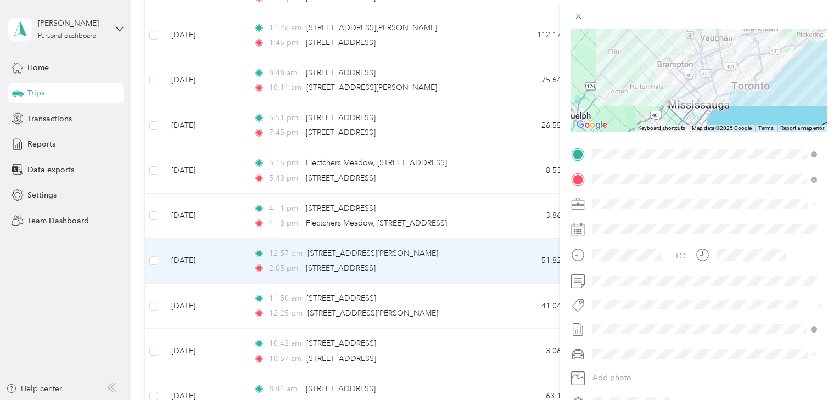
click at [622, 231] on button "[PERSON_NAME] Retail Merch" at bounding box center [650, 234] width 108 height 14
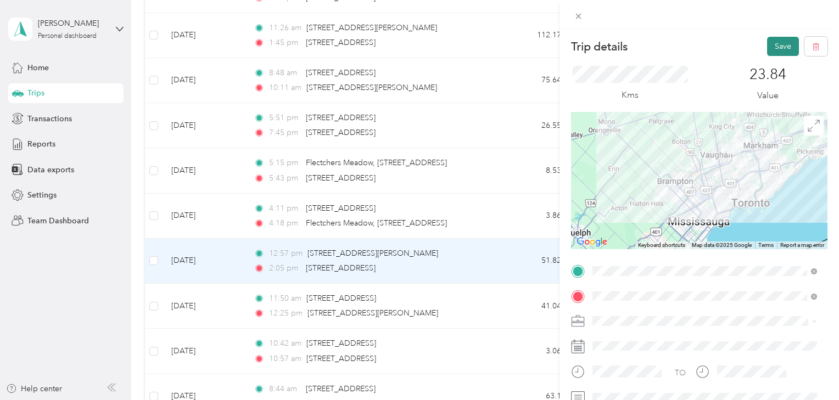
click at [777, 40] on button "Save" at bounding box center [783, 46] width 32 height 19
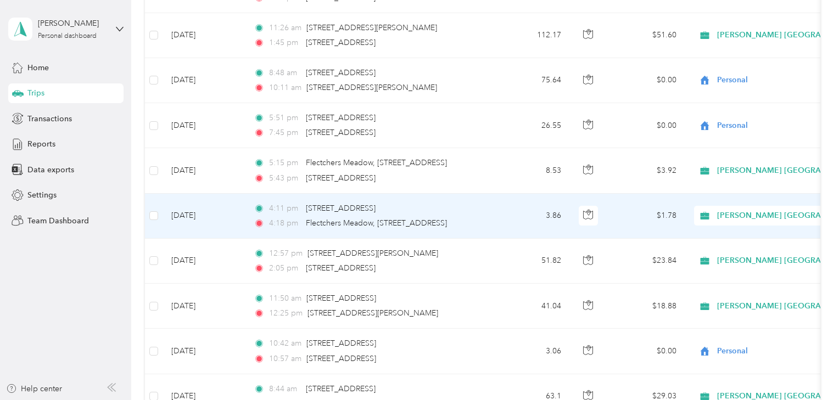
click at [722, 210] on span "[PERSON_NAME] [GEOGRAPHIC_DATA]" at bounding box center [791, 216] width 149 height 12
click at [712, 248] on icon at bounding box center [708, 252] width 14 height 9
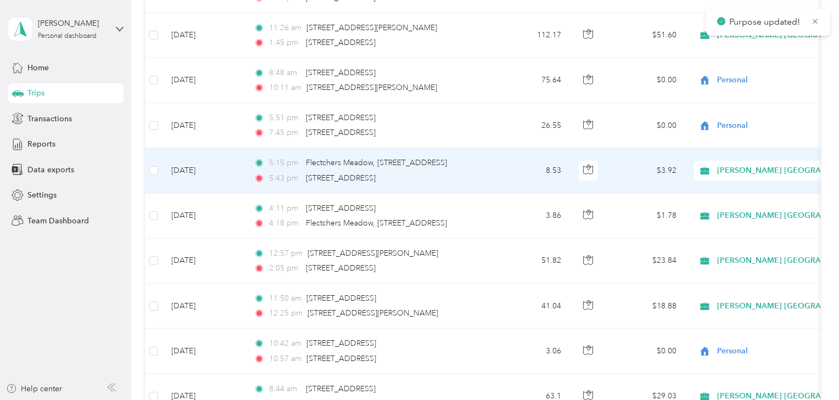
click at [710, 171] on span "[PERSON_NAME] [GEOGRAPHIC_DATA]" at bounding box center [762, 171] width 128 height 12
click at [711, 200] on li "Personal" at bounding box center [792, 202] width 197 height 19
click at [742, 173] on span "[PERSON_NAME] [GEOGRAPHIC_DATA]" at bounding box center [791, 171] width 149 height 12
click at [718, 201] on span "Personal" at bounding box center [792, 207] width 182 height 12
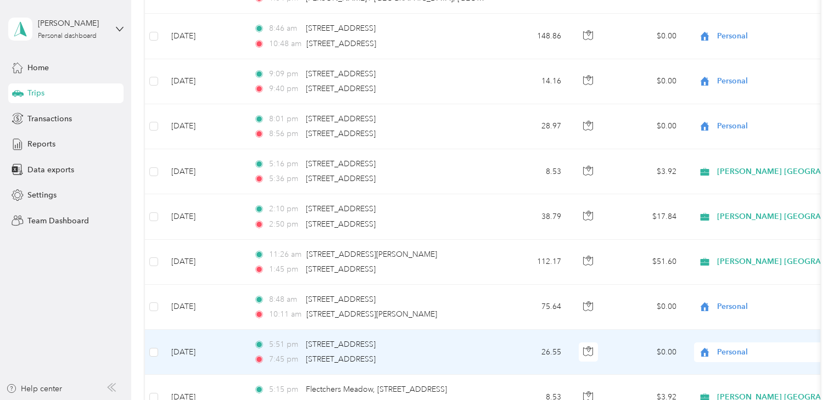
scroll to position [1111, 0]
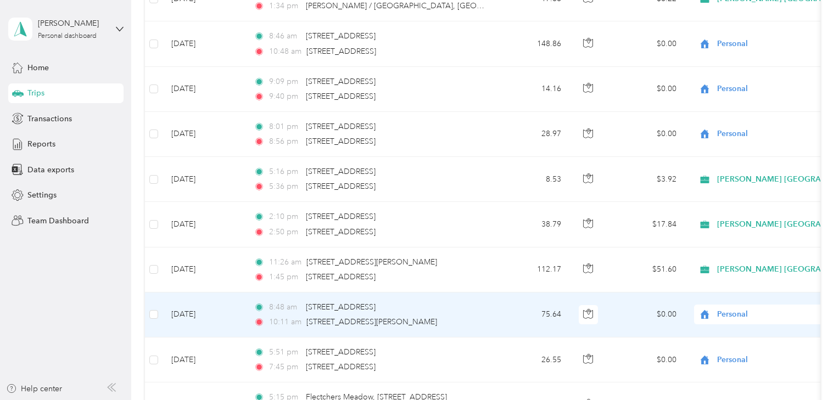
click at [725, 314] on span "Personal" at bounding box center [767, 314] width 100 height 12
click at [721, 329] on span "[PERSON_NAME] [GEOGRAPHIC_DATA]" at bounding box center [795, 332] width 149 height 12
click at [198, 304] on td "[DATE]" at bounding box center [203, 315] width 82 height 45
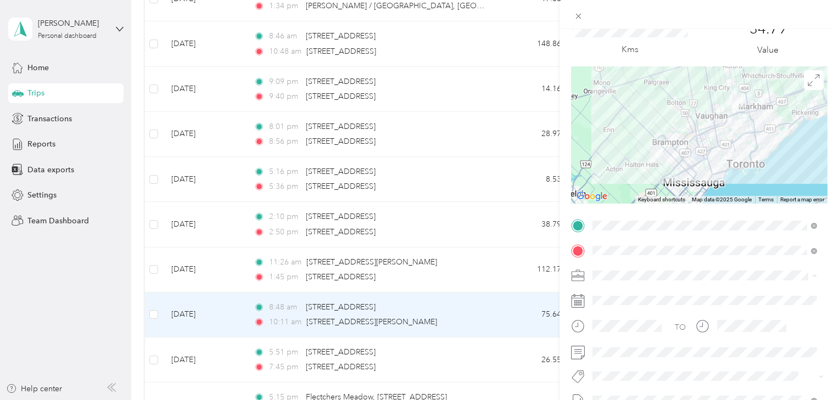
scroll to position [58, 0]
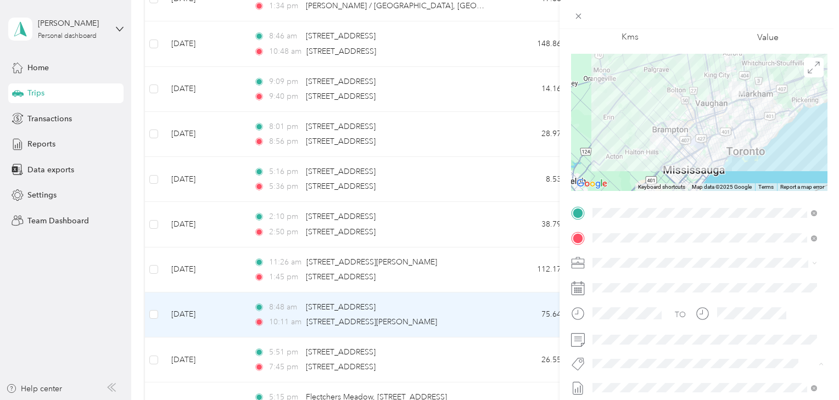
click at [613, 376] on button "Smart Team" at bounding box center [622, 383] width 52 height 14
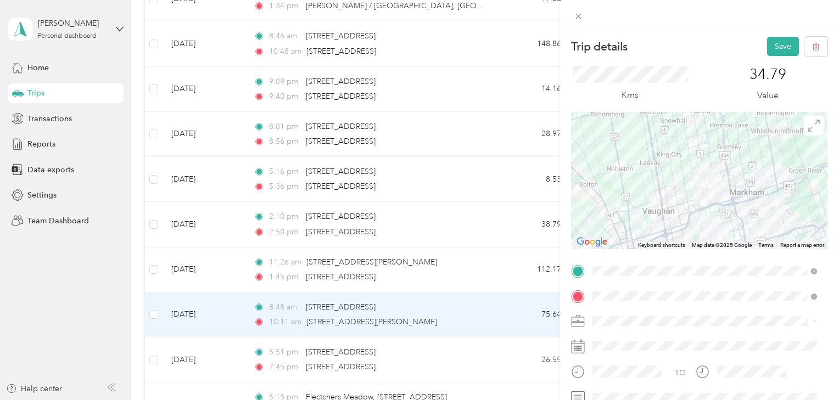
scroll to position [0, 0]
click at [771, 45] on button "Save" at bounding box center [783, 46] width 32 height 19
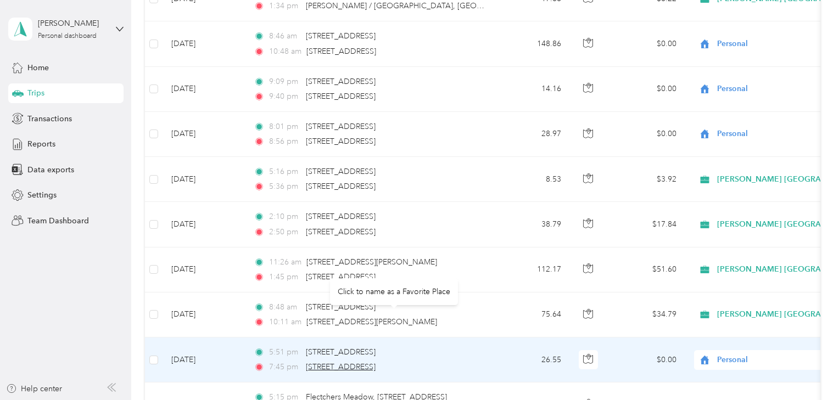
scroll to position [1170, 0]
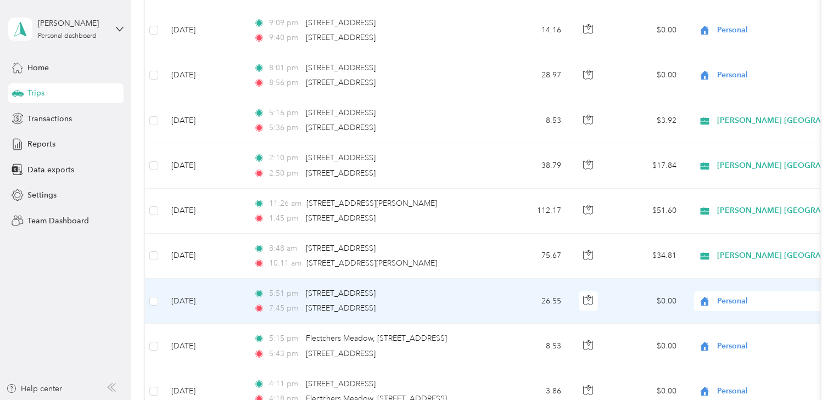
click at [720, 295] on span "Personal" at bounding box center [767, 301] width 100 height 12
click at [714, 320] on span "[PERSON_NAME] [GEOGRAPHIC_DATA]" at bounding box center [785, 318] width 168 height 12
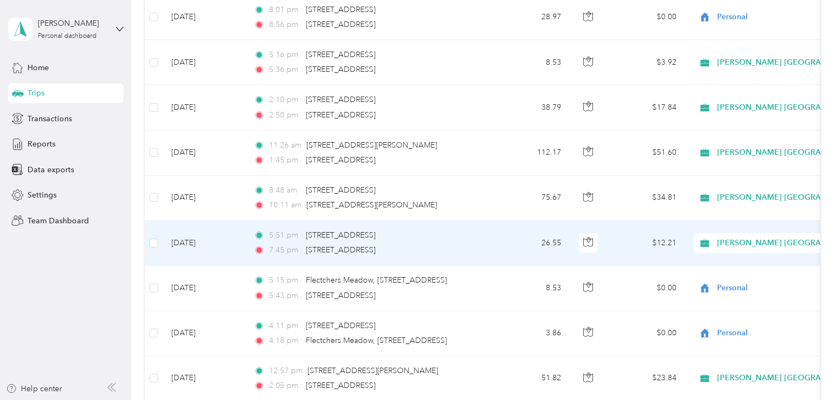
scroll to position [1229, 0]
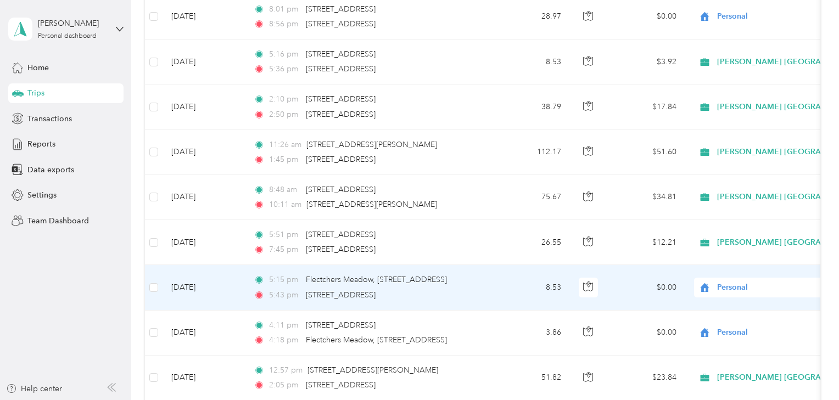
click at [717, 282] on span "Personal" at bounding box center [767, 288] width 100 height 12
click at [719, 306] on span "[PERSON_NAME] [GEOGRAPHIC_DATA]" at bounding box center [785, 305] width 168 height 12
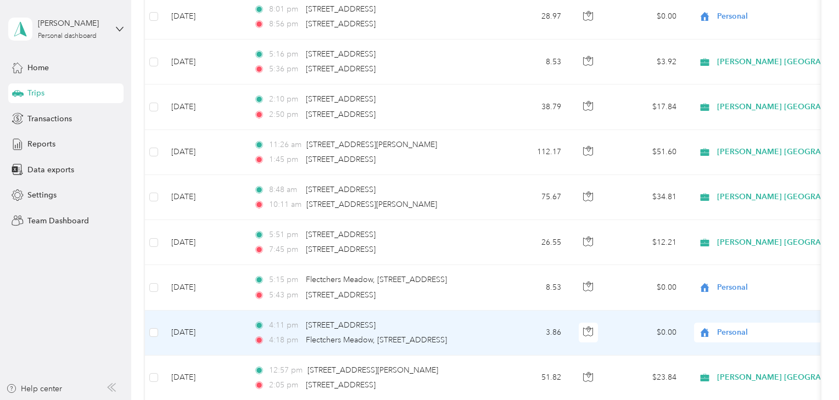
click at [718, 327] on span "Personal" at bounding box center [767, 333] width 100 height 12
click at [716, 348] on span "[PERSON_NAME] [GEOGRAPHIC_DATA]" at bounding box center [785, 350] width 168 height 12
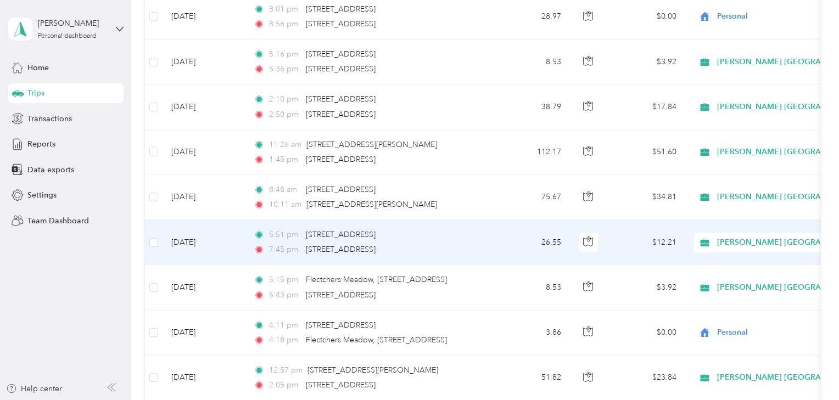
click at [749, 237] on span "[PERSON_NAME] [GEOGRAPHIC_DATA]" at bounding box center [791, 243] width 149 height 12
click at [728, 278] on span "Personal" at bounding box center [802, 279] width 162 height 12
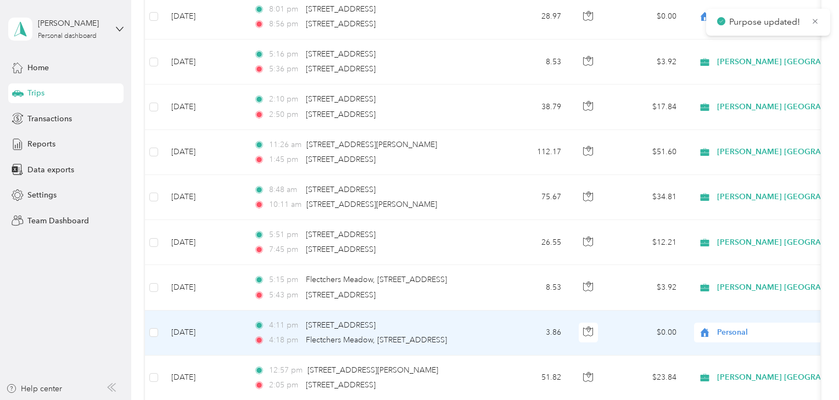
click at [729, 323] on div "Personal" at bounding box center [762, 333] width 136 height 20
click at [728, 350] on span "[PERSON_NAME] [GEOGRAPHIC_DATA]" at bounding box center [795, 350] width 149 height 12
click at [218, 323] on td "[DATE]" at bounding box center [203, 333] width 82 height 45
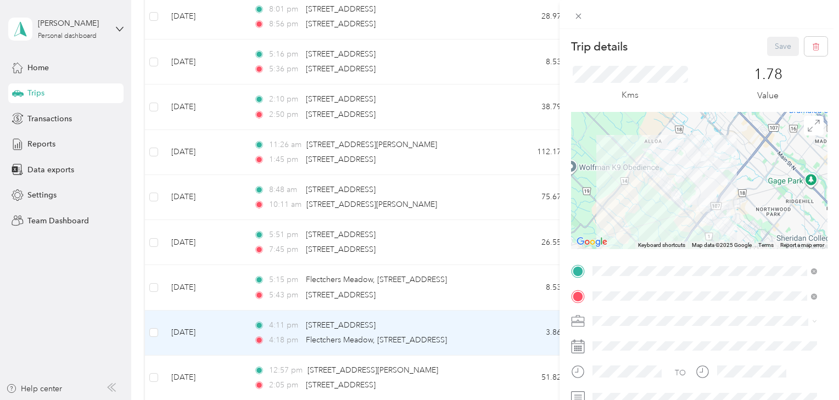
scroll to position [58, 0]
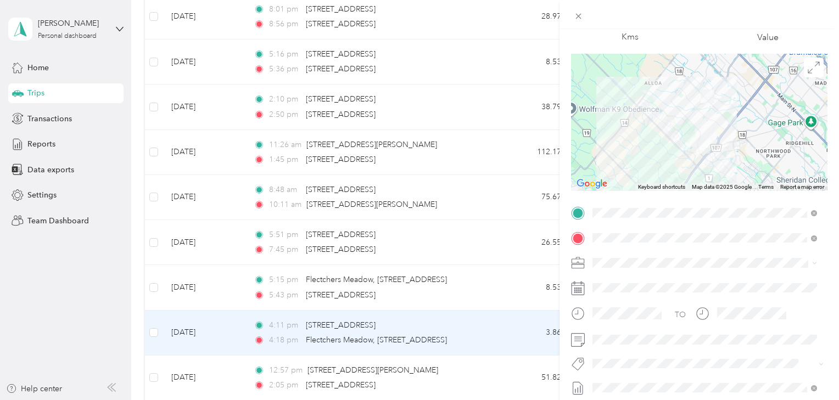
click at [621, 323] on span "Smart Team" at bounding box center [622, 319] width 37 height 10
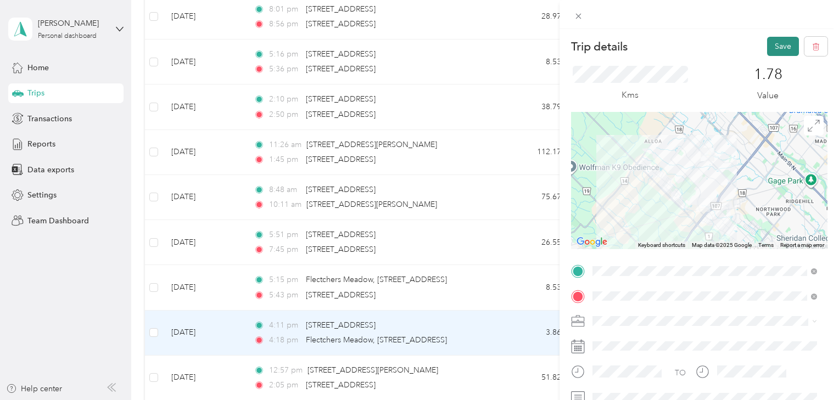
click at [779, 43] on button "Save" at bounding box center [783, 46] width 32 height 19
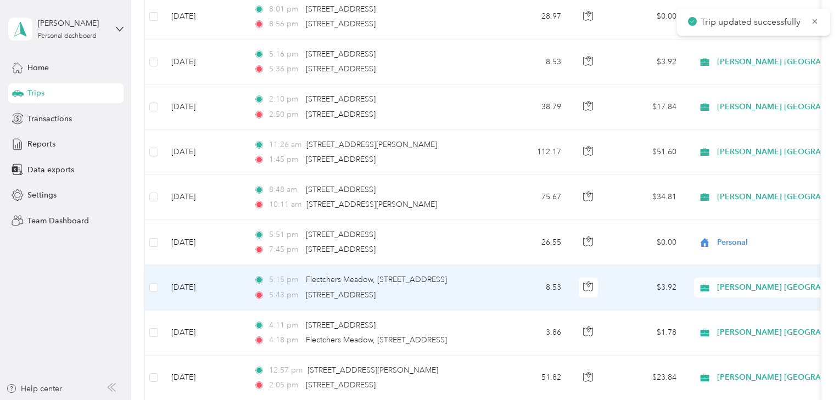
click at [237, 286] on td "[DATE]" at bounding box center [203, 287] width 82 height 45
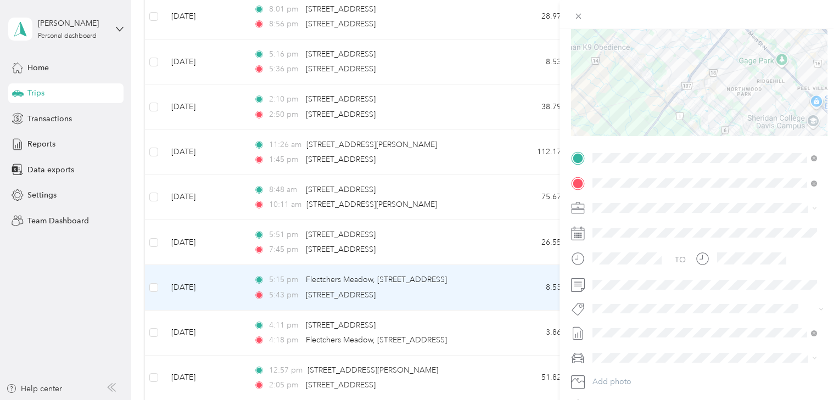
scroll to position [117, 0]
click at [625, 323] on span "Smart Team" at bounding box center [622, 324] width 37 height 10
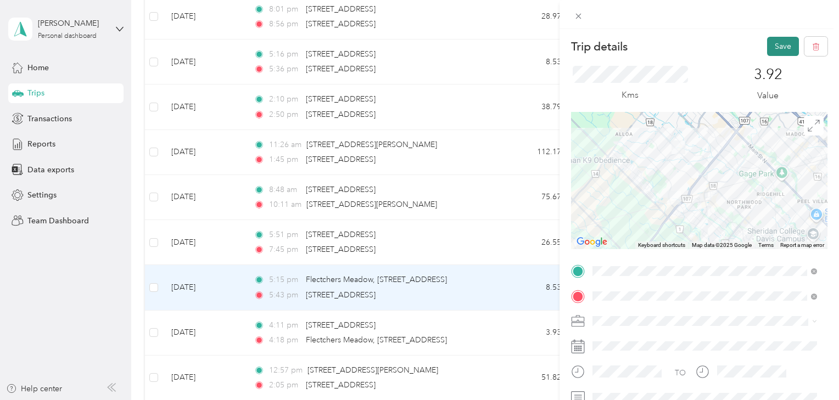
drag, startPoint x: 762, startPoint y: 41, endPoint x: 768, endPoint y: 48, distance: 9.3
click at [767, 44] on button "Save" at bounding box center [783, 46] width 32 height 19
click at [768, 48] on button "Save" at bounding box center [783, 46] width 32 height 19
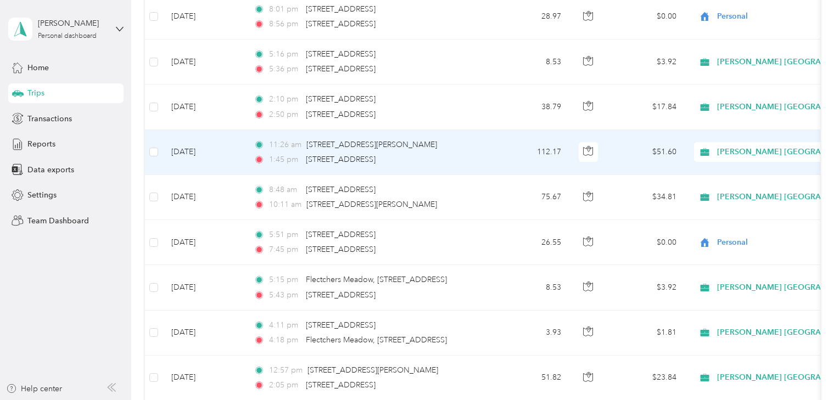
click at [241, 150] on td "[DATE]" at bounding box center [203, 152] width 82 height 45
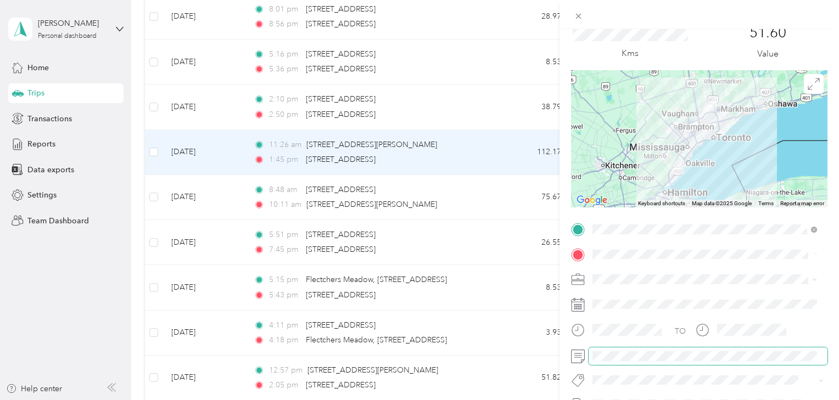
scroll to position [58, 0]
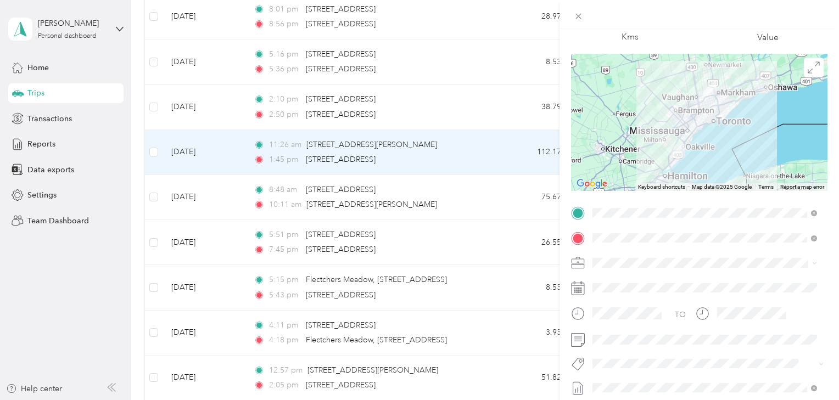
click at [623, 378] on span "Smart Team" at bounding box center [622, 378] width 37 height 10
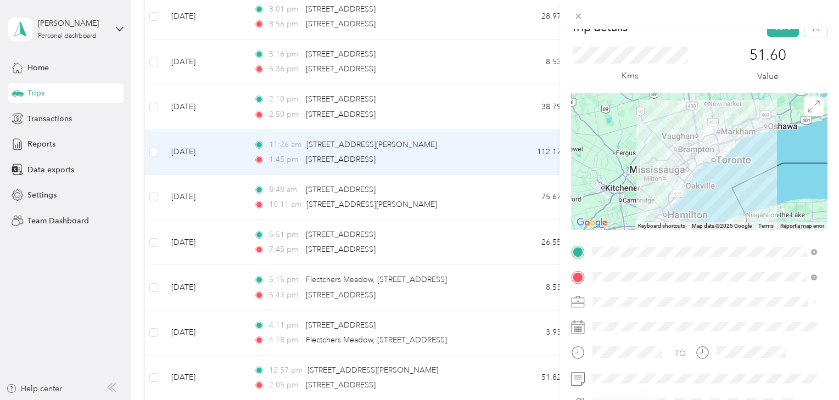
scroll to position [0, 0]
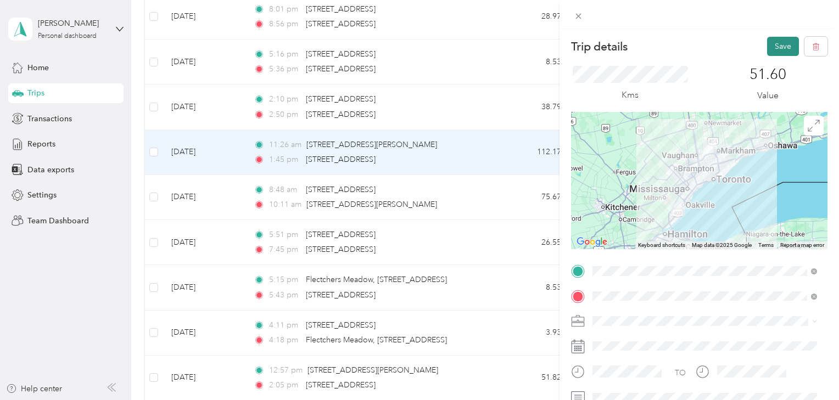
click at [768, 47] on button "Save" at bounding box center [783, 46] width 32 height 19
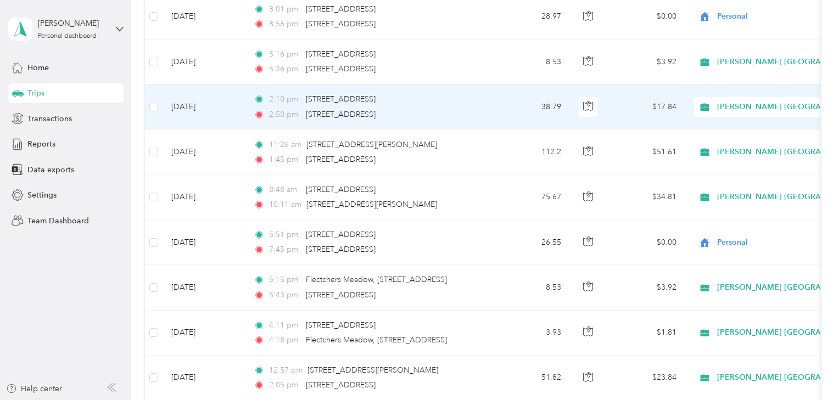
click at [744, 102] on span "[PERSON_NAME] [GEOGRAPHIC_DATA]" at bounding box center [791, 107] width 149 height 12
click at [722, 140] on span "Personal" at bounding box center [802, 143] width 162 height 12
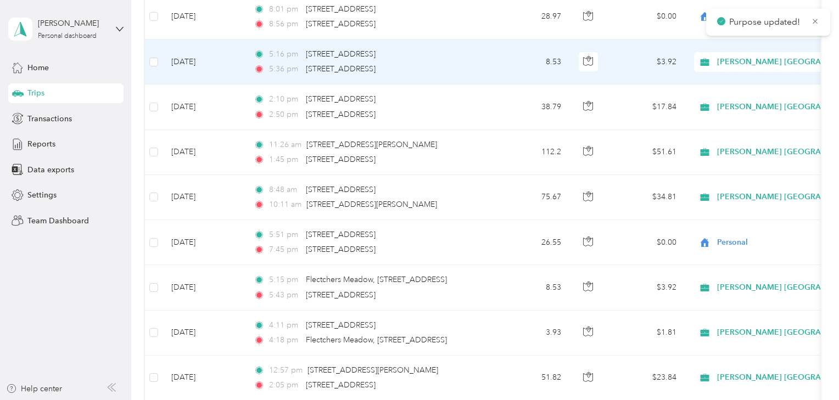
click at [703, 61] on icon at bounding box center [704, 62] width 9 height 8
click at [699, 58] on icon at bounding box center [705, 62] width 14 height 9
click at [717, 91] on li "Personal" at bounding box center [792, 92] width 197 height 19
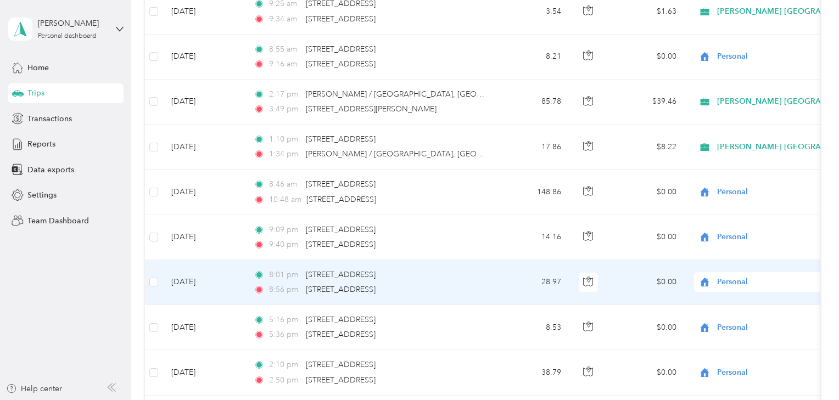
scroll to position [936, 0]
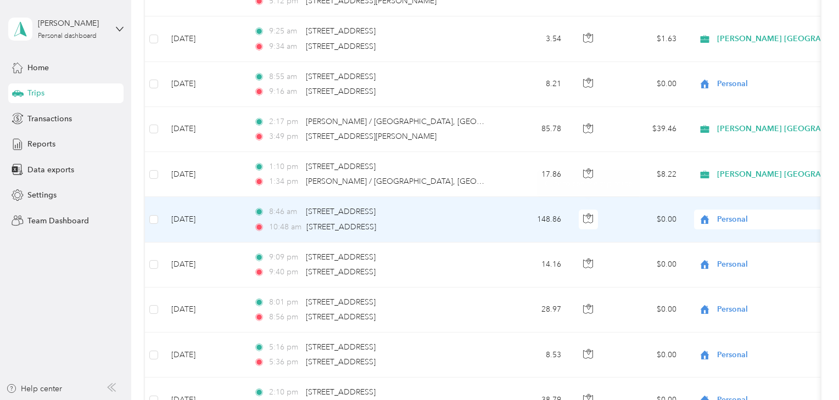
click at [709, 213] on span "Personal" at bounding box center [758, 219] width 120 height 12
click at [716, 236] on span "[PERSON_NAME] [GEOGRAPHIC_DATA]" at bounding box center [785, 237] width 168 height 12
click at [211, 229] on td "[DATE]" at bounding box center [203, 219] width 82 height 45
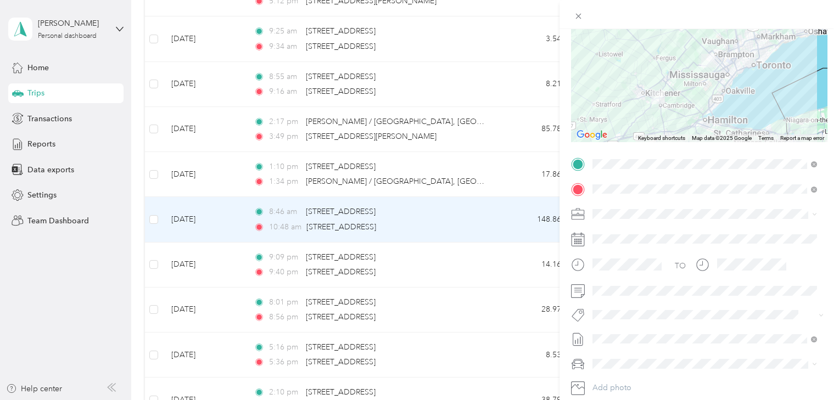
scroll to position [117, 0]
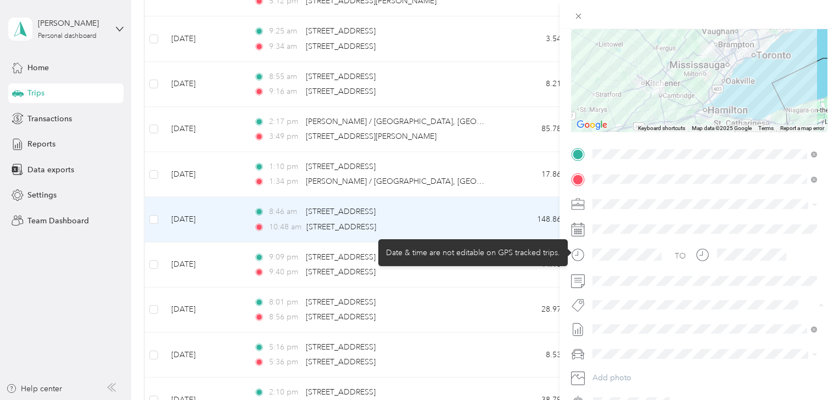
click at [618, 323] on span "Smart Team" at bounding box center [622, 324] width 37 height 10
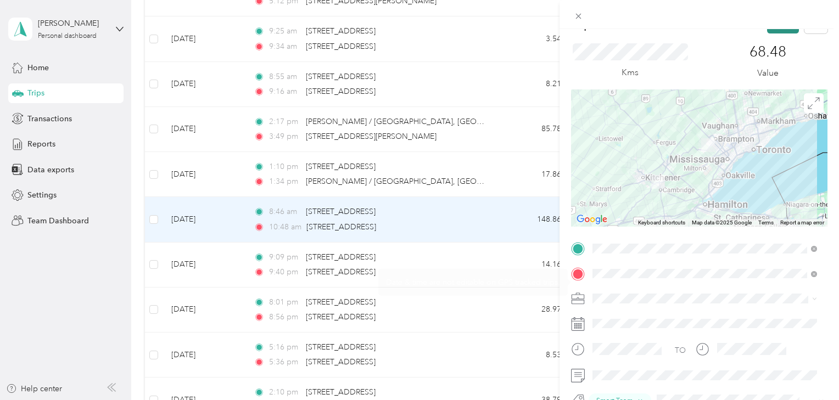
scroll to position [0, 0]
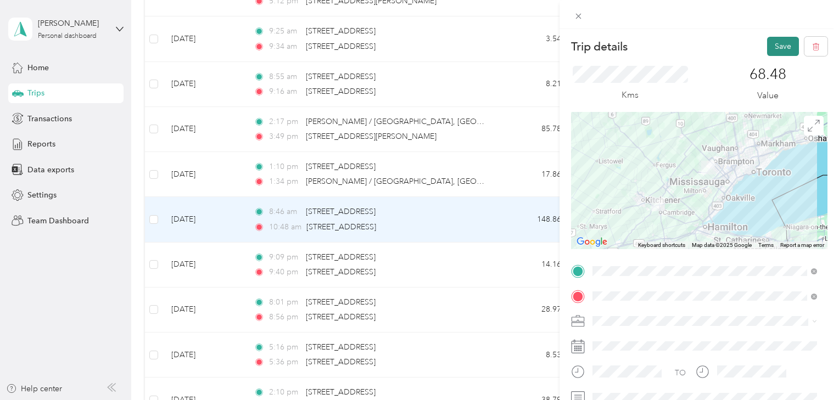
click at [772, 46] on button "Save" at bounding box center [783, 46] width 32 height 19
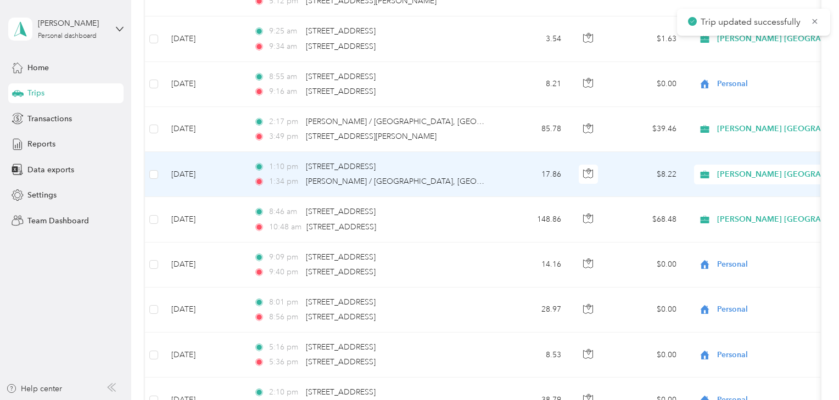
click at [227, 163] on td "[DATE]" at bounding box center [203, 174] width 82 height 45
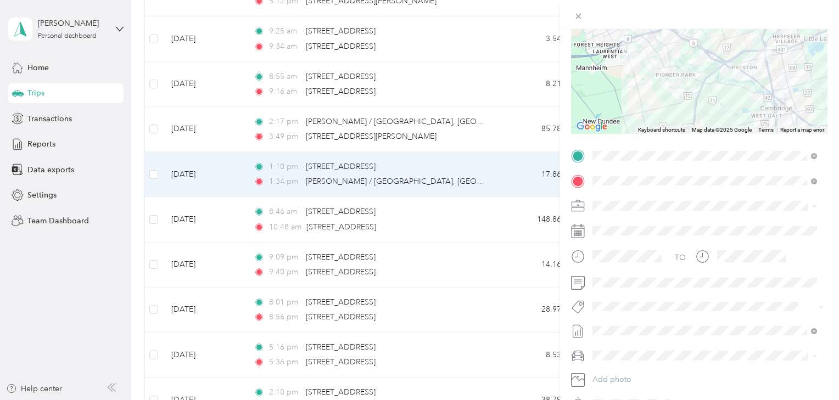
scroll to position [117, 0]
click at [626, 322] on span "Smart Team" at bounding box center [622, 324] width 37 height 10
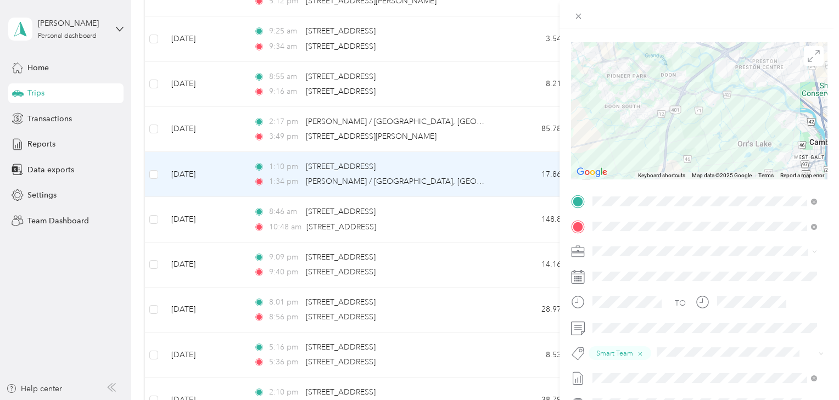
scroll to position [0, 0]
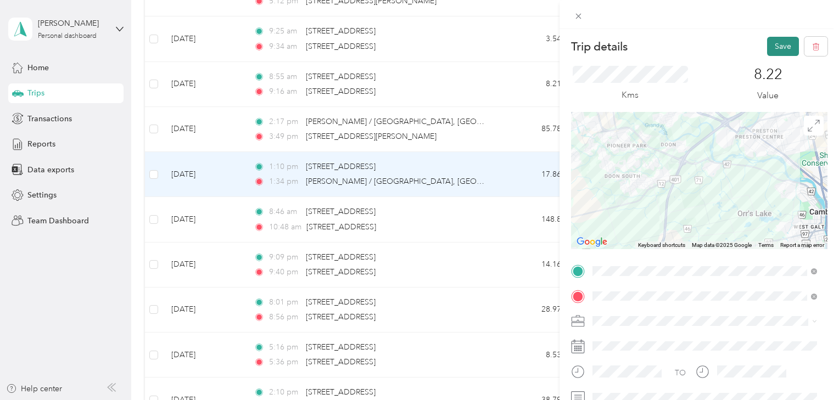
click at [774, 48] on button "Save" at bounding box center [783, 46] width 32 height 19
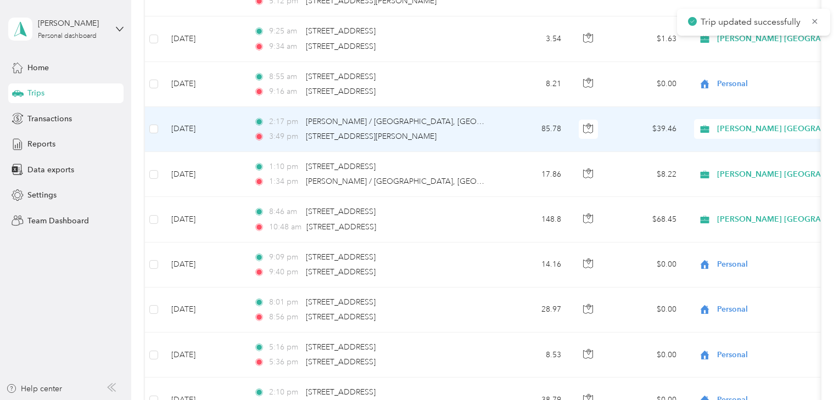
click at [231, 127] on td "[DATE]" at bounding box center [203, 129] width 82 height 45
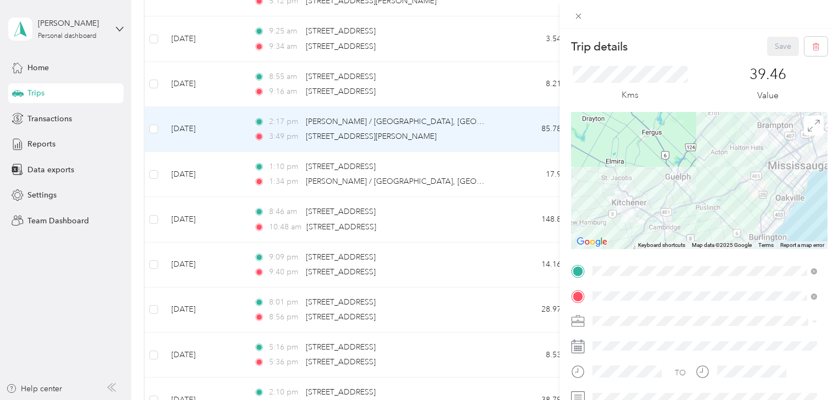
scroll to position [117, 0]
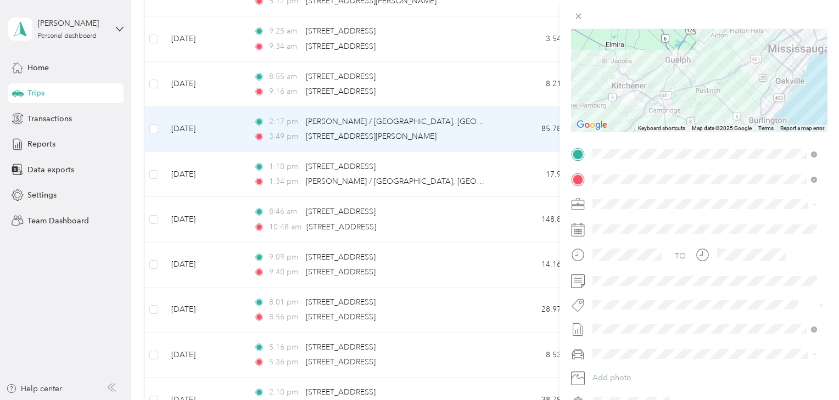
click at [615, 316] on li "Smart Team" at bounding box center [704, 323] width 232 height 21
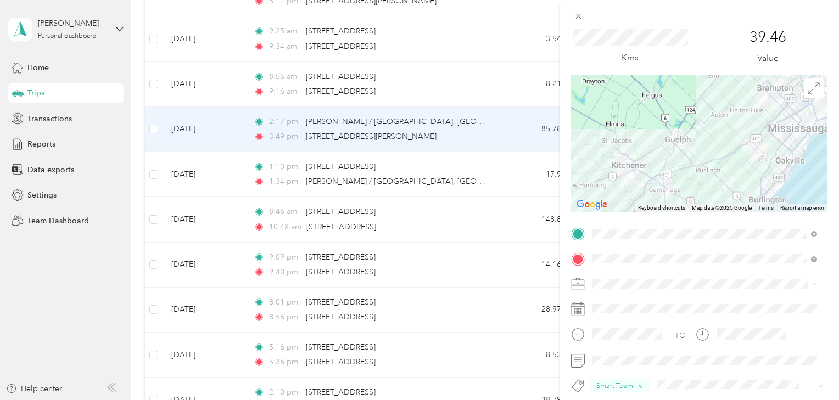
scroll to position [0, 0]
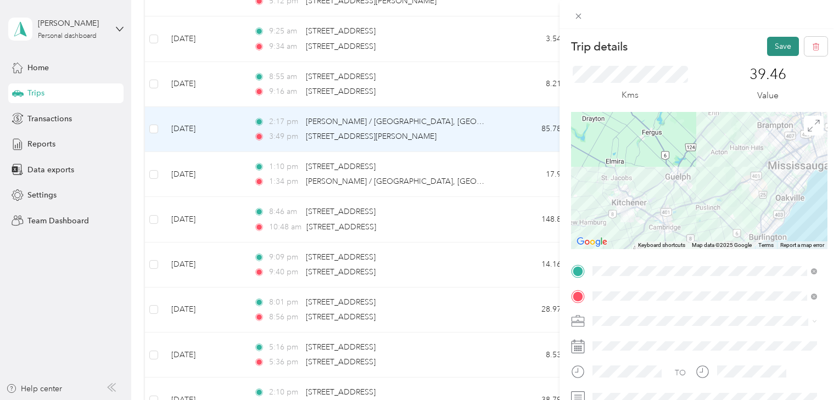
click at [767, 46] on button "Save" at bounding box center [783, 46] width 32 height 19
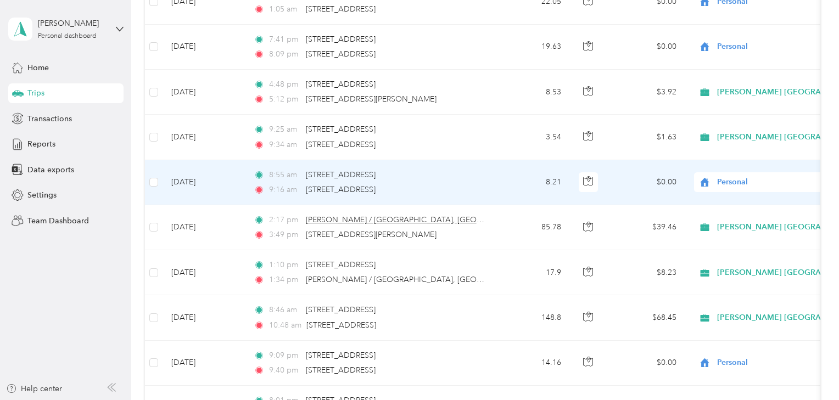
scroll to position [819, 0]
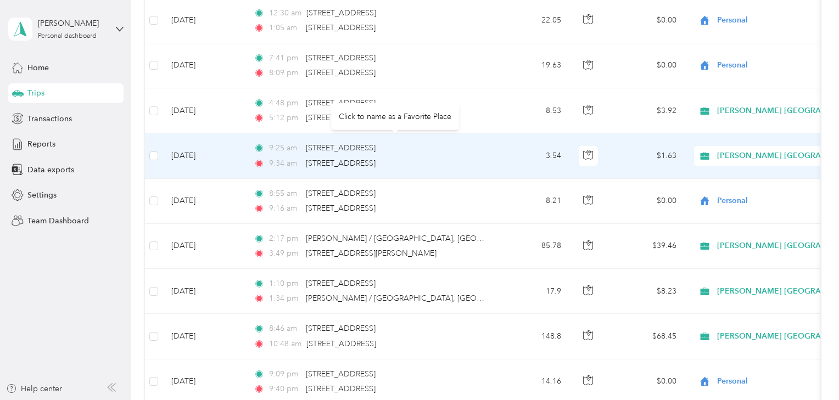
click at [740, 153] on span "[PERSON_NAME] [GEOGRAPHIC_DATA]" at bounding box center [791, 156] width 149 height 12
click at [727, 192] on span "Personal" at bounding box center [802, 190] width 162 height 12
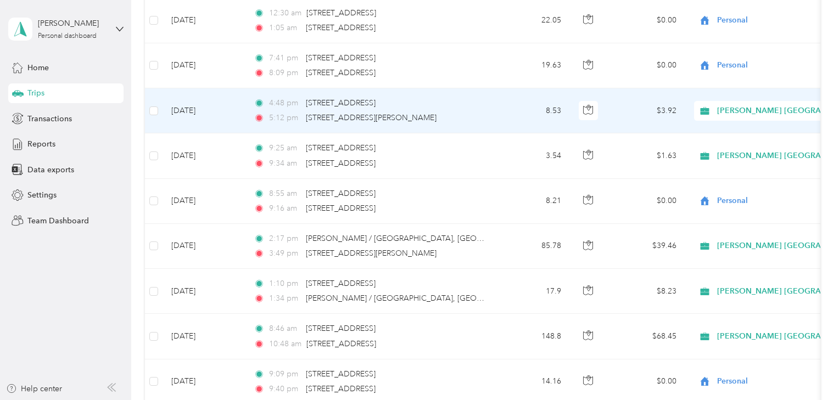
click at [718, 112] on span "[PERSON_NAME] [GEOGRAPHIC_DATA]" at bounding box center [791, 111] width 149 height 12
click at [717, 147] on span "Personal" at bounding box center [792, 149] width 182 height 12
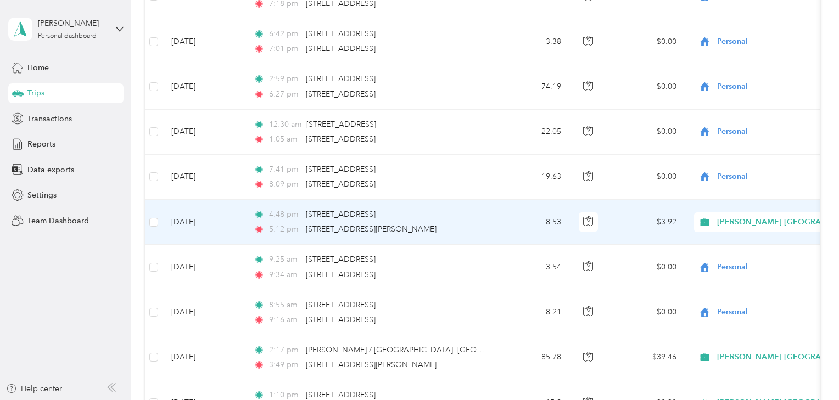
scroll to position [702, 0]
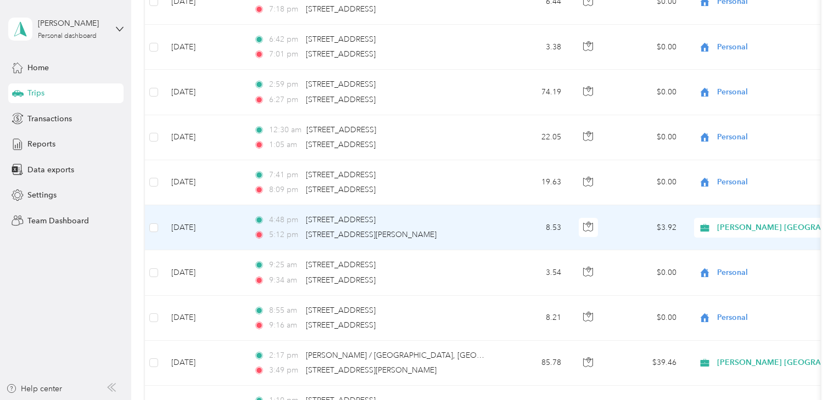
click at [762, 222] on span "[PERSON_NAME] [GEOGRAPHIC_DATA]" at bounding box center [791, 228] width 149 height 12
click at [733, 260] on span "Personal" at bounding box center [802, 266] width 162 height 12
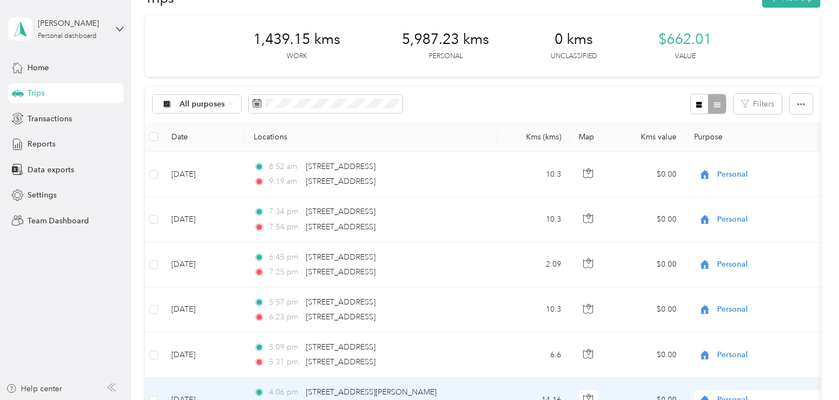
scroll to position [0, 0]
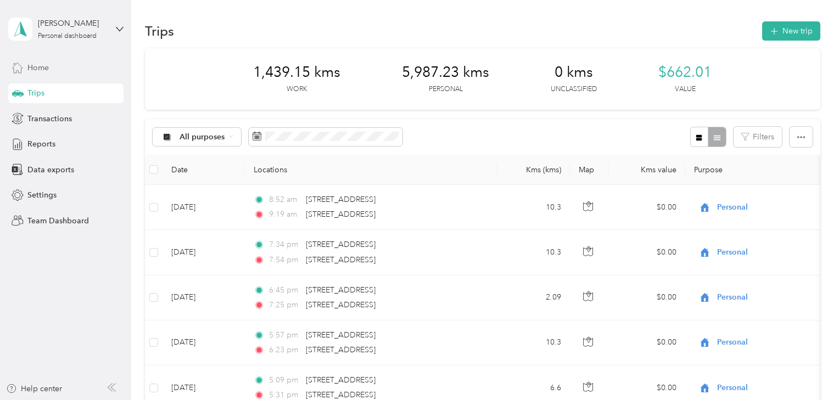
click at [25, 71] on div "Home" at bounding box center [65, 68] width 115 height 20
